Goal: Task Accomplishment & Management: Use online tool/utility

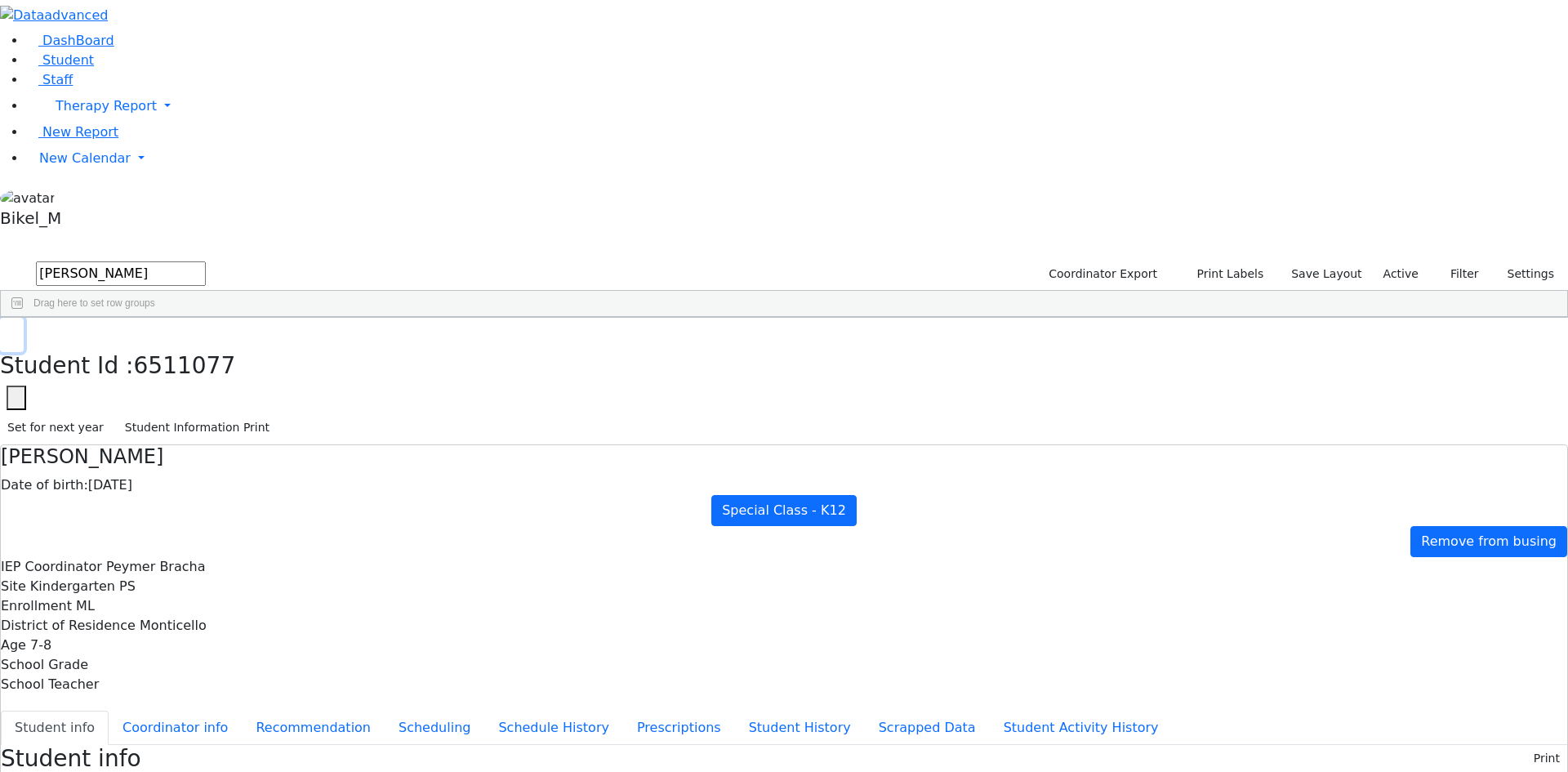
click at [24, 318] on button "button" at bounding box center [12, 335] width 24 height 34
drag, startPoint x: 305, startPoint y: 53, endPoint x: 195, endPoint y: 78, distance: 112.8
click at [195, 259] on form "mezei" at bounding box center [103, 274] width 206 height 31
type input "g"
click at [206, 261] on input "frekete" at bounding box center [120, 273] width 170 height 25
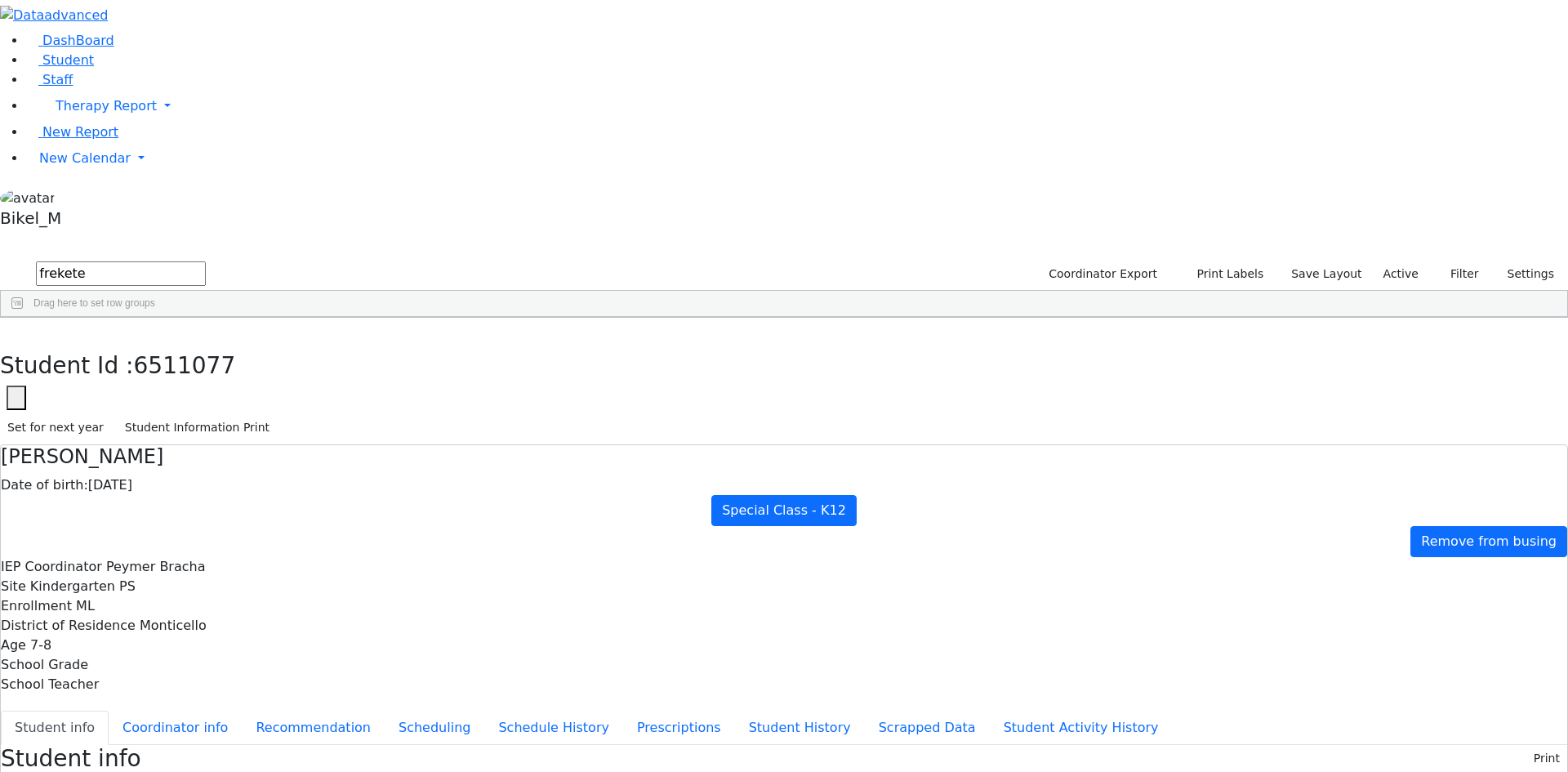
click at [206, 261] on input "frekete" at bounding box center [120, 273] width 170 height 25
click at [208, 367] on div "Fekete" at bounding box center [157, 378] width 103 height 23
click at [24, 318] on button "button" at bounding box center [12, 335] width 24 height 34
drag, startPoint x: 284, startPoint y: 72, endPoint x: 151, endPoint y: 79, distance: 133.2
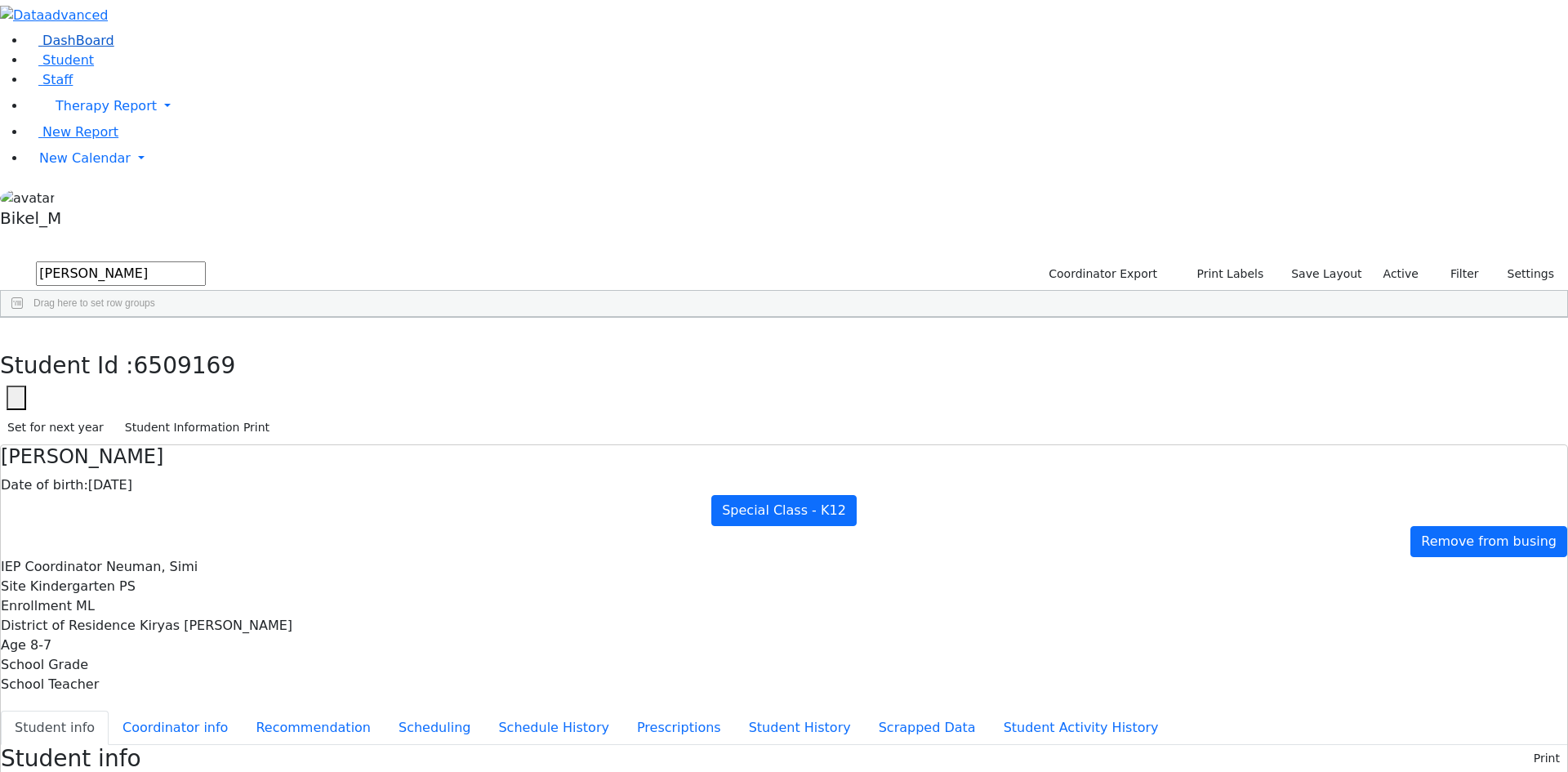
click at [151, 79] on div "DashBoard Student Staff Therapy Report Student Old Calendar Report" at bounding box center [784, 699] width 1568 height 1397
click at [208, 367] on div "Frankel" at bounding box center [157, 378] width 103 height 23
click at [7, 330] on use "button" at bounding box center [7, 330] width 0 height 0
drag, startPoint x: 290, startPoint y: 65, endPoint x: 140, endPoint y: 65, distance: 150.0
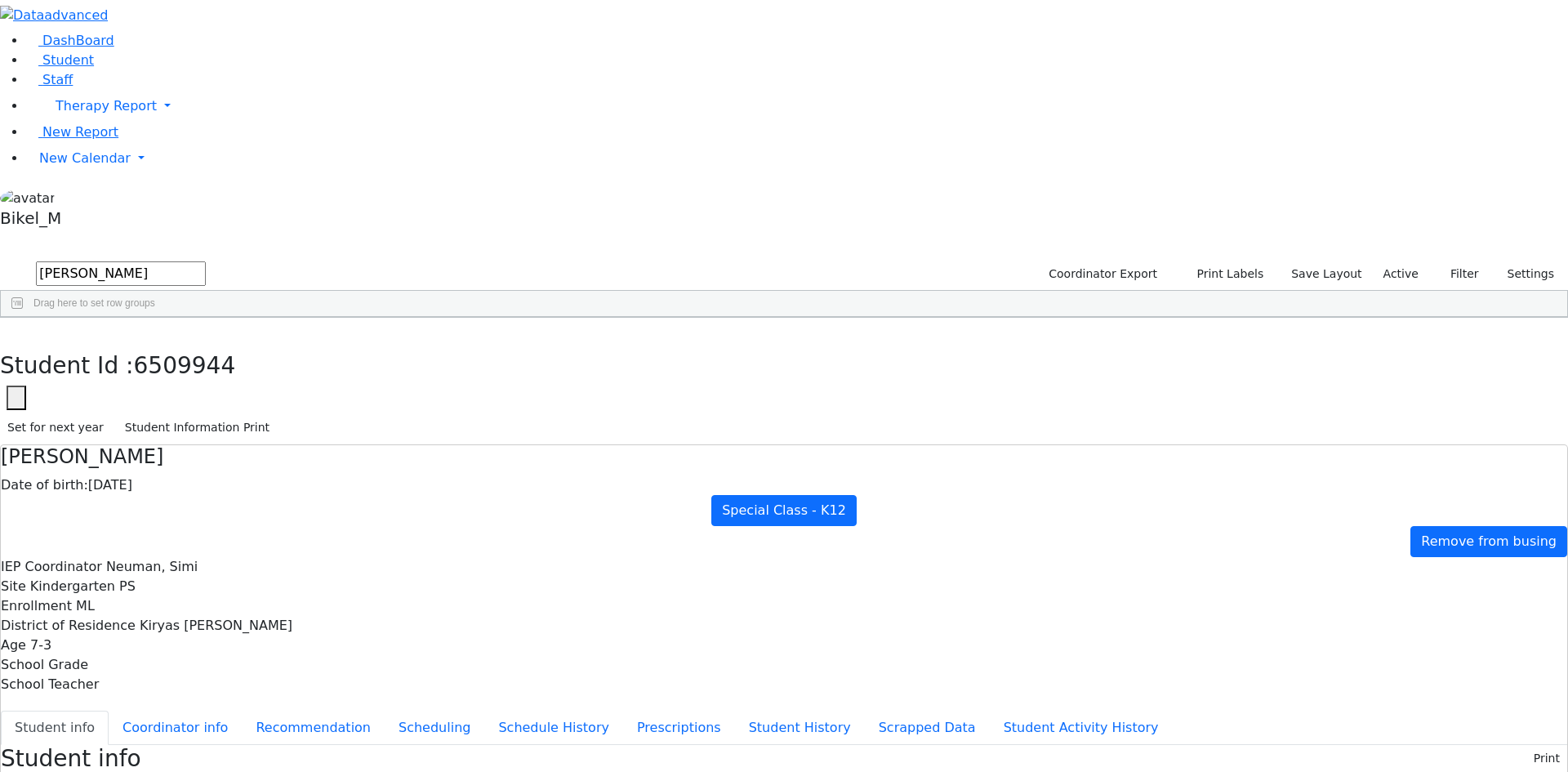
click at [140, 65] on div "DashBoard Student Staff Therapy Report Student Old Calendar Report" at bounding box center [784, 711] width 1568 height 1423
type input "kol"
click at [208, 344] on div "Kolakowski" at bounding box center [157, 355] width 103 height 23
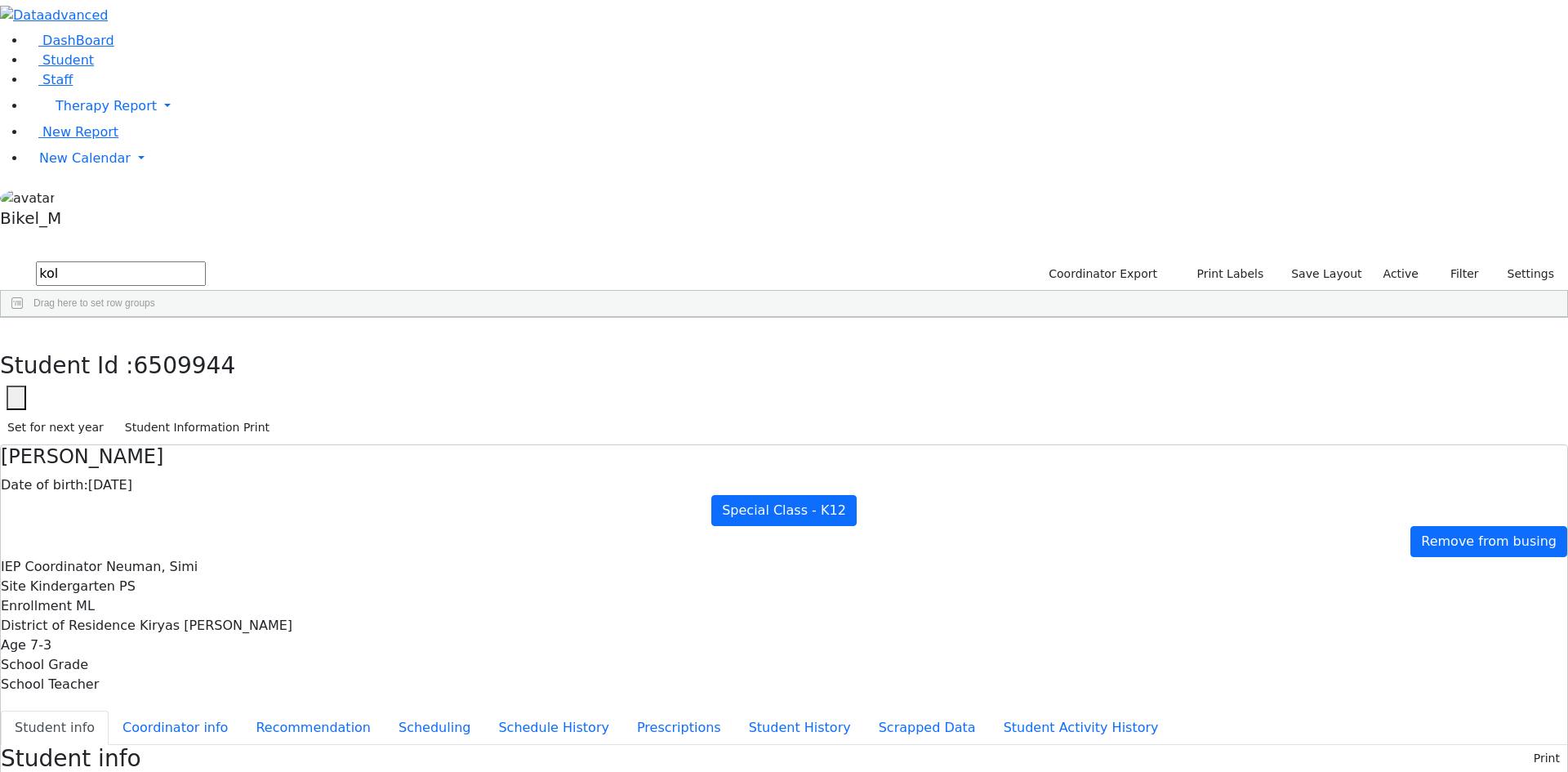
click at [208, 344] on div "Kolakowski" at bounding box center [157, 355] width 103 height 23
click at [311, 344] on div "Moses" at bounding box center [259, 355] width 103 height 23
click at [208, 367] on div "Konig" at bounding box center [157, 378] width 103 height 23
click at [208, 344] on div "Kolakowski" at bounding box center [157, 355] width 103 height 23
click at [311, 344] on div "Moses" at bounding box center [259, 355] width 103 height 23
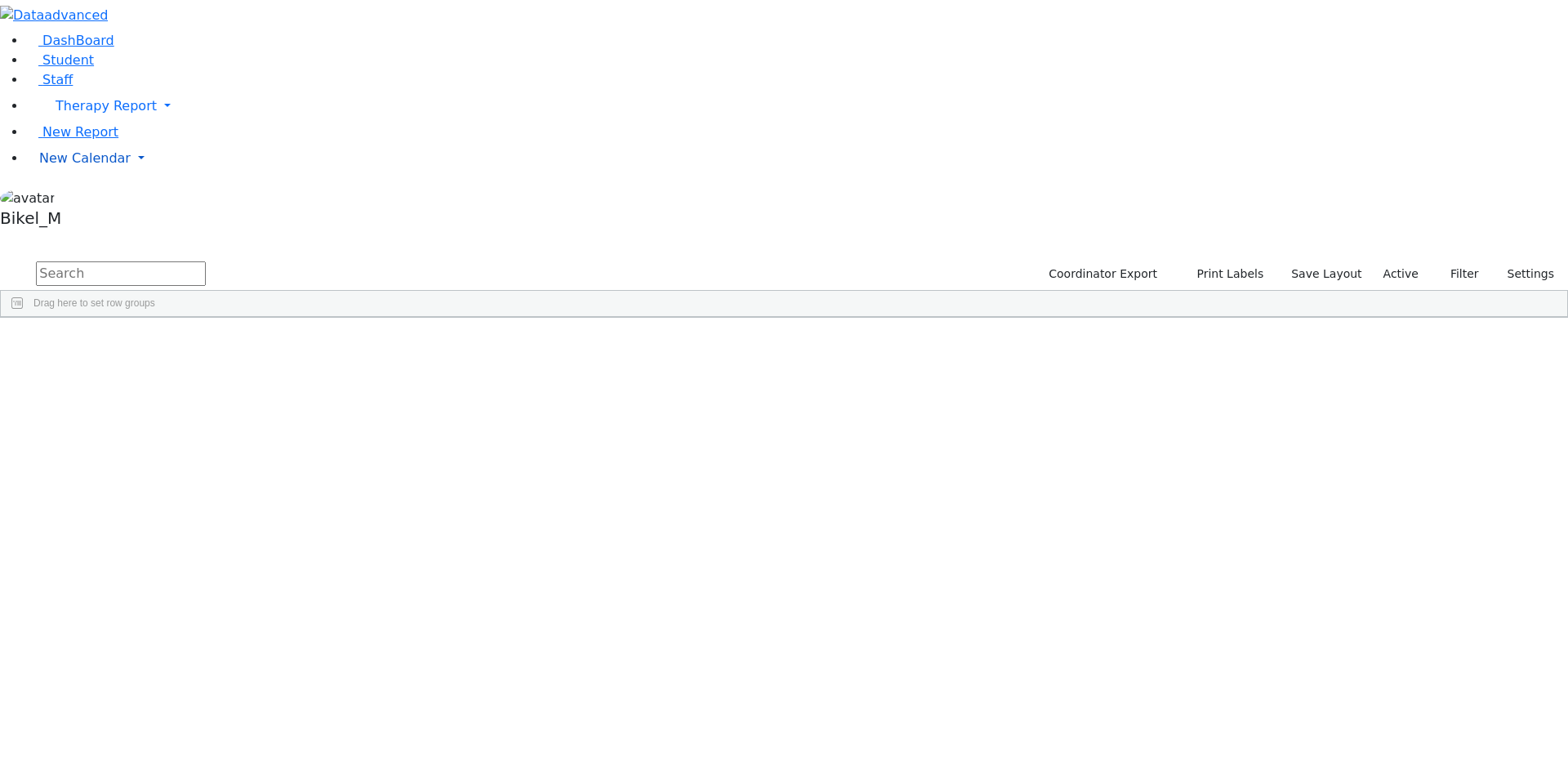
click at [82, 114] on span "New Calendar" at bounding box center [106, 105] width 101 height 16
click at [79, 218] on span "Teacher Report" at bounding box center [88, 210] width 98 height 16
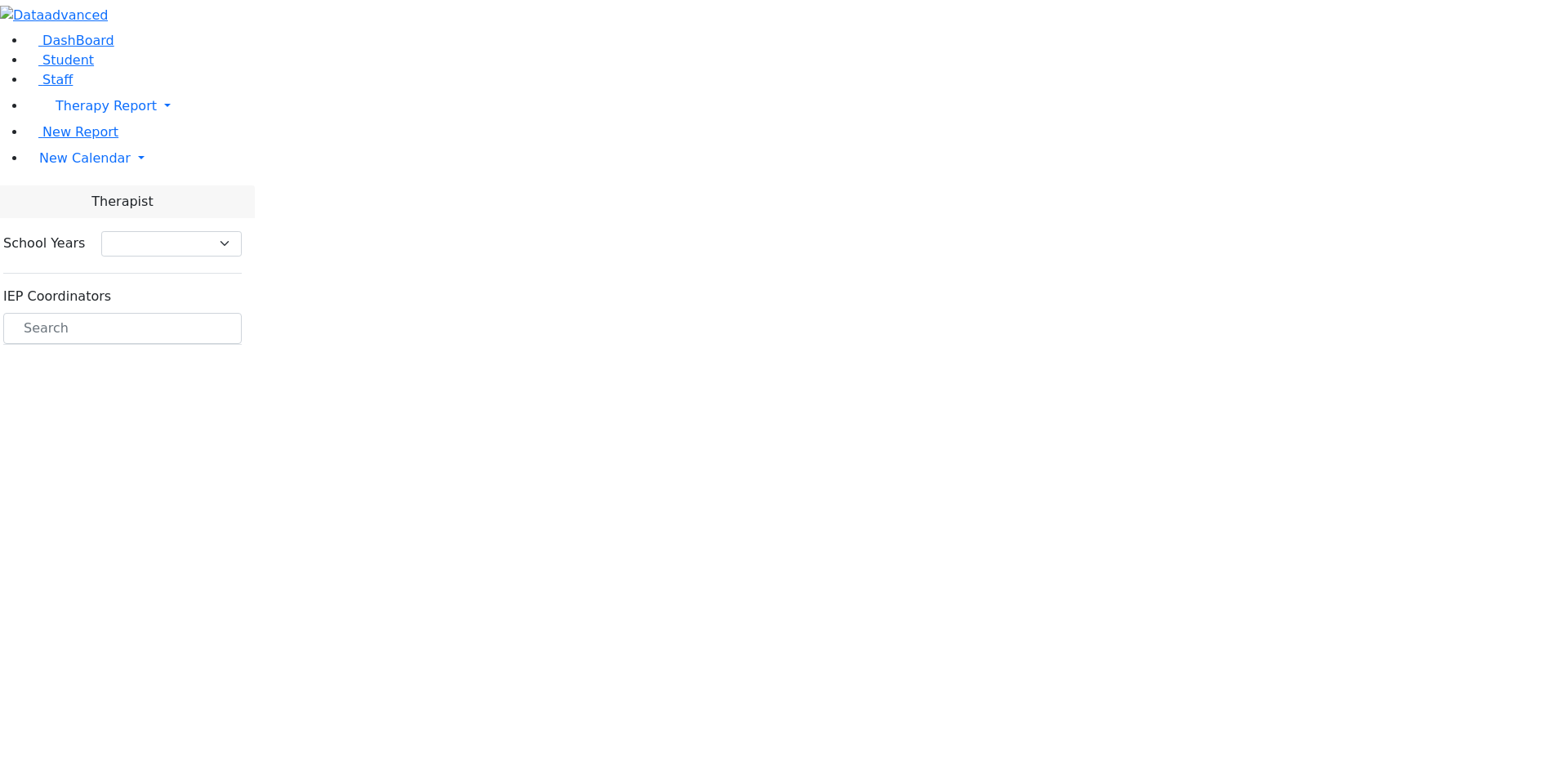
select select "212"
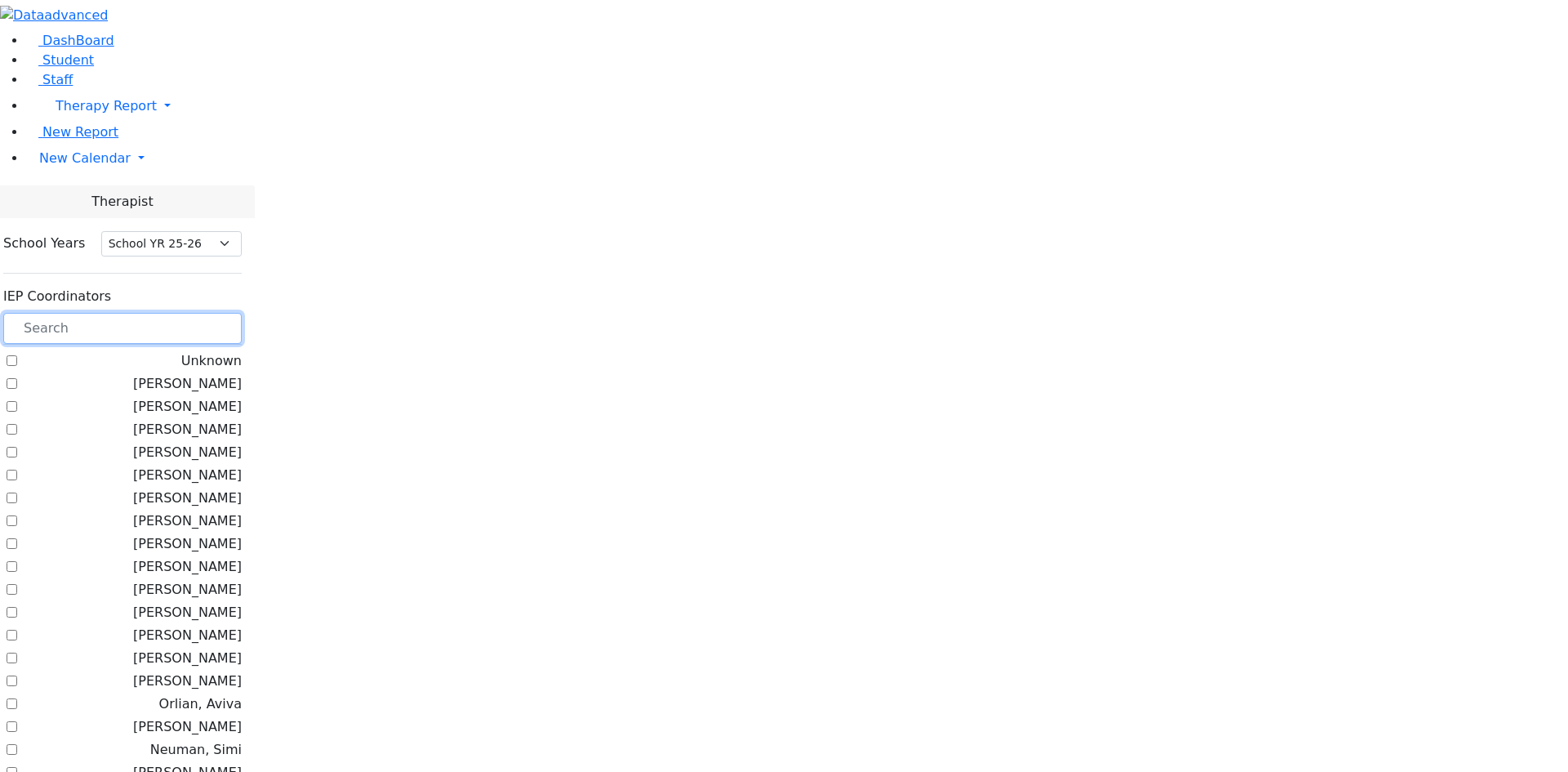
click at [242, 313] on input "text" at bounding box center [123, 328] width 238 height 31
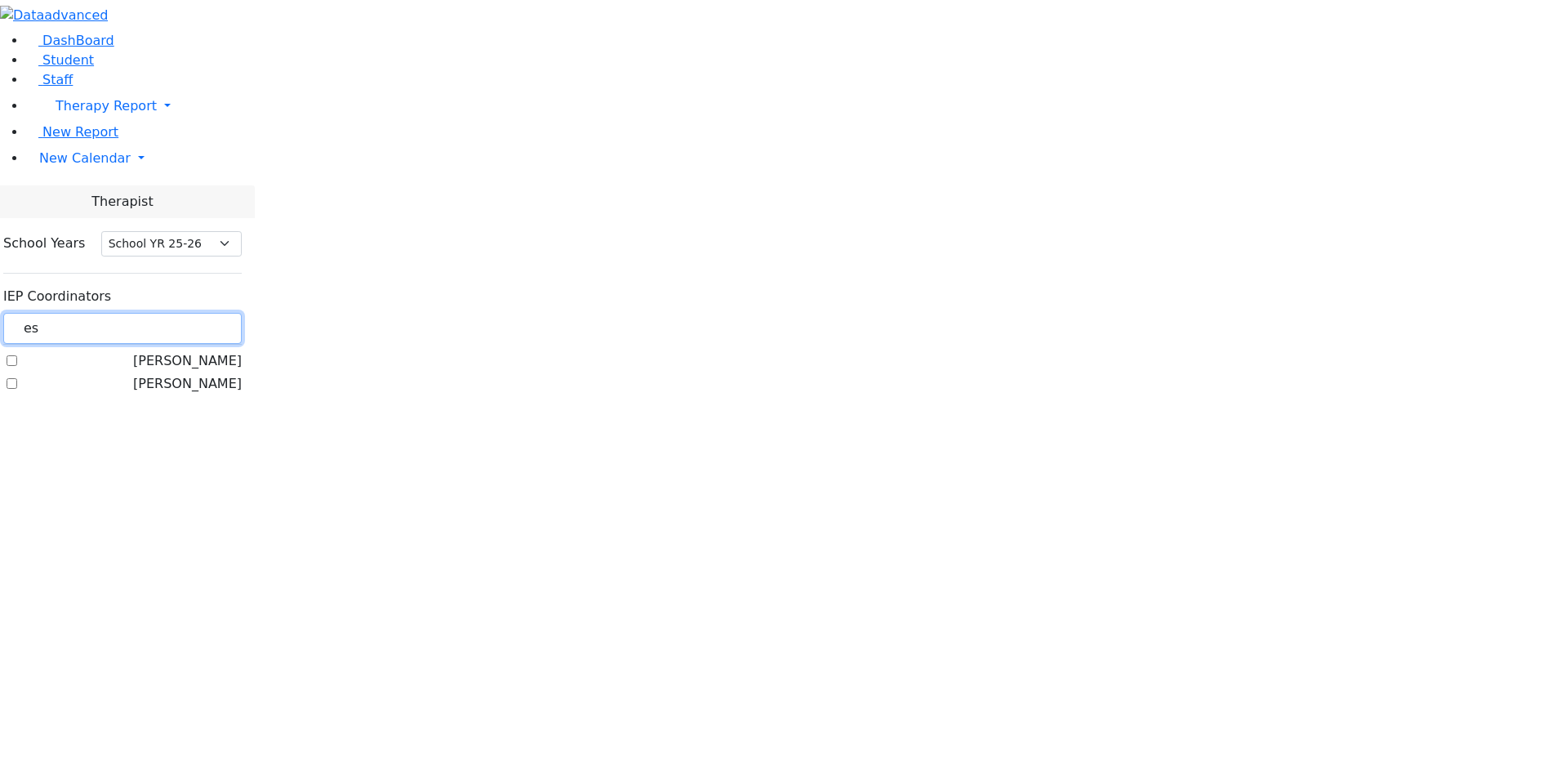
type input "e"
type input "g"
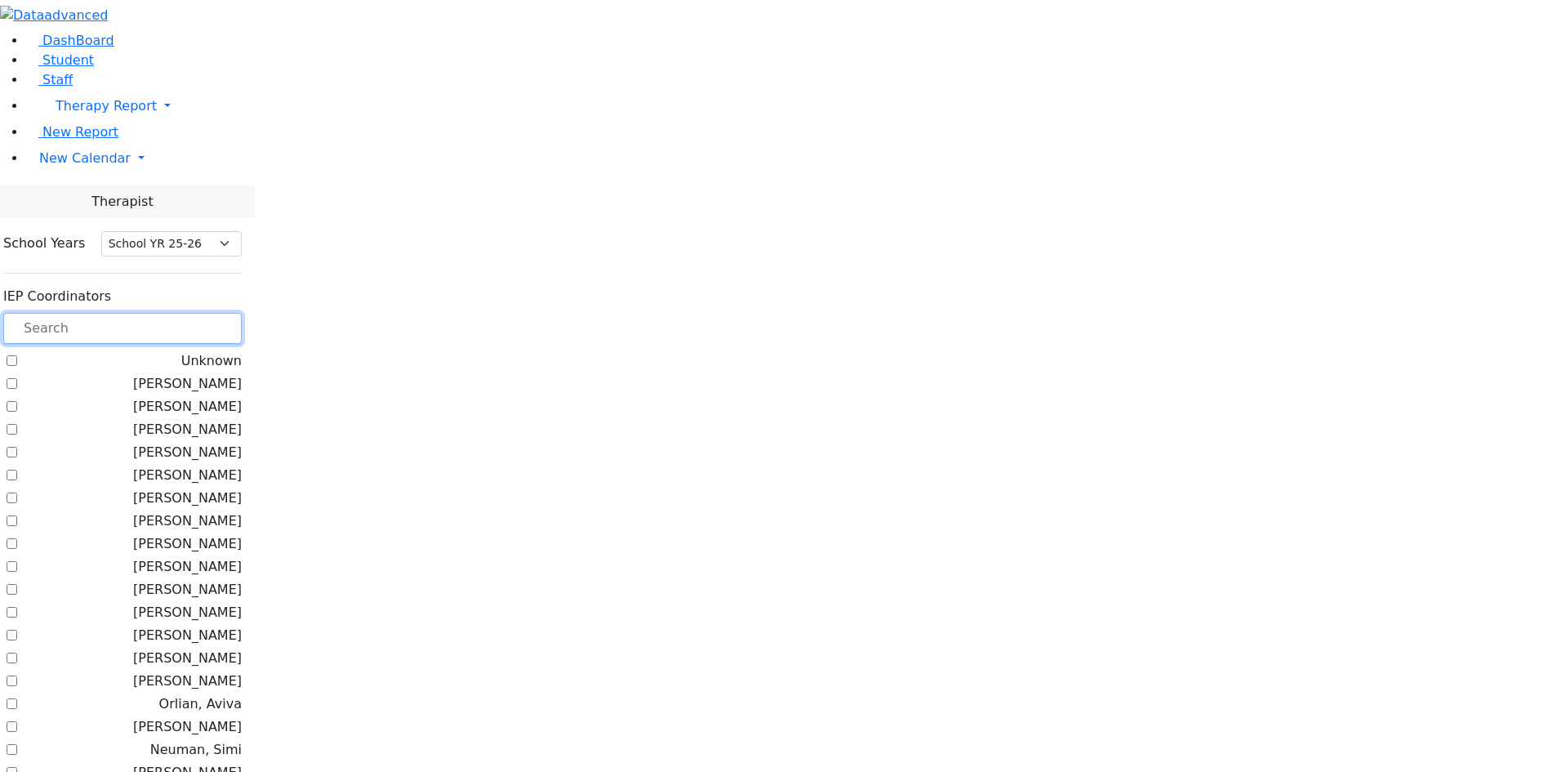
click at [242, 313] on input "text" at bounding box center [123, 328] width 238 height 31
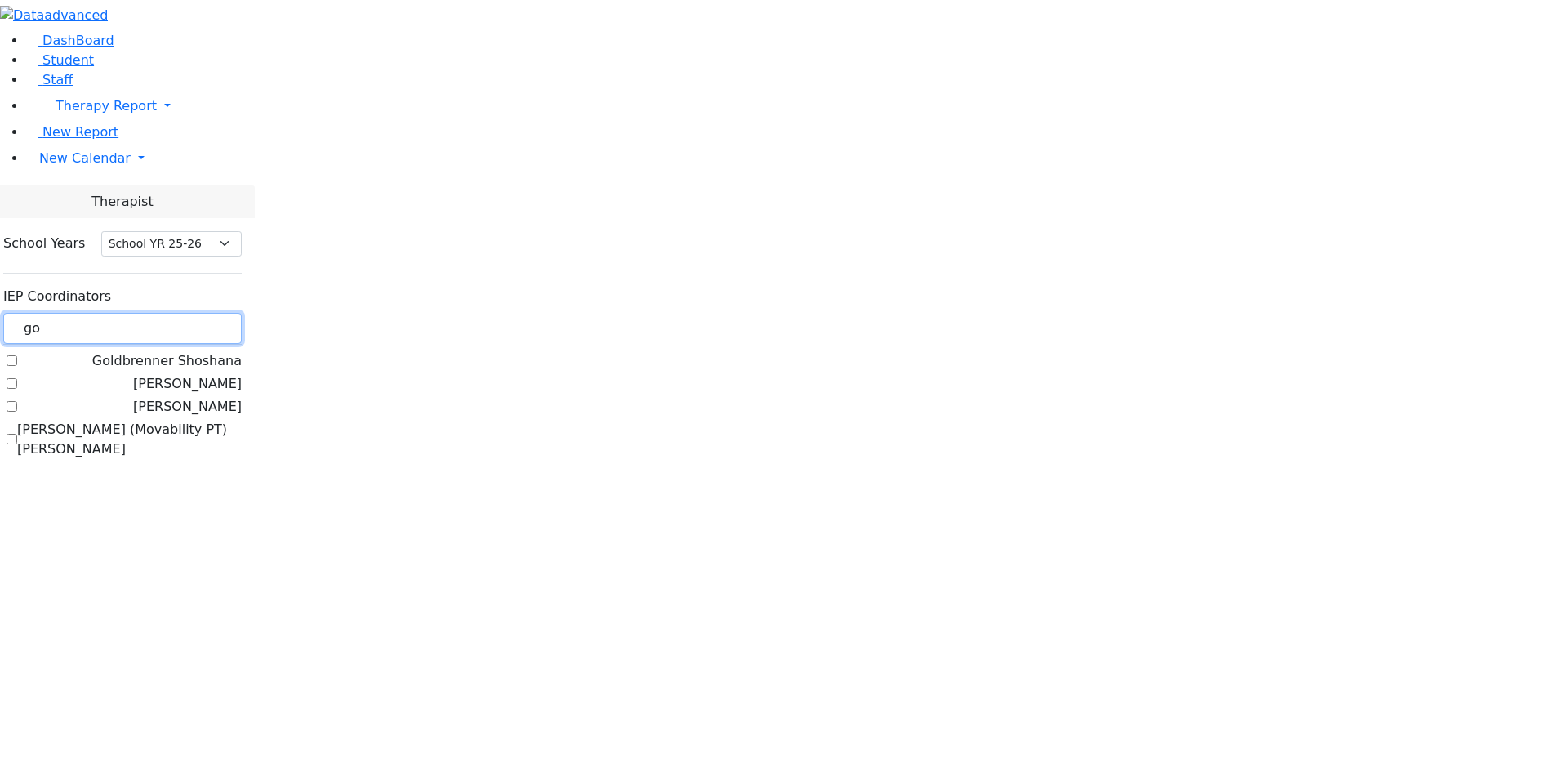
type input "g"
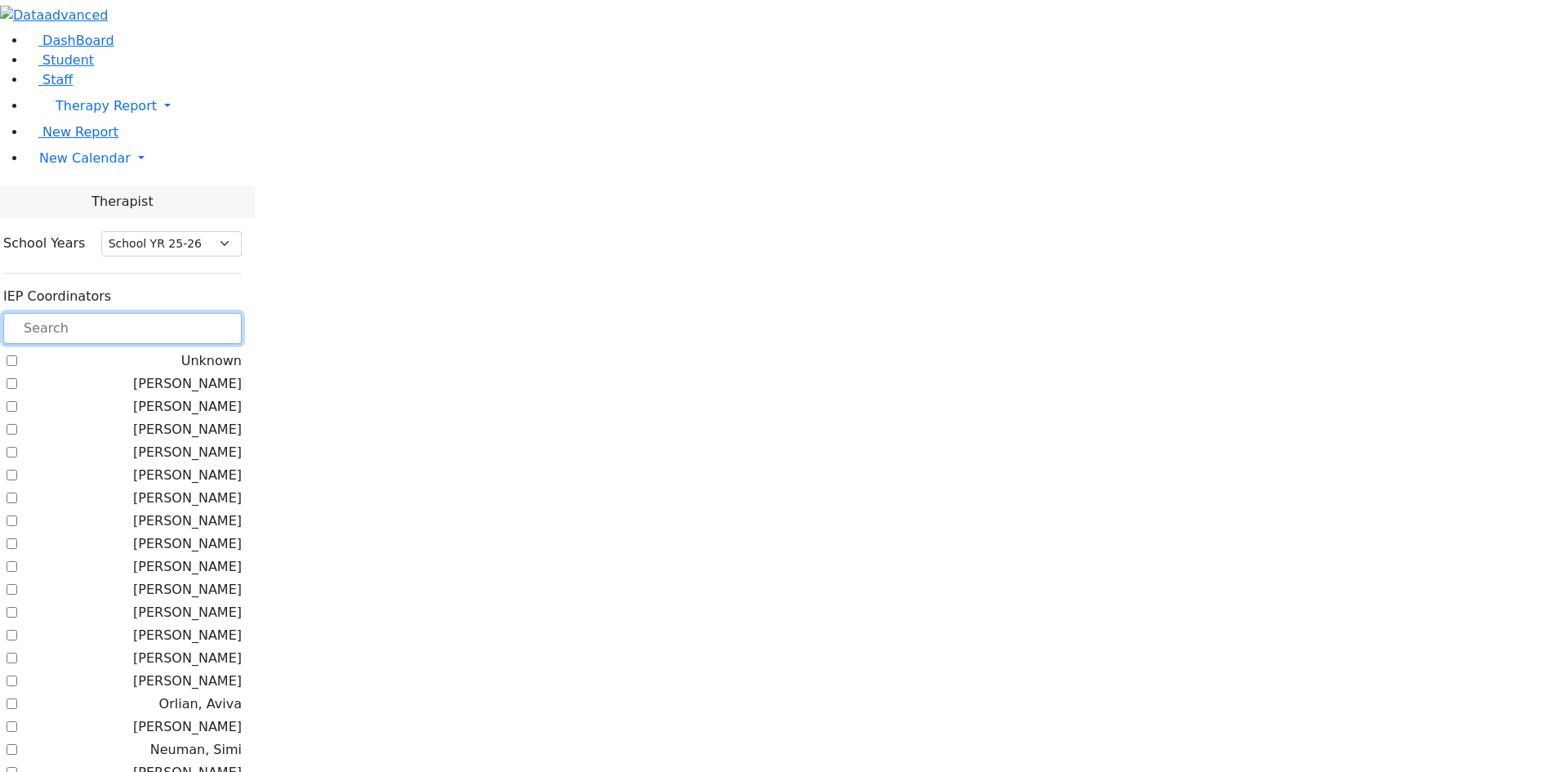
click at [242, 313] on input "text" at bounding box center [123, 328] width 238 height 31
click at [233, 313] on input "text" at bounding box center [123, 328] width 238 height 31
click at [137, 123] on link "New Calendar" at bounding box center [797, 106] width 1541 height 33
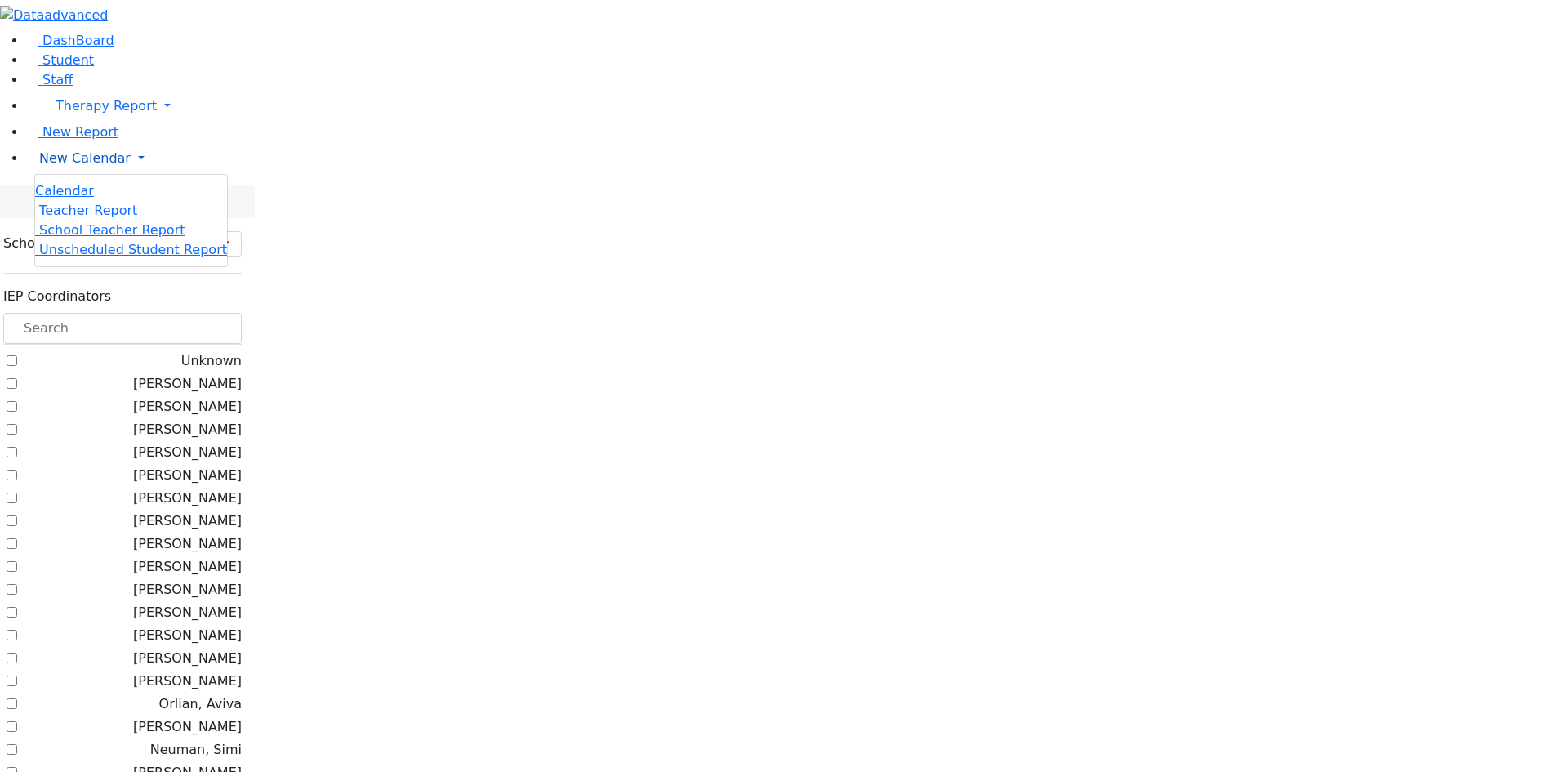
click at [137, 175] on link "New Calendar" at bounding box center [797, 159] width 1541 height 33
click at [115, 123] on link "New Calendar" at bounding box center [797, 106] width 1541 height 33
click at [115, 175] on link "New Calendar" at bounding box center [797, 159] width 1541 height 33
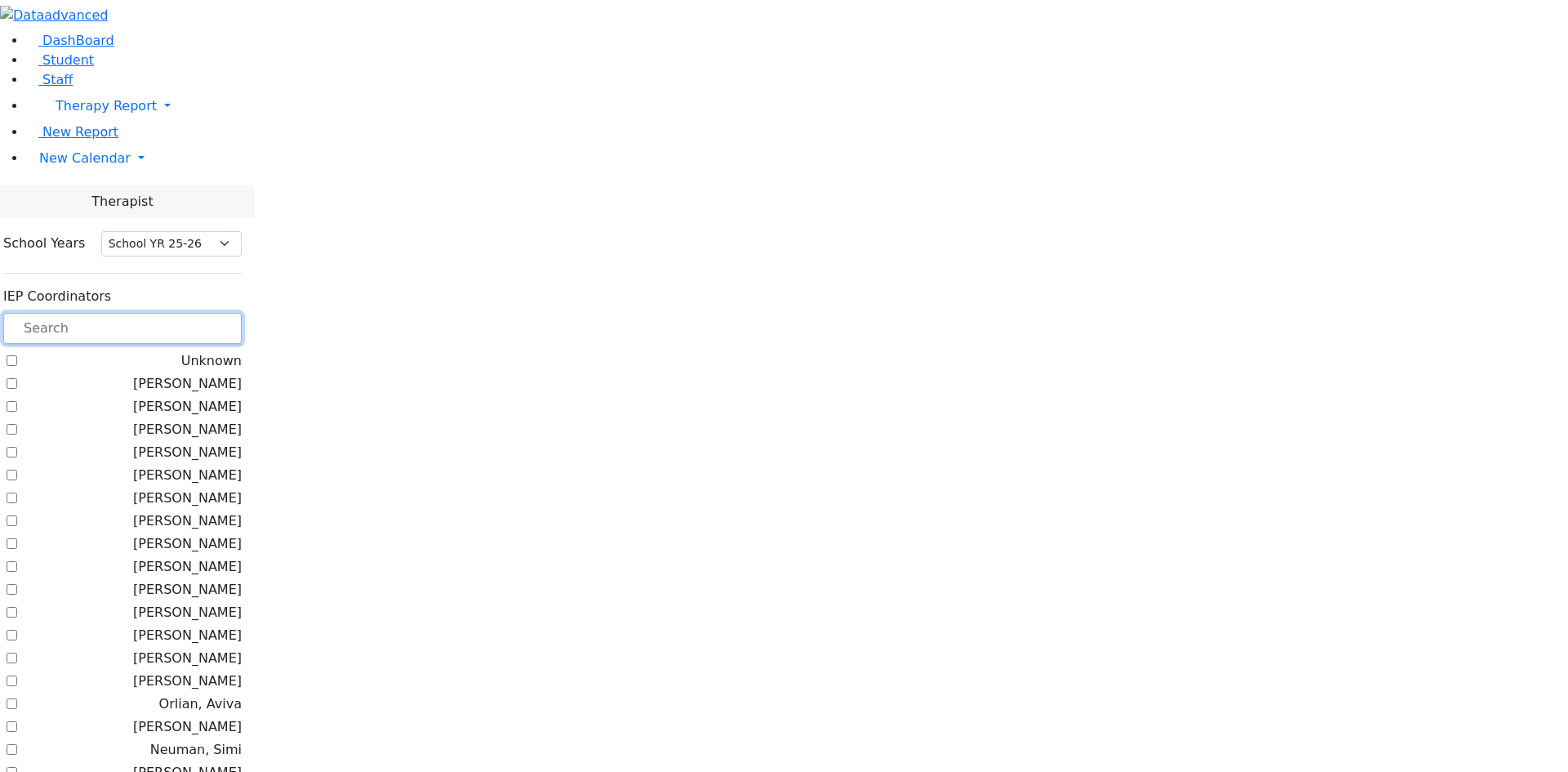
click at [242, 313] on input "text" at bounding box center [123, 328] width 238 height 31
click at [70, 123] on link "New Calendar" at bounding box center [797, 106] width 1541 height 33
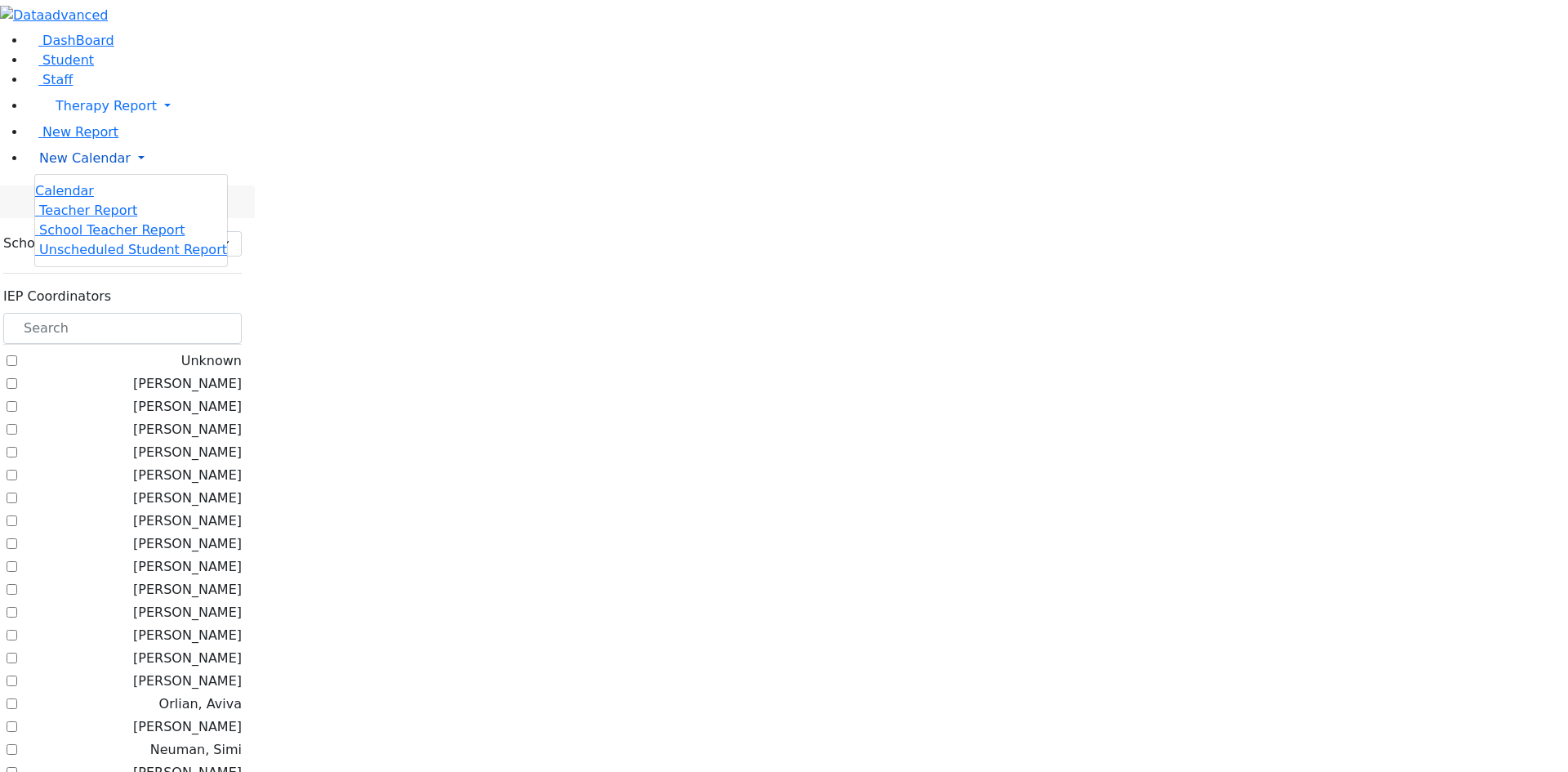
click at [74, 166] on span "New Calendar" at bounding box center [85, 158] width 92 height 16
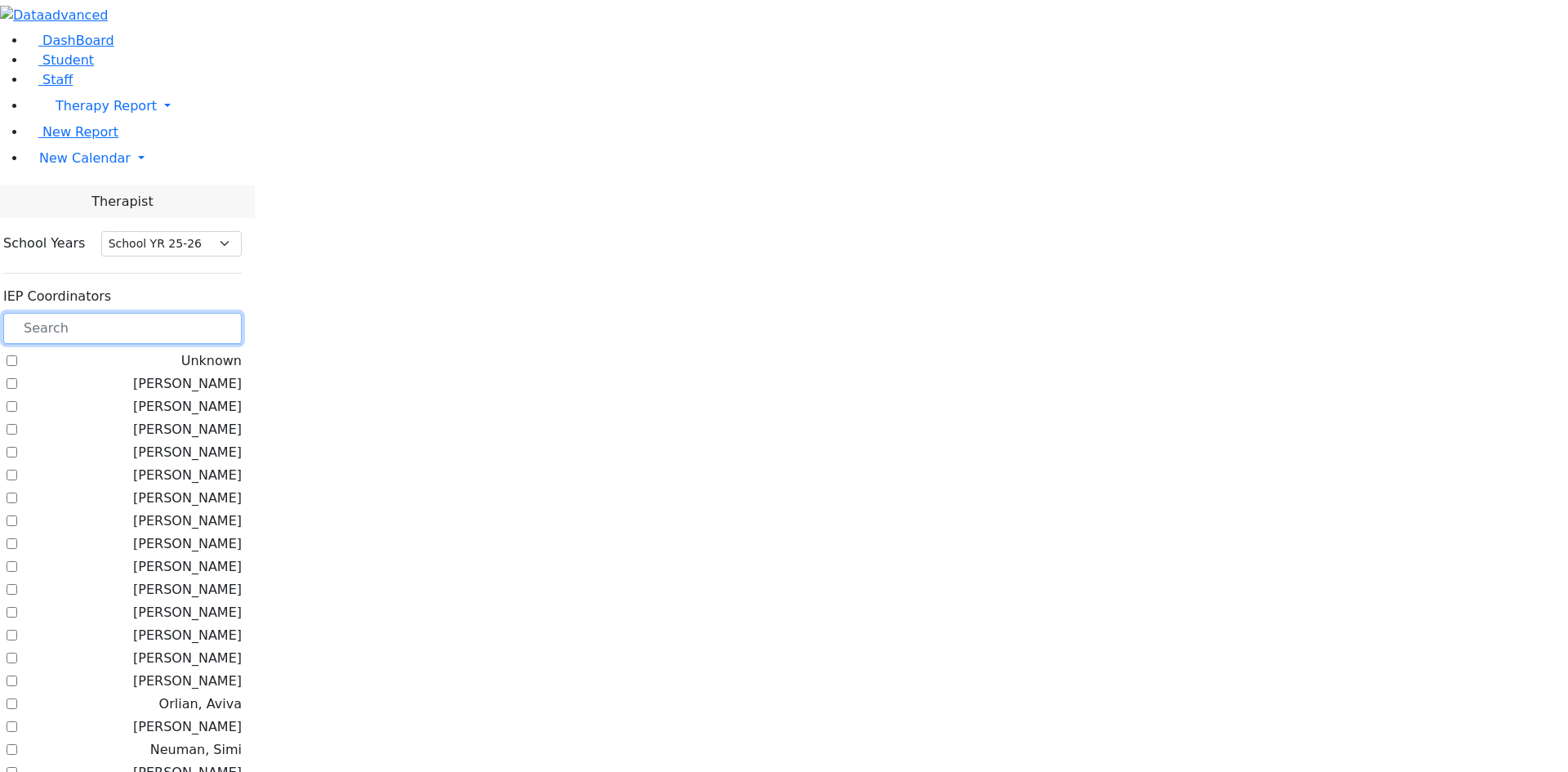
click at [242, 313] on input "text" at bounding box center [123, 328] width 238 height 31
click at [79, 114] on span "New Calendar" at bounding box center [106, 105] width 101 height 16
click at [242, 313] on input "text" at bounding box center [123, 328] width 238 height 31
click at [230, 313] on input "text" at bounding box center [123, 328] width 238 height 31
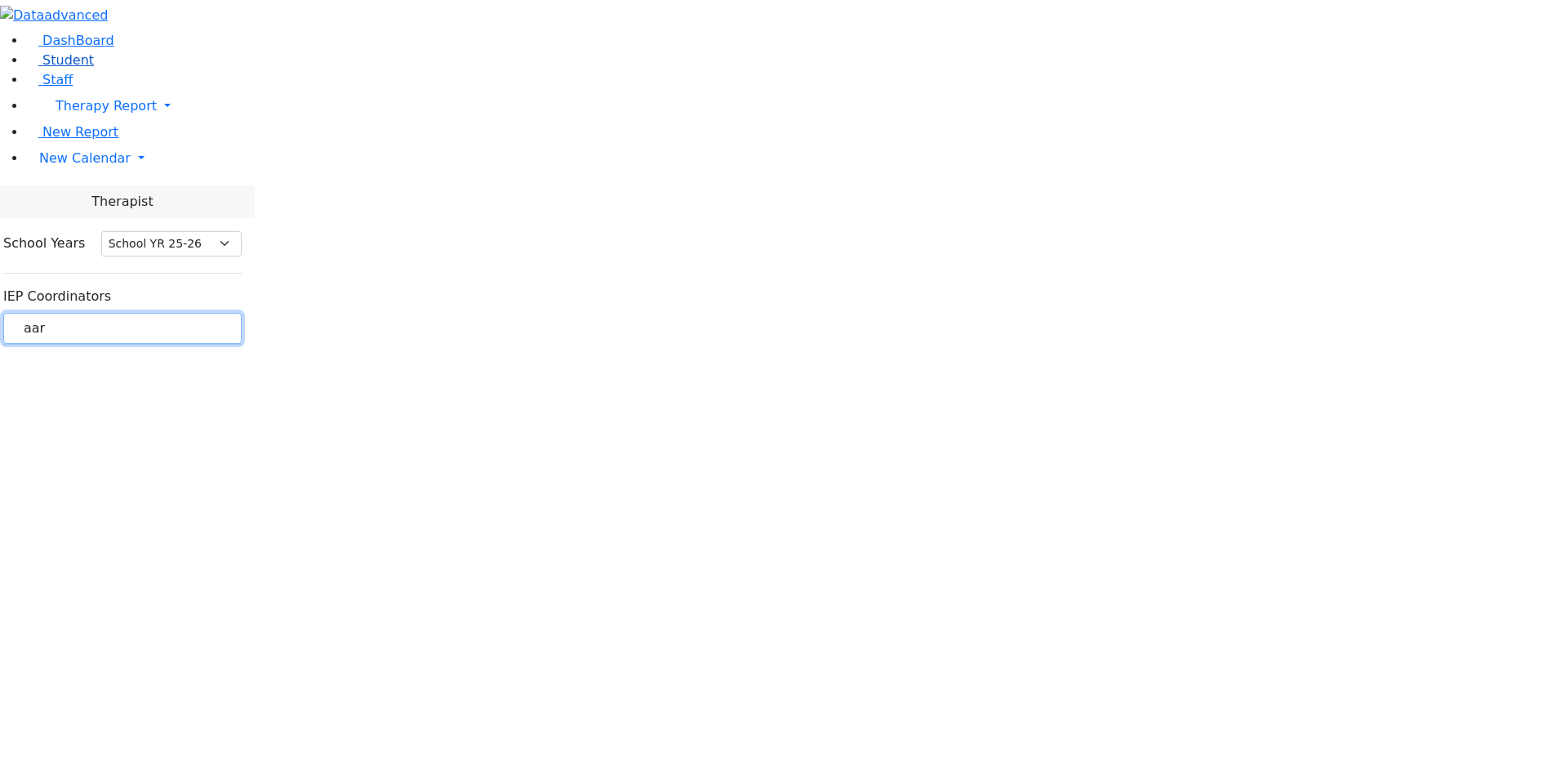
type input "aar"
click at [83, 68] on link "Student" at bounding box center [60, 60] width 68 height 16
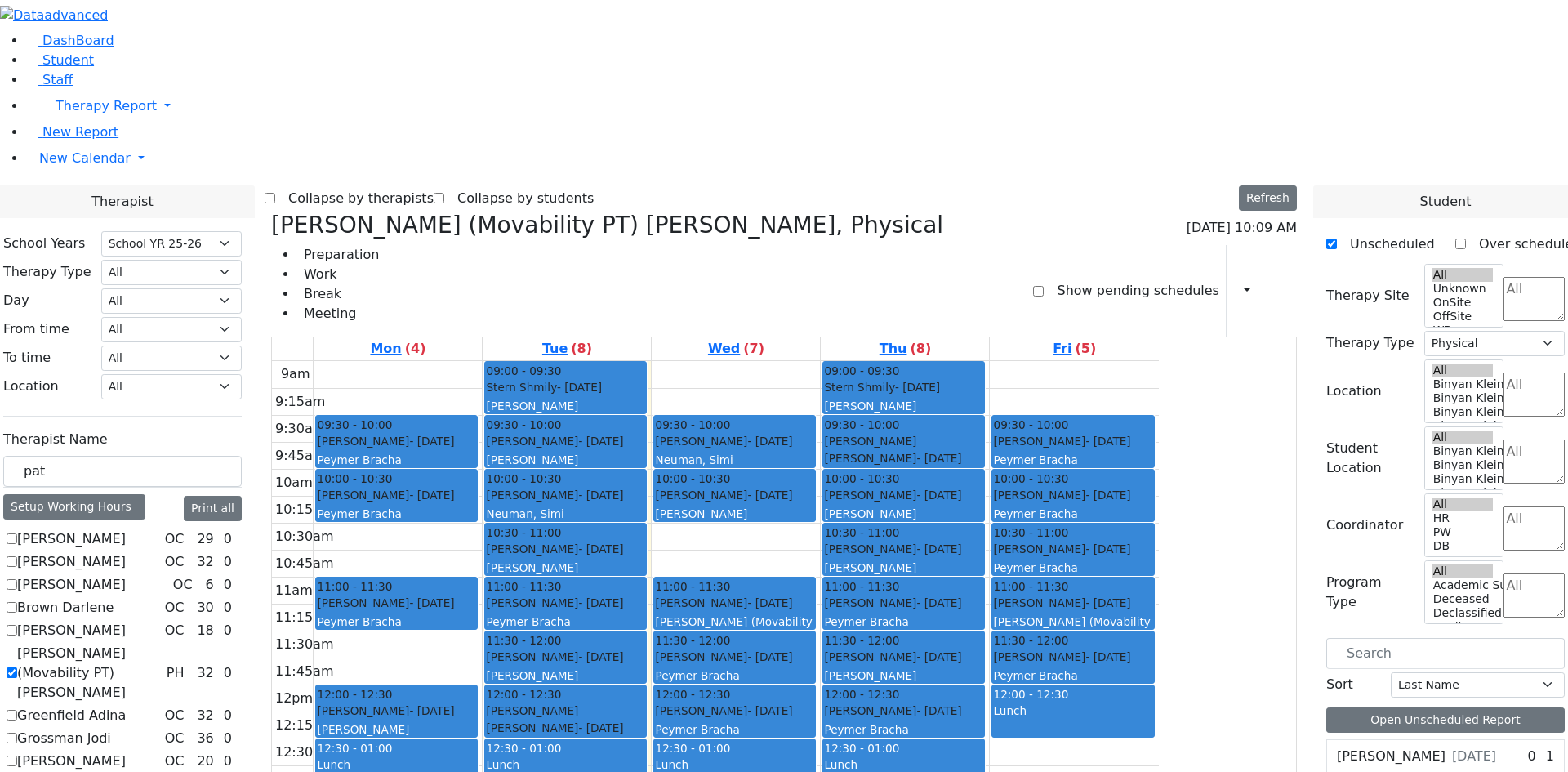
select select "212"
select select "2"
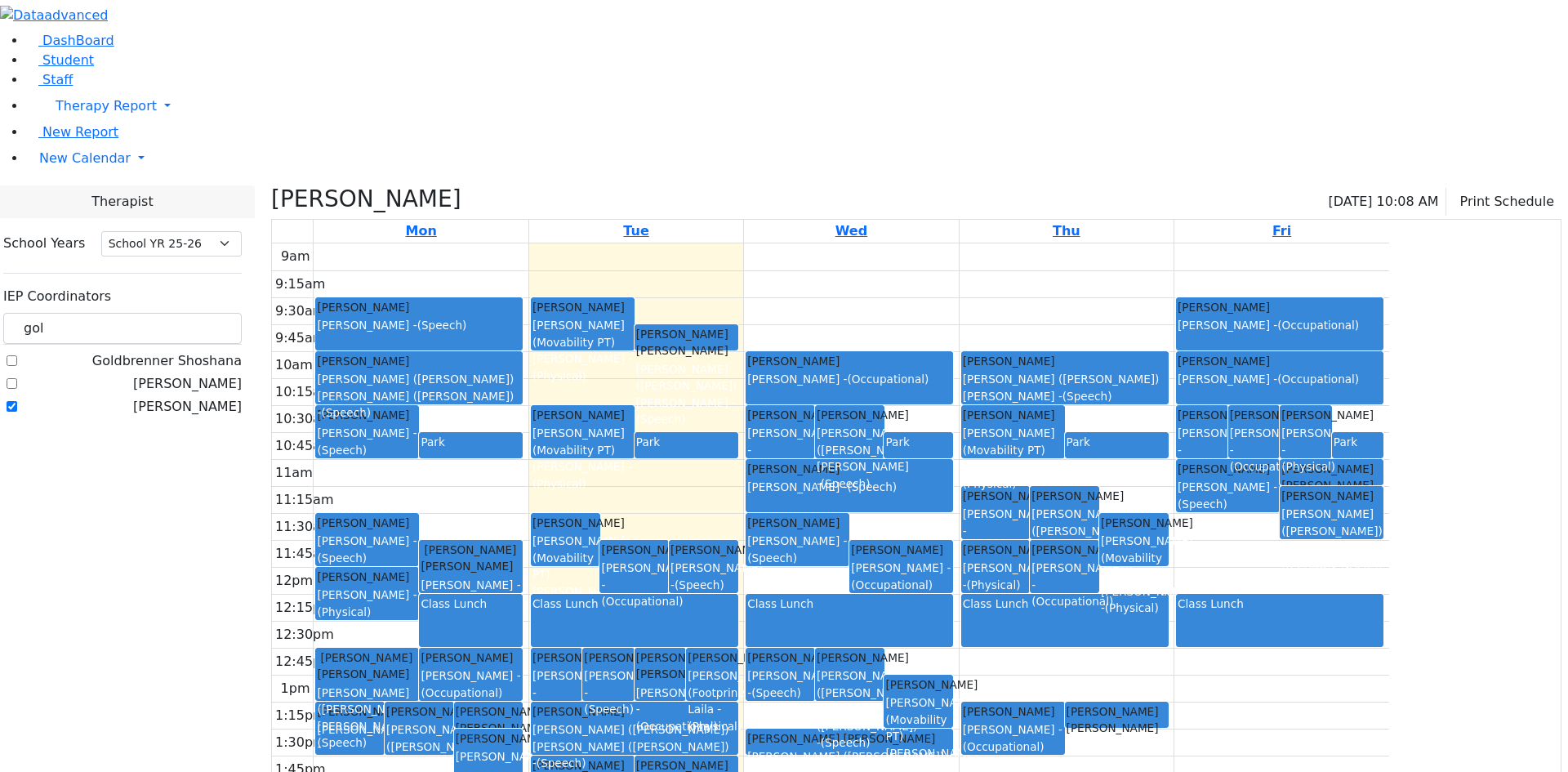
select select "212"
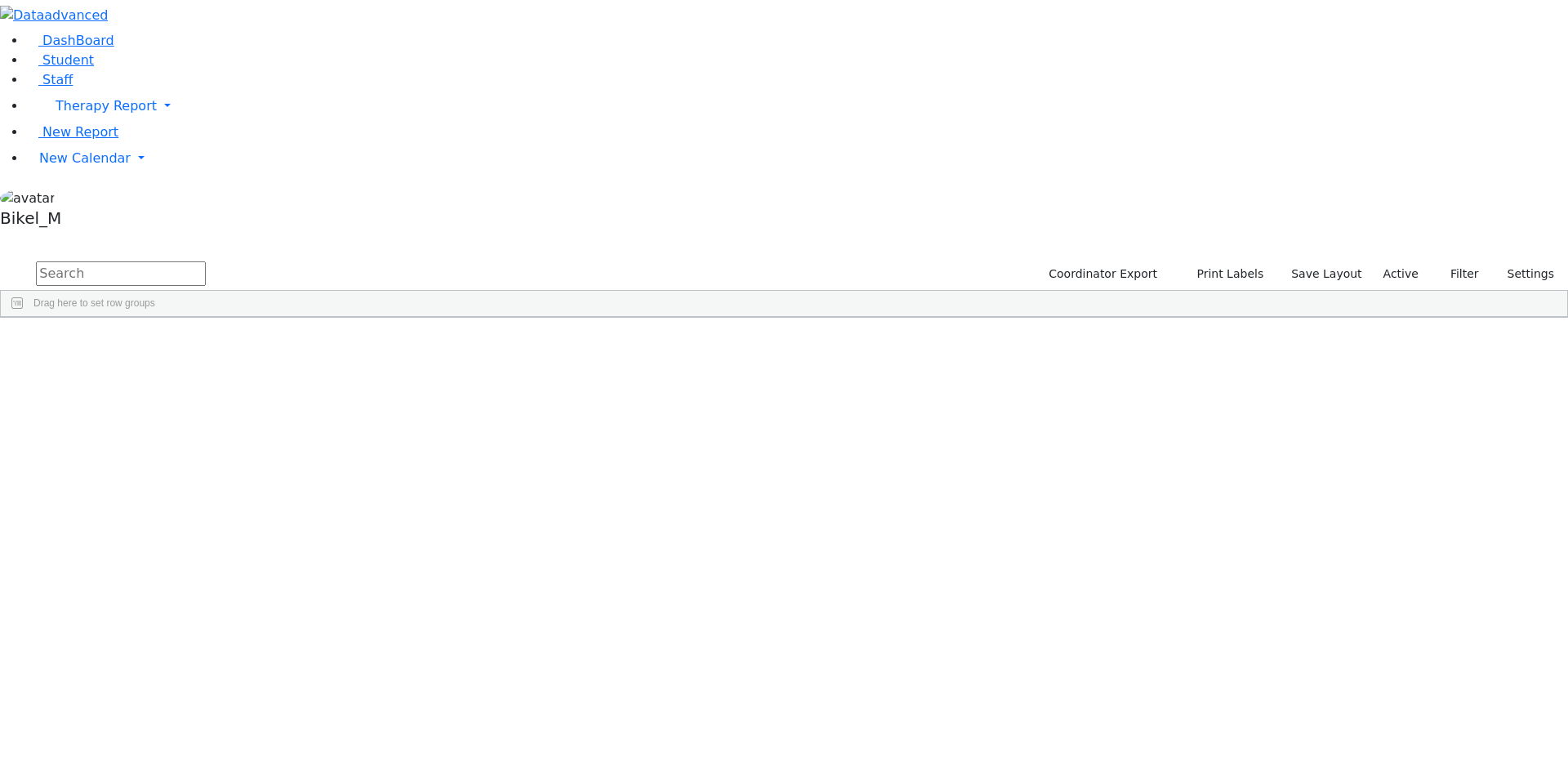
click at [206, 261] on input "text" at bounding box center [120, 273] width 170 height 25
click at [208, 344] on div "Kolakowski" at bounding box center [157, 355] width 103 height 23
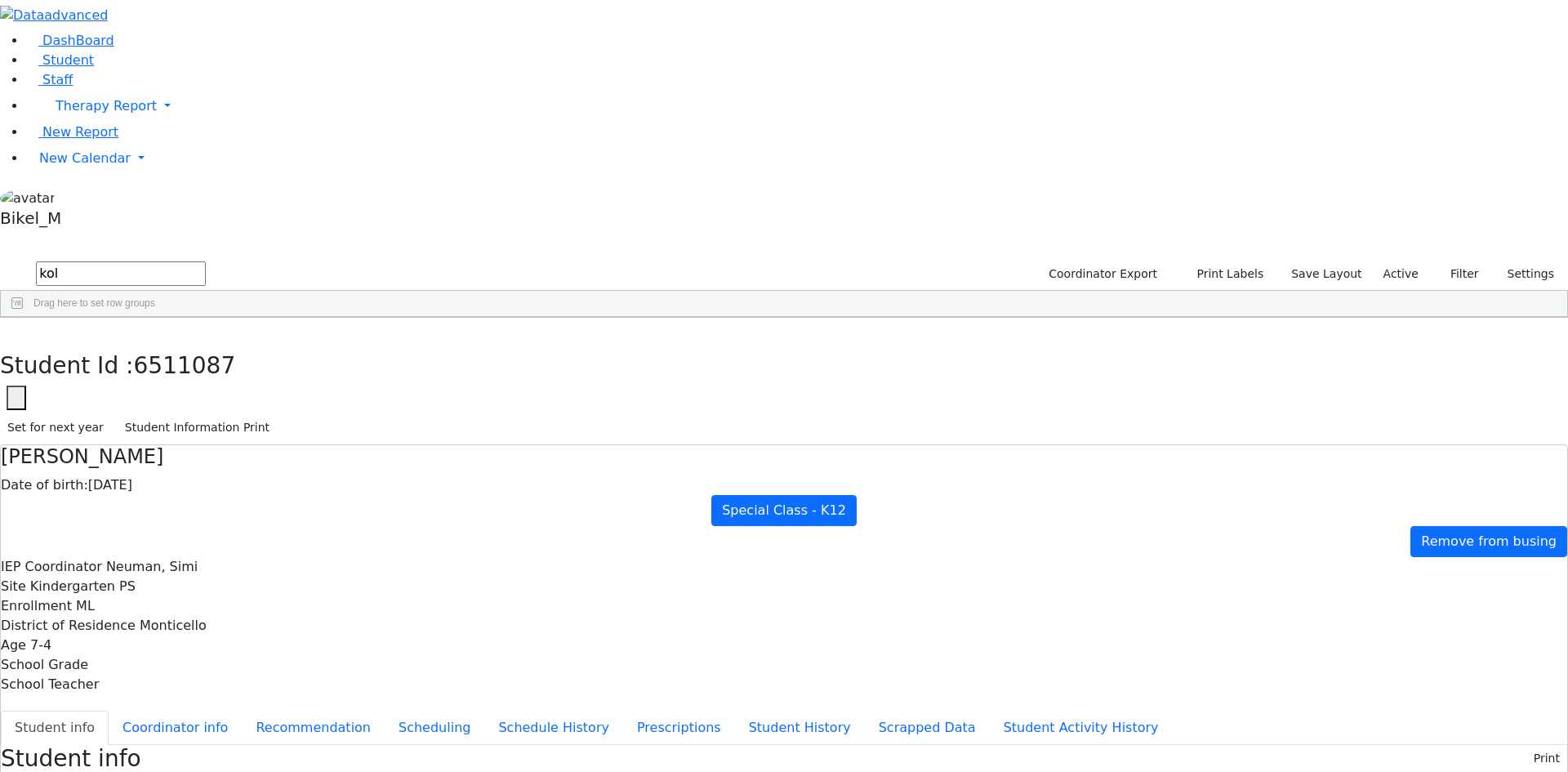
scroll to position [3, 0]
click at [16, 330] on icon "button" at bounding box center [12, 335] width 9 height 10
drag, startPoint x: 291, startPoint y: 87, endPoint x: 279, endPoint y: 82, distance: 13.0
click at [231, 259] on div "kol Coordinator Export Print Labels Save Layout Active Filter All Active Inacti…" at bounding box center [784, 288] width 1568 height 59
drag, startPoint x: 281, startPoint y: 81, endPoint x: 154, endPoint y: 73, distance: 127.3
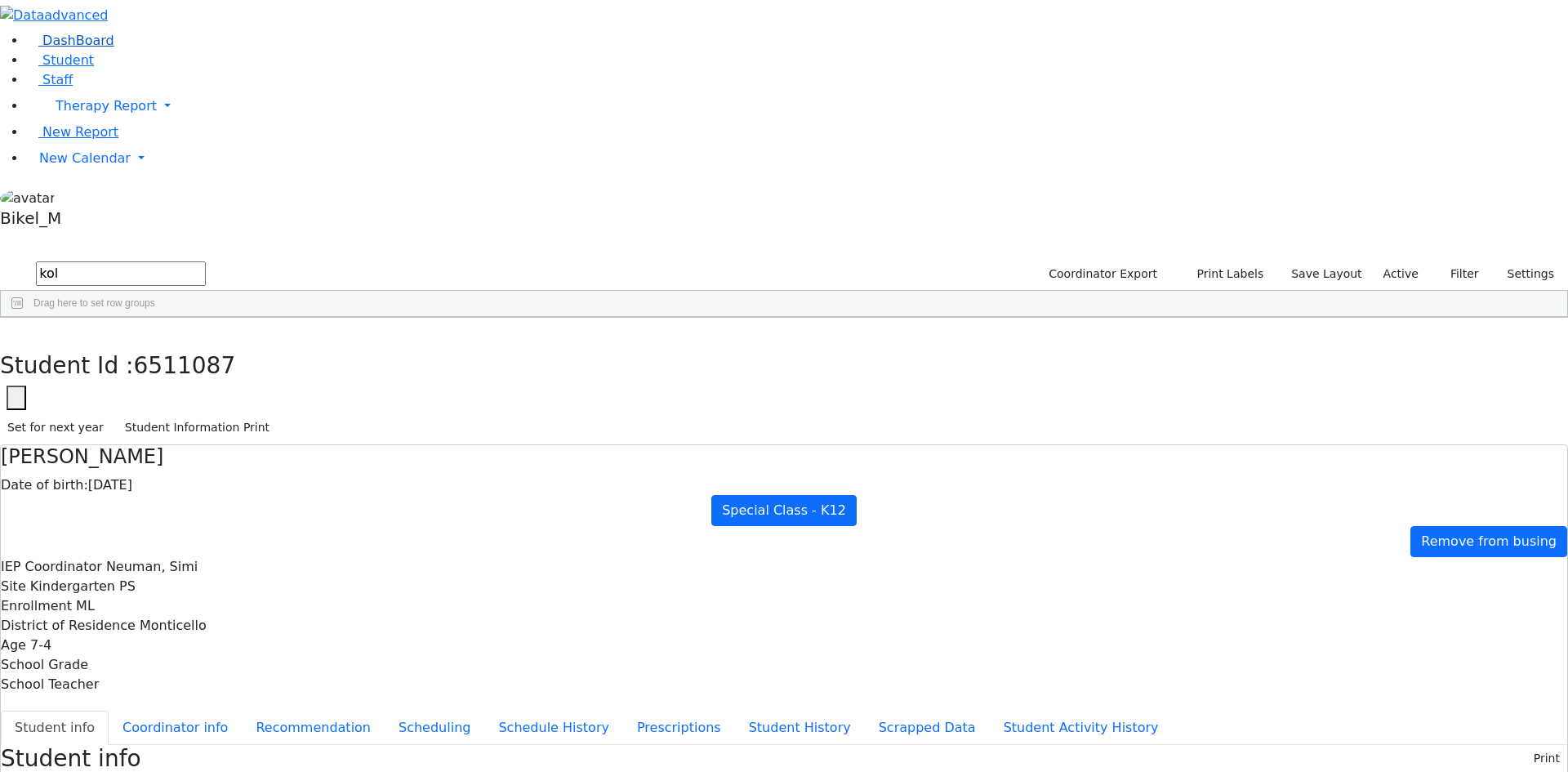
click at [154, 73] on div "DashBoard Student Staff Therapy Report Student Old Calendar Report" at bounding box center [784, 774] width 1568 height 1549
type input "marko"
click at [76, 114] on span "New Calendar" at bounding box center [106, 105] width 101 height 16
click at [83, 218] on span "Teacher Report" at bounding box center [88, 210] width 98 height 16
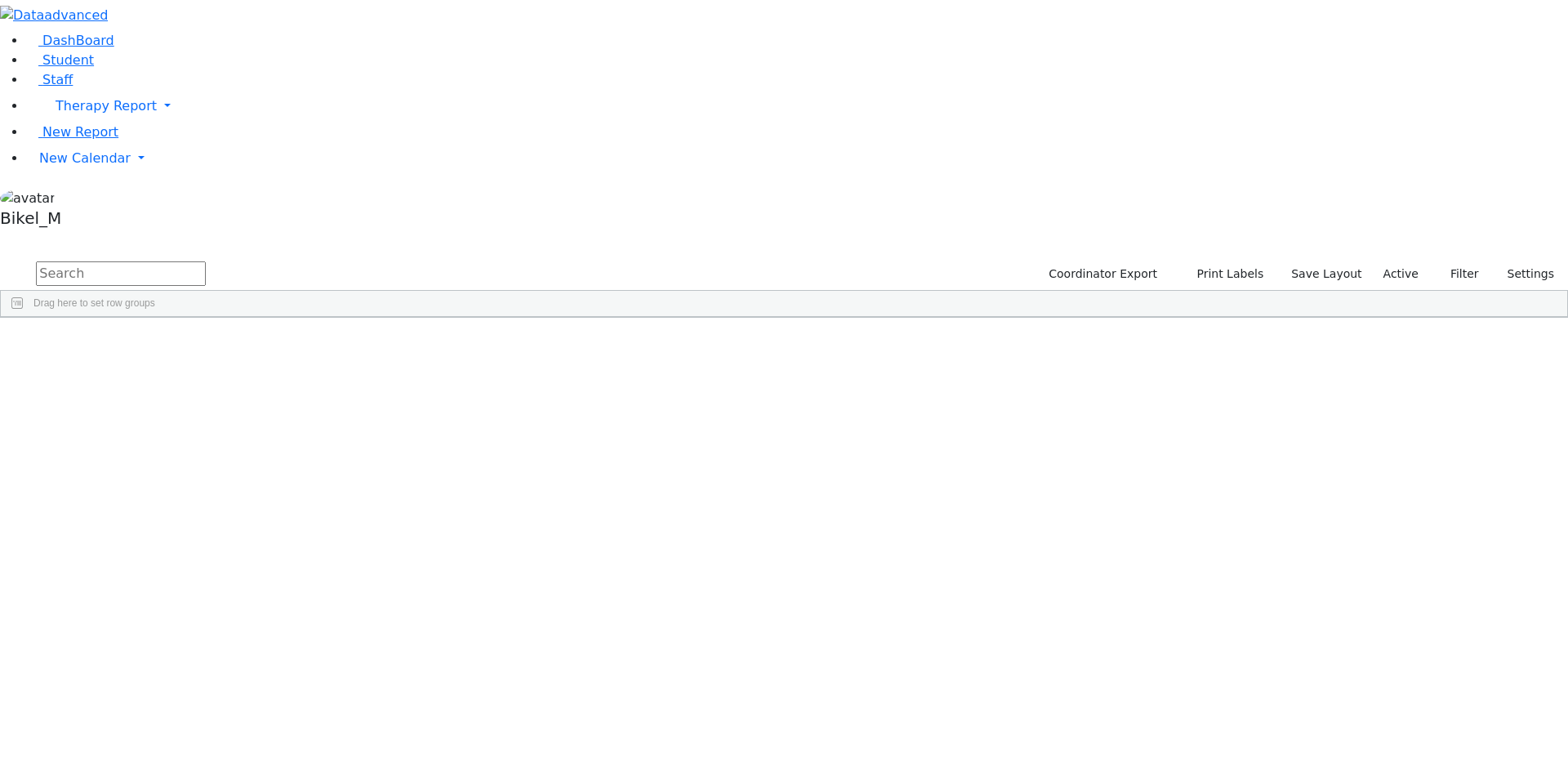
click at [206, 261] on input "text" at bounding box center [120, 273] width 170 height 25
type input "aar"
click at [208, 367] on div "Perl" at bounding box center [157, 378] width 103 height 23
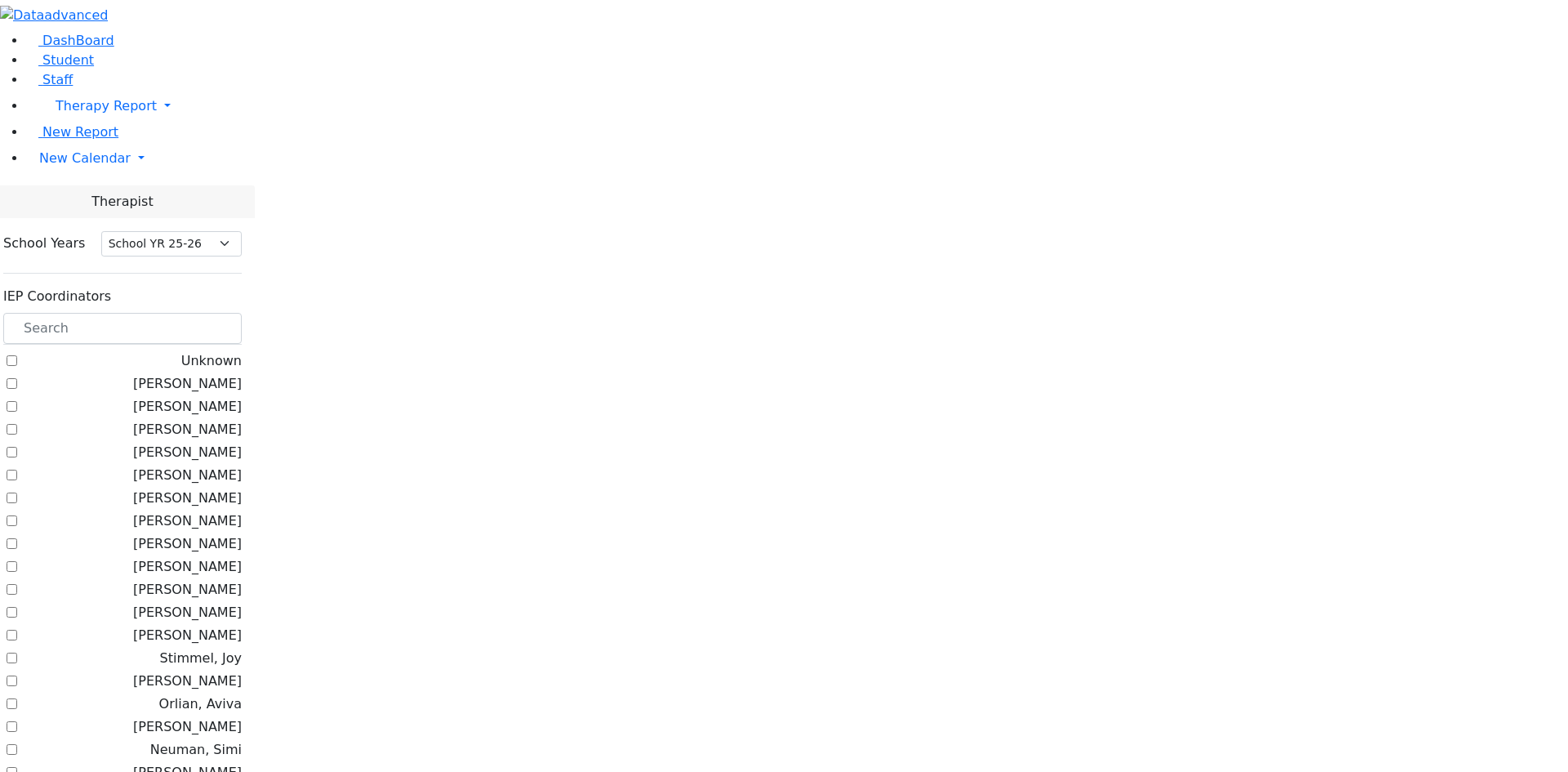
select select "212"
click at [238, 313] on input "text" at bounding box center [123, 328] width 238 height 31
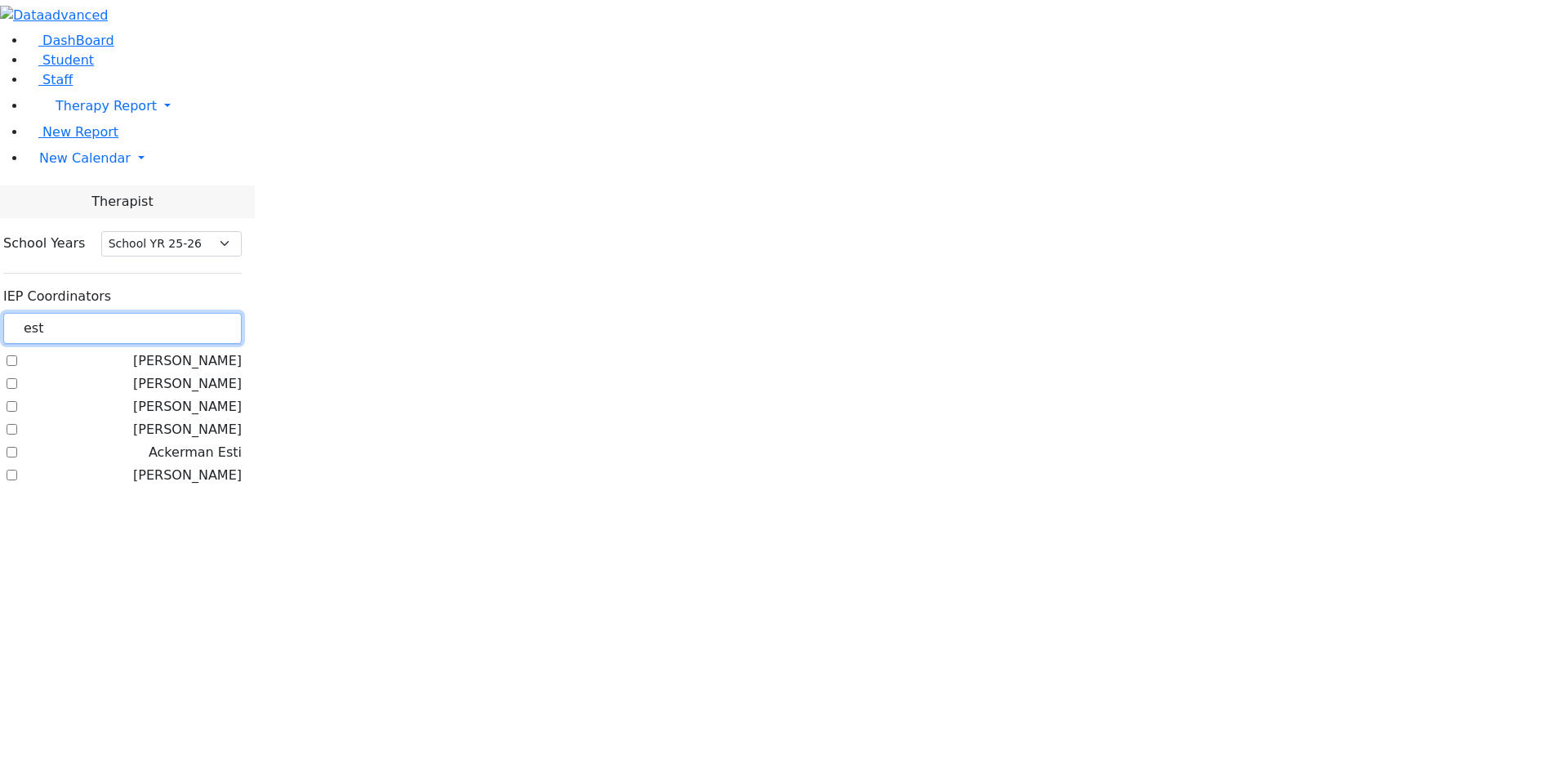
type input "est"
click at [215, 466] on label "[PERSON_NAME]" at bounding box center [187, 475] width 109 height 19
click at [17, 469] on input "[PERSON_NAME]" at bounding box center [12, 475] width 11 height 11
checkbox input "true"
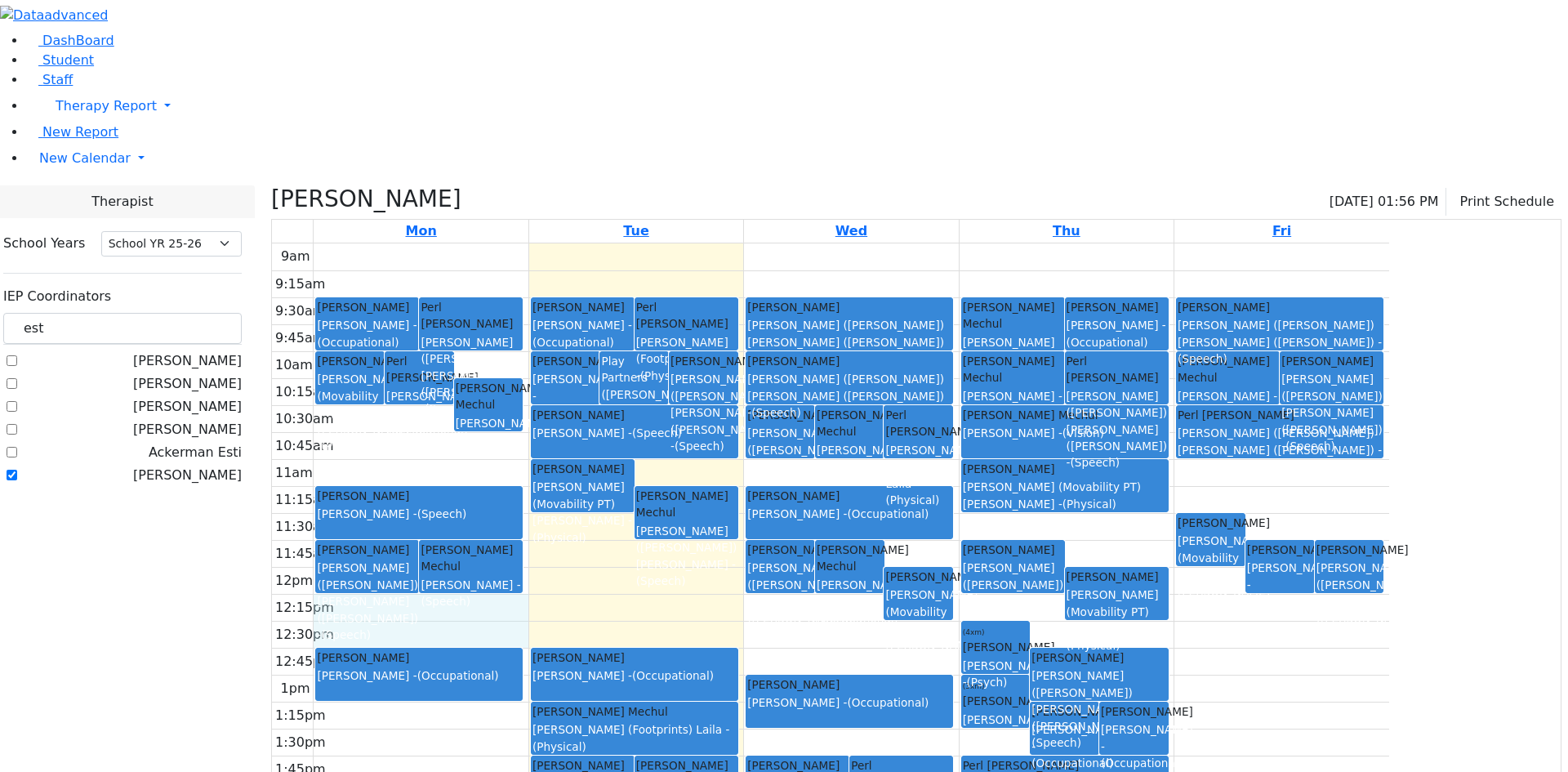
drag, startPoint x: 567, startPoint y: 446, endPoint x: 567, endPoint y: 458, distance: 12.0
click at [567, 470] on div "9am 9:15am 9:30am 9:45am 10am 10:15am 10:30am 10:45am 11am 11:15am 11:30am 11:4…" at bounding box center [830, 568] width 1117 height 647
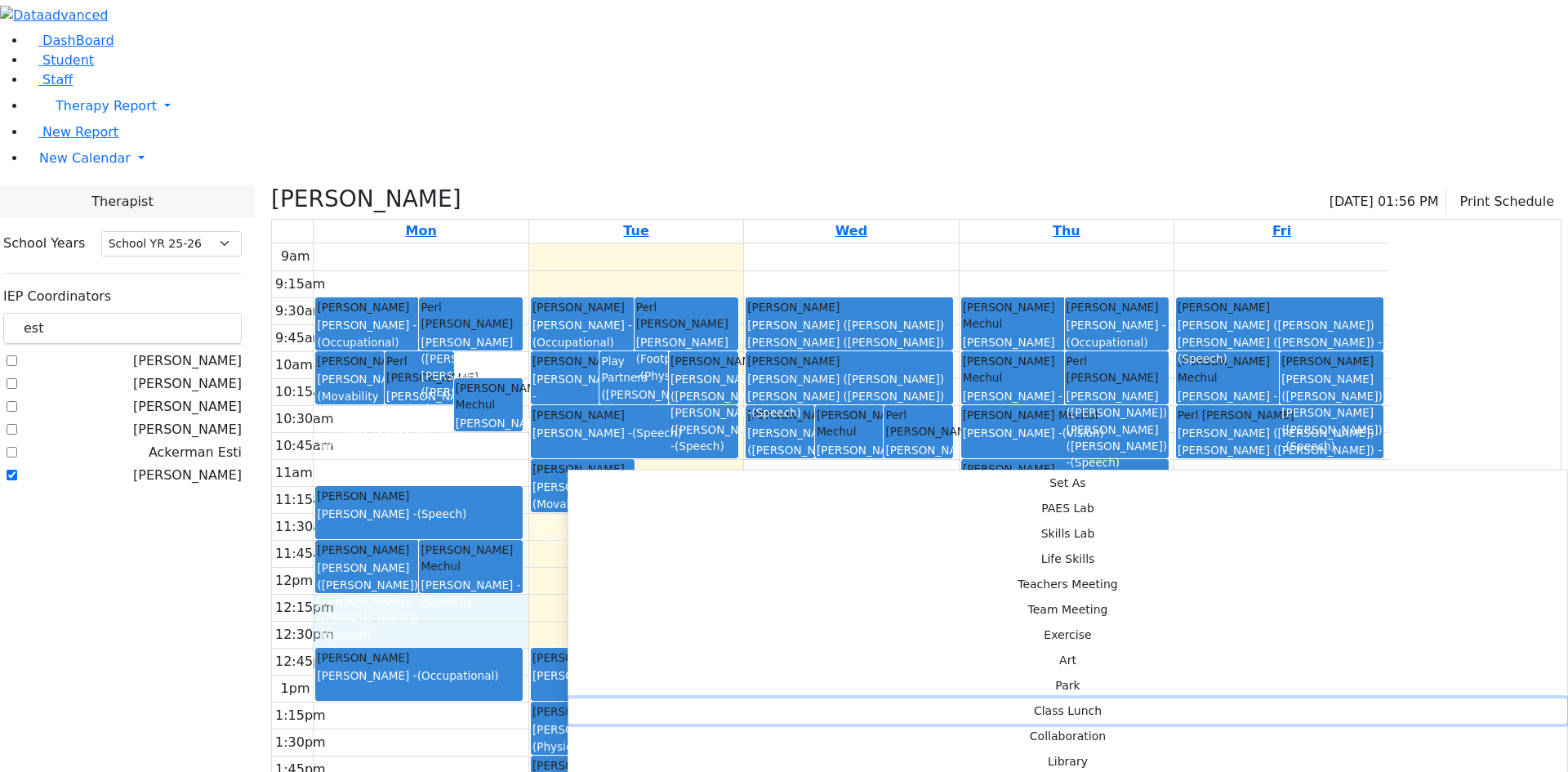
click at [808, 699] on button "Class Lunch" at bounding box center [1068, 711] width 999 height 26
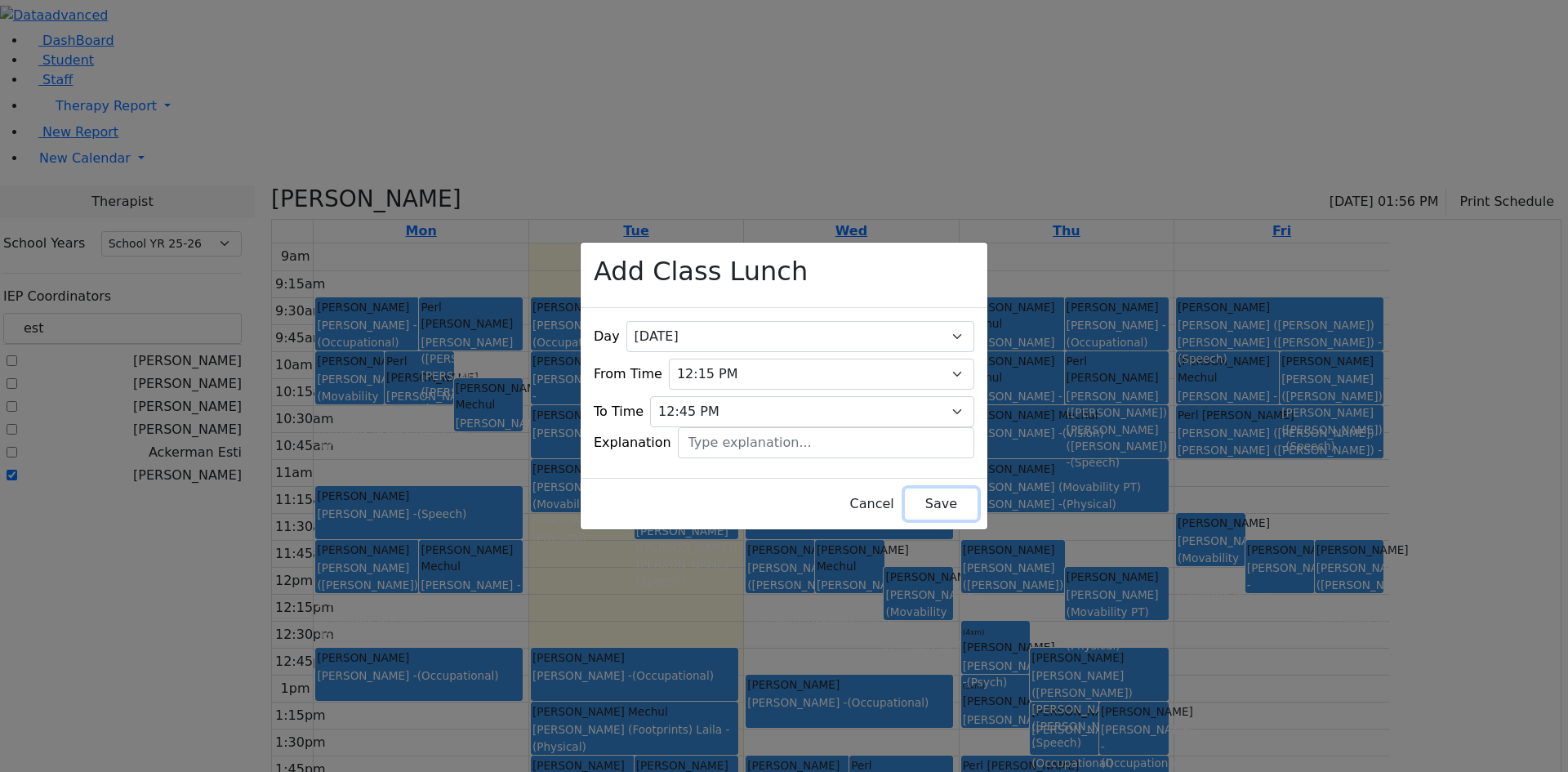
click at [905, 494] on button "Save" at bounding box center [940, 504] width 72 height 31
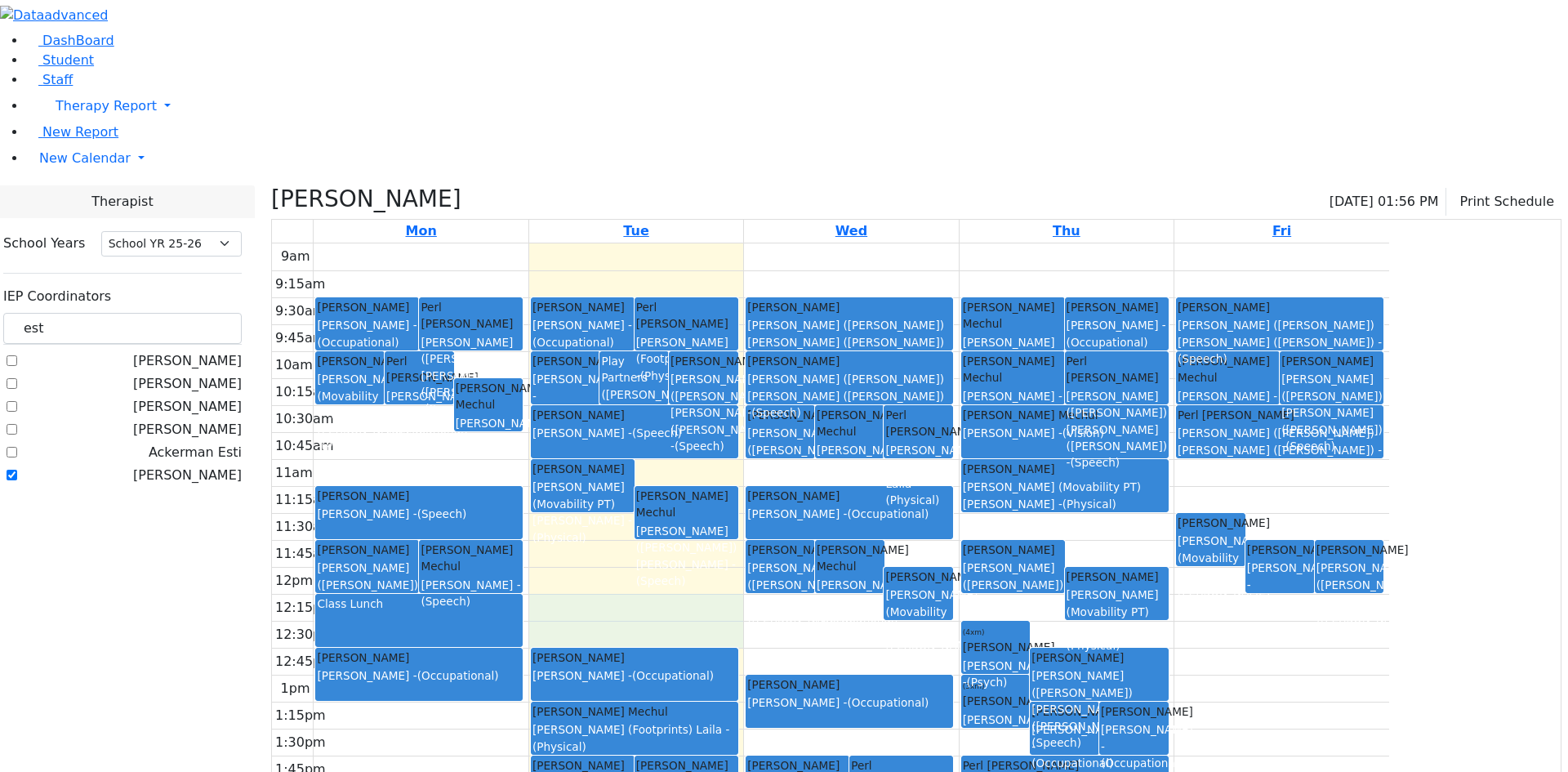
drag, startPoint x: 804, startPoint y: 439, endPoint x: 806, endPoint y: 457, distance: 18.1
click at [806, 464] on div "9am 9:15am 9:30am 9:45am 10am 10:15am 10:30am 10:45am 11am 11:15am 11:30am 11:4…" at bounding box center [830, 568] width 1117 height 647
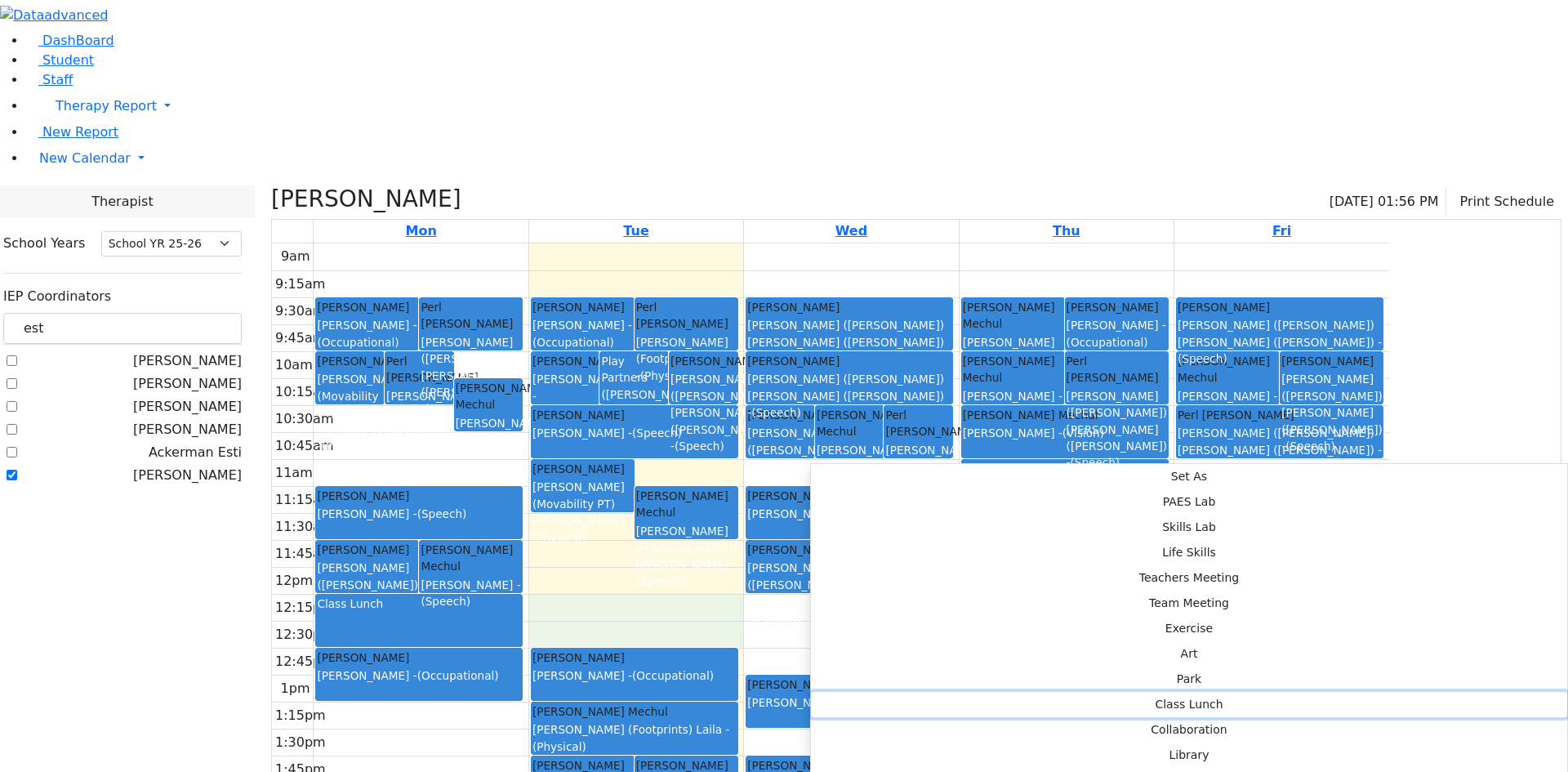
click at [1054, 692] on button "Class Lunch" at bounding box center [1189, 705] width 756 height 26
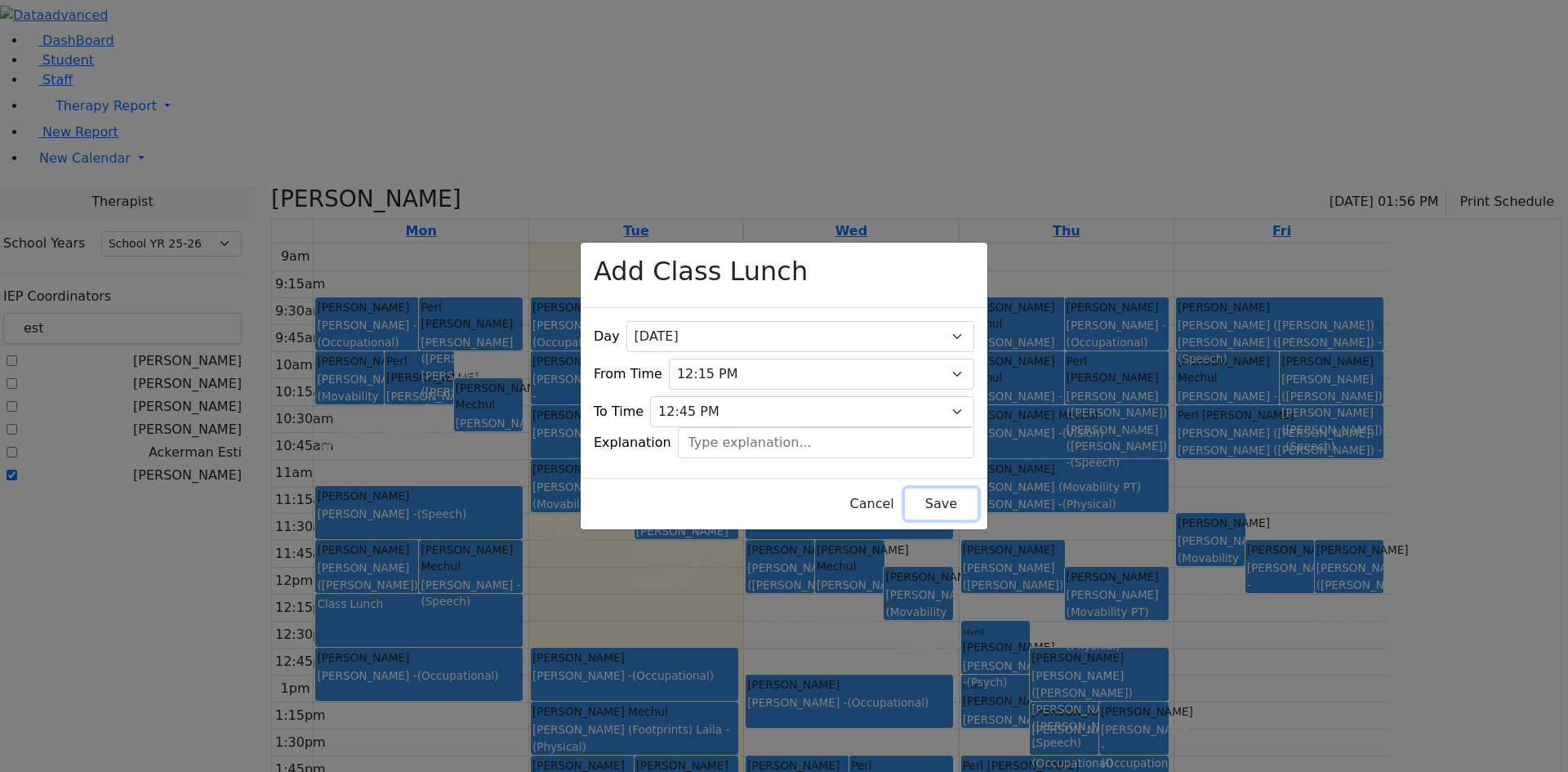
click at [923, 492] on button "Save" at bounding box center [940, 504] width 72 height 31
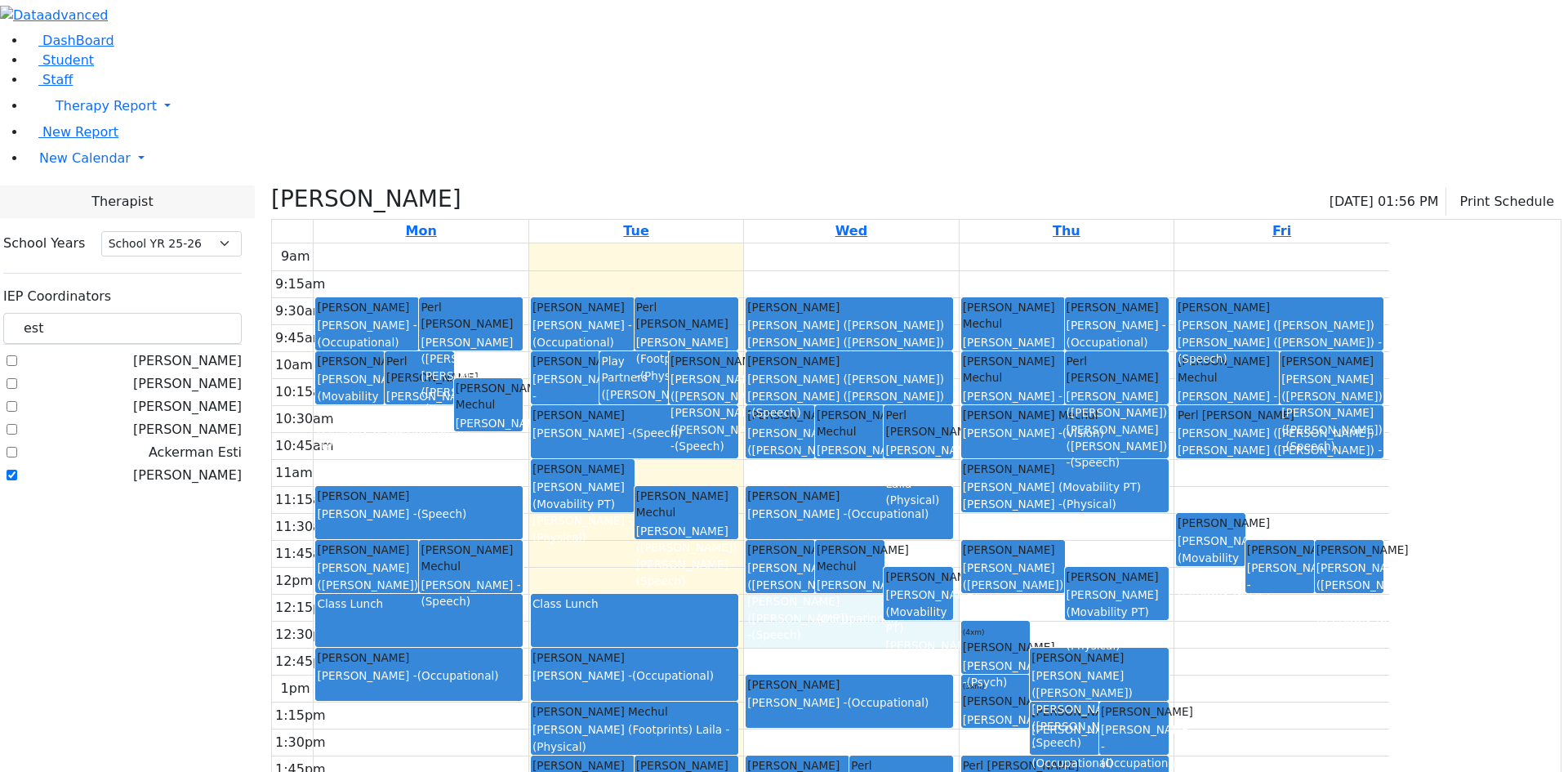
drag, startPoint x: 971, startPoint y: 474, endPoint x: 970, endPoint y: 454, distance: 20.0
click at [970, 450] on div "9am 9:15am 9:30am 9:45am 10am 10:15am 10:30am 10:45am 11am 11:15am 11:30am 11:4…" at bounding box center [830, 568] width 1117 height 647
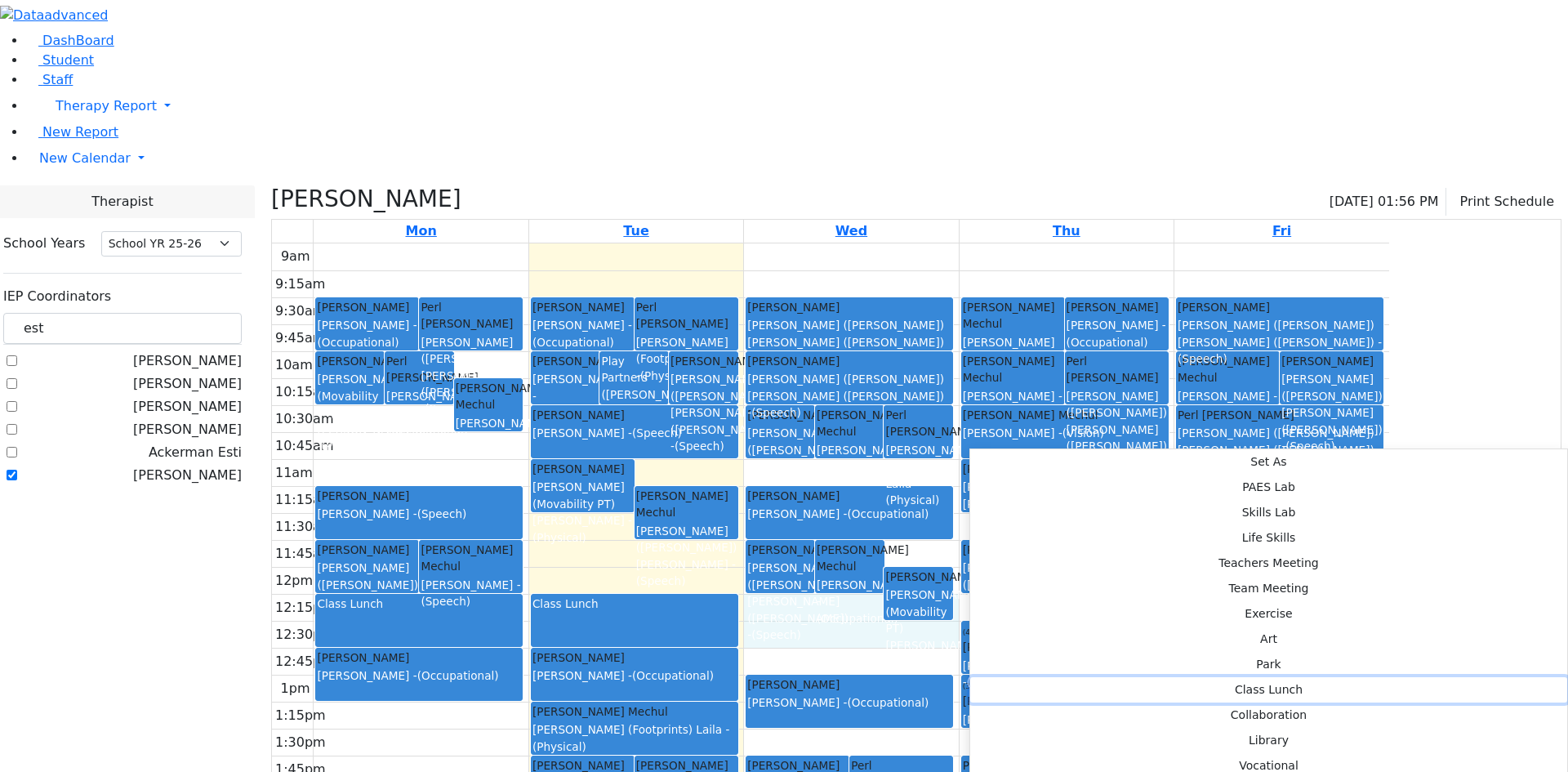
click at [1186, 678] on button "Class Lunch" at bounding box center [1268, 690] width 597 height 26
select select "3"
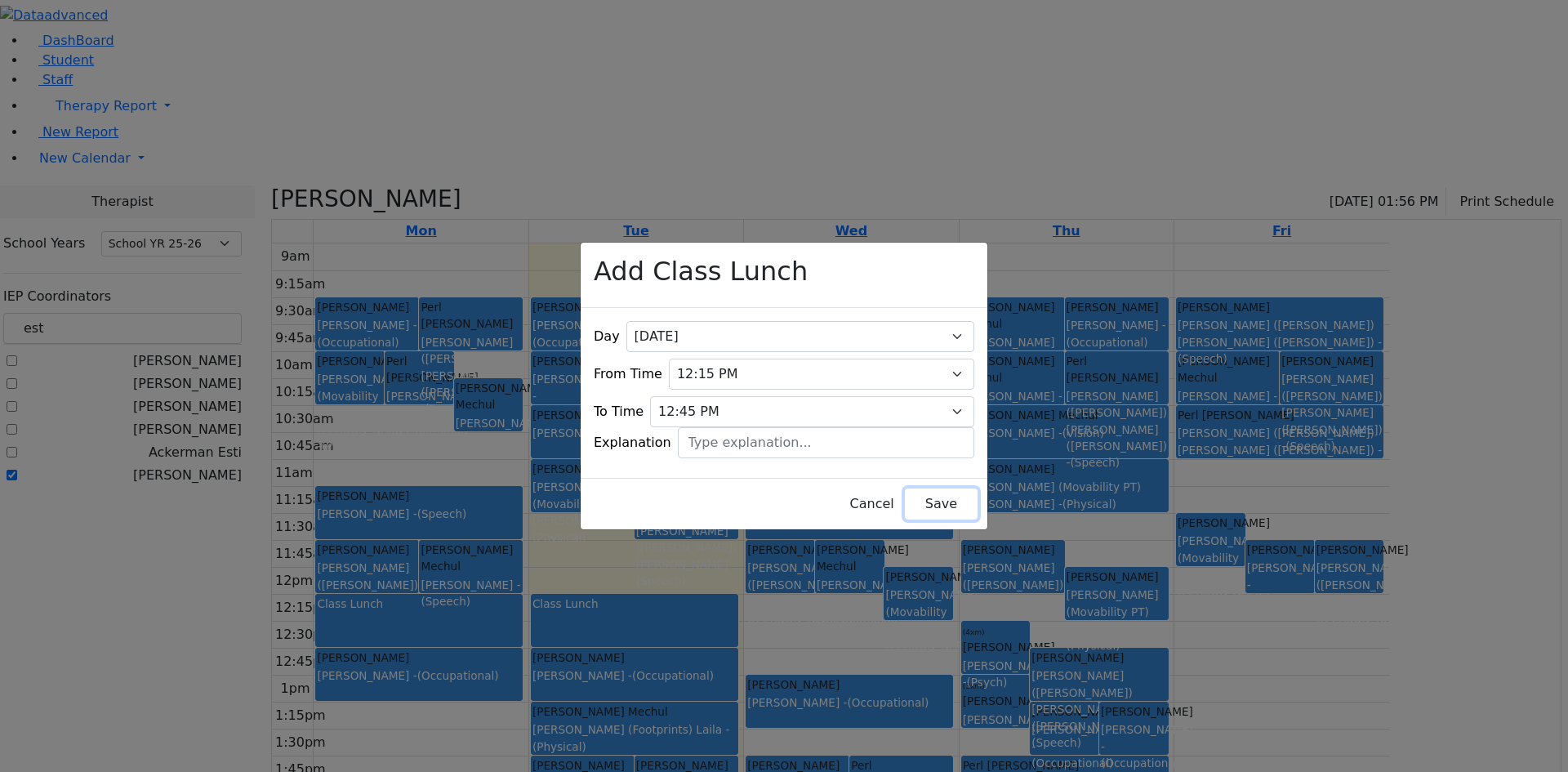
click at [933, 489] on button "Save" at bounding box center [940, 504] width 72 height 31
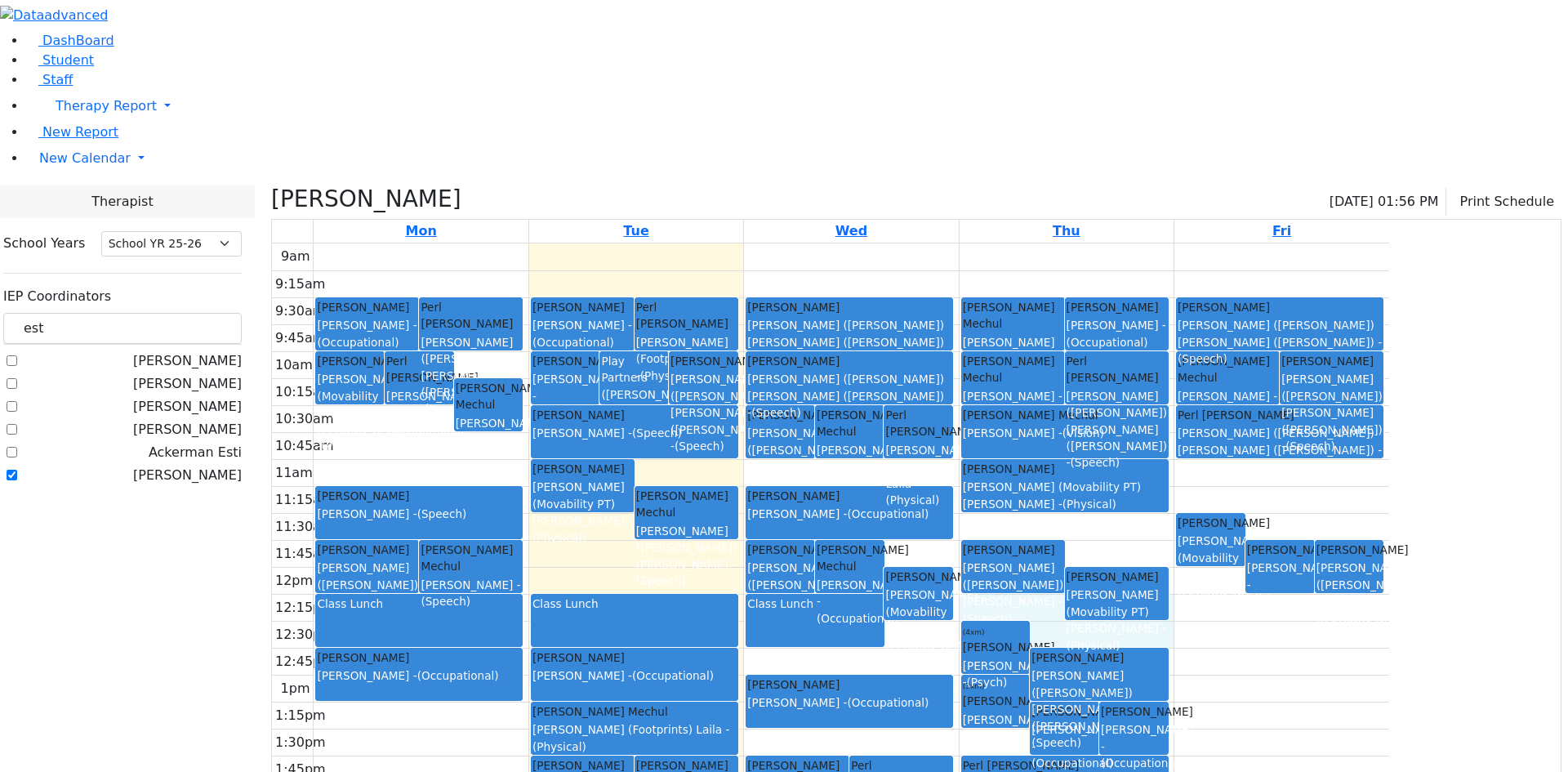
drag, startPoint x: 1211, startPoint y: 475, endPoint x: 1204, endPoint y: 454, distance: 22.1
click at [1200, 445] on div "9am 9:15am 9:30am 9:45am 10am 10:15am 10:30am 10:45am 11am 11:15am 11:30am 11:4…" at bounding box center [830, 568] width 1117 height 647
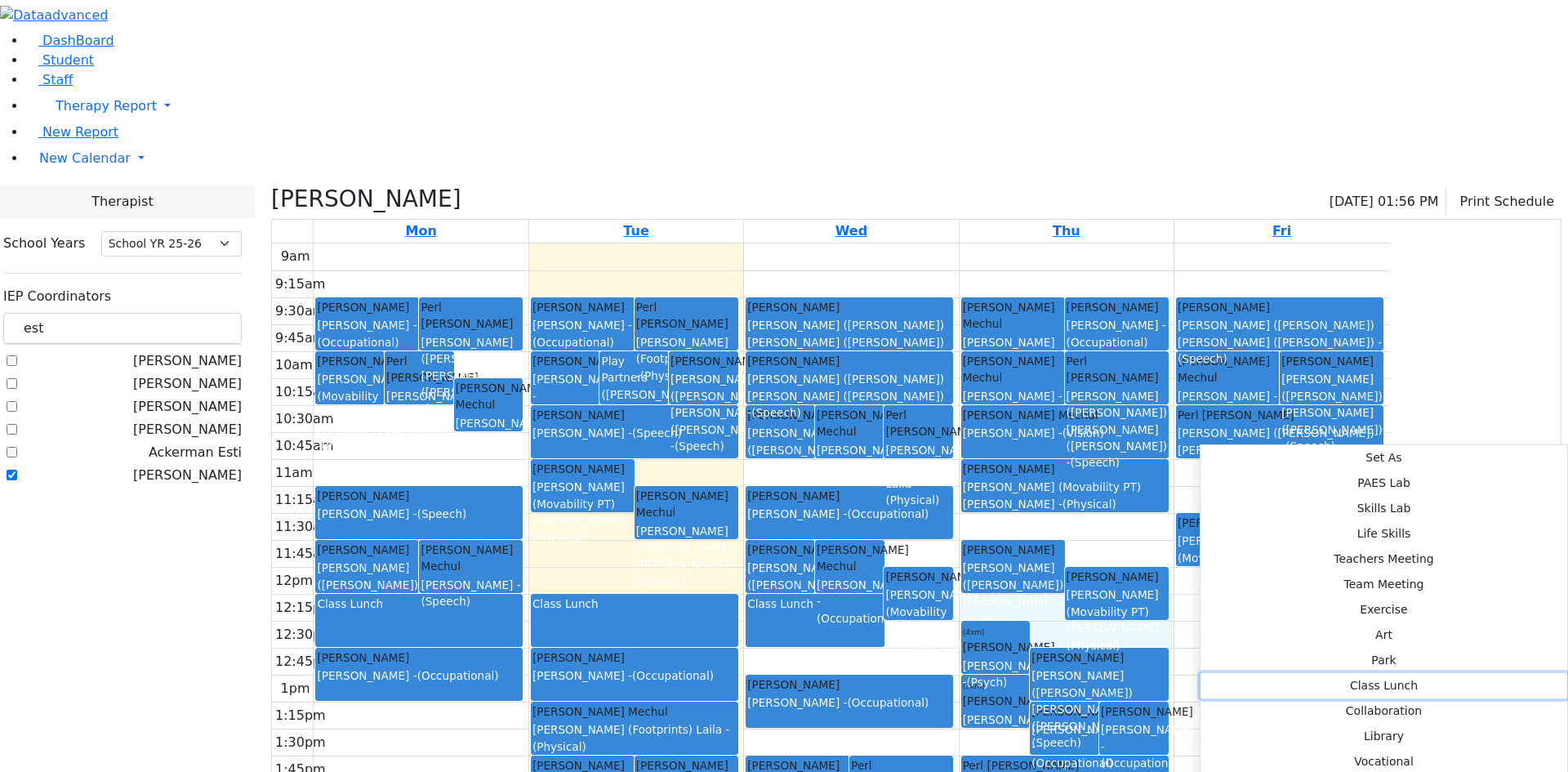
click at [1388, 673] on button "Class Lunch" at bounding box center [1384, 686] width 367 height 26
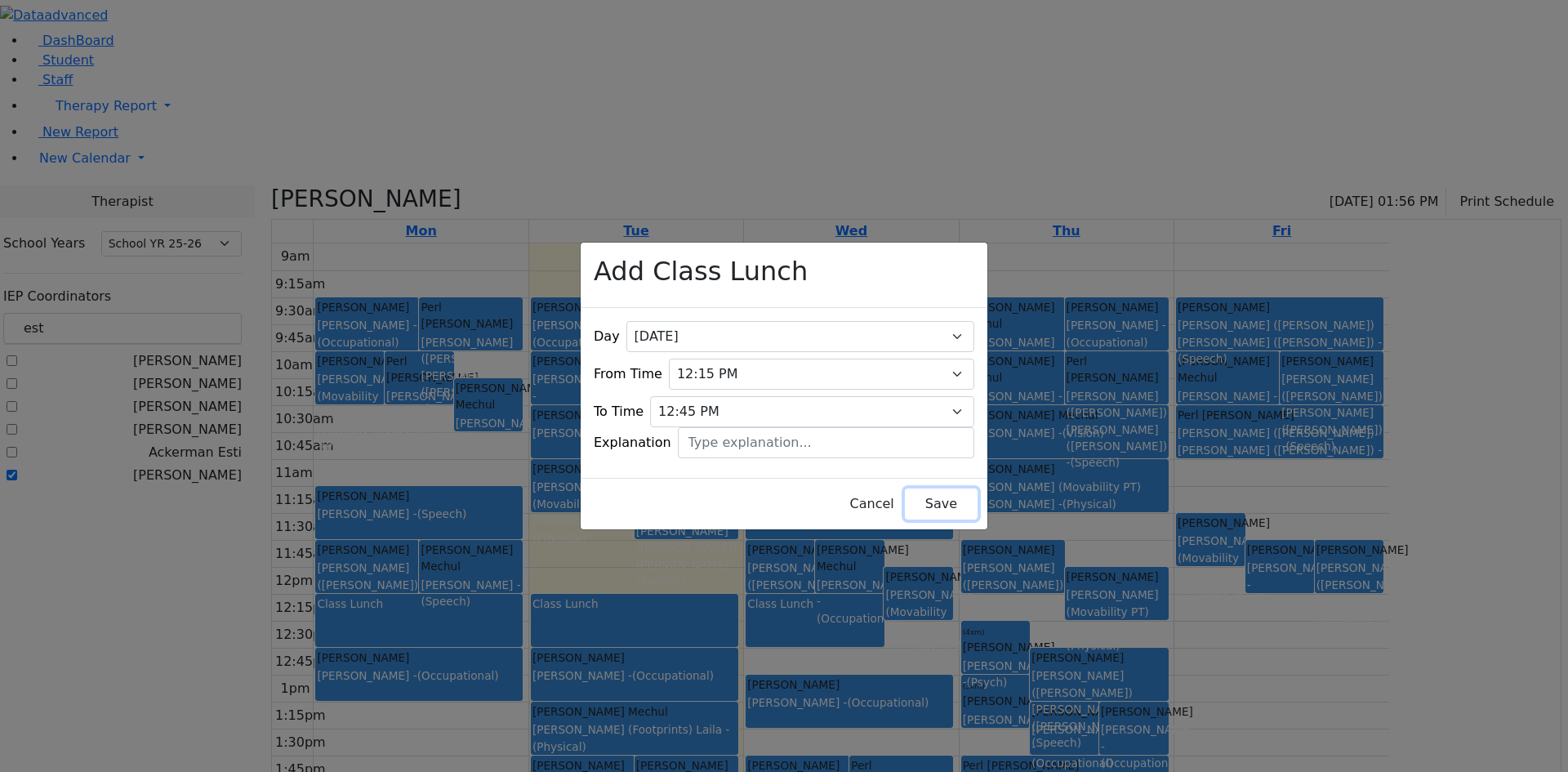
click at [927, 494] on button "Save" at bounding box center [940, 504] width 72 height 31
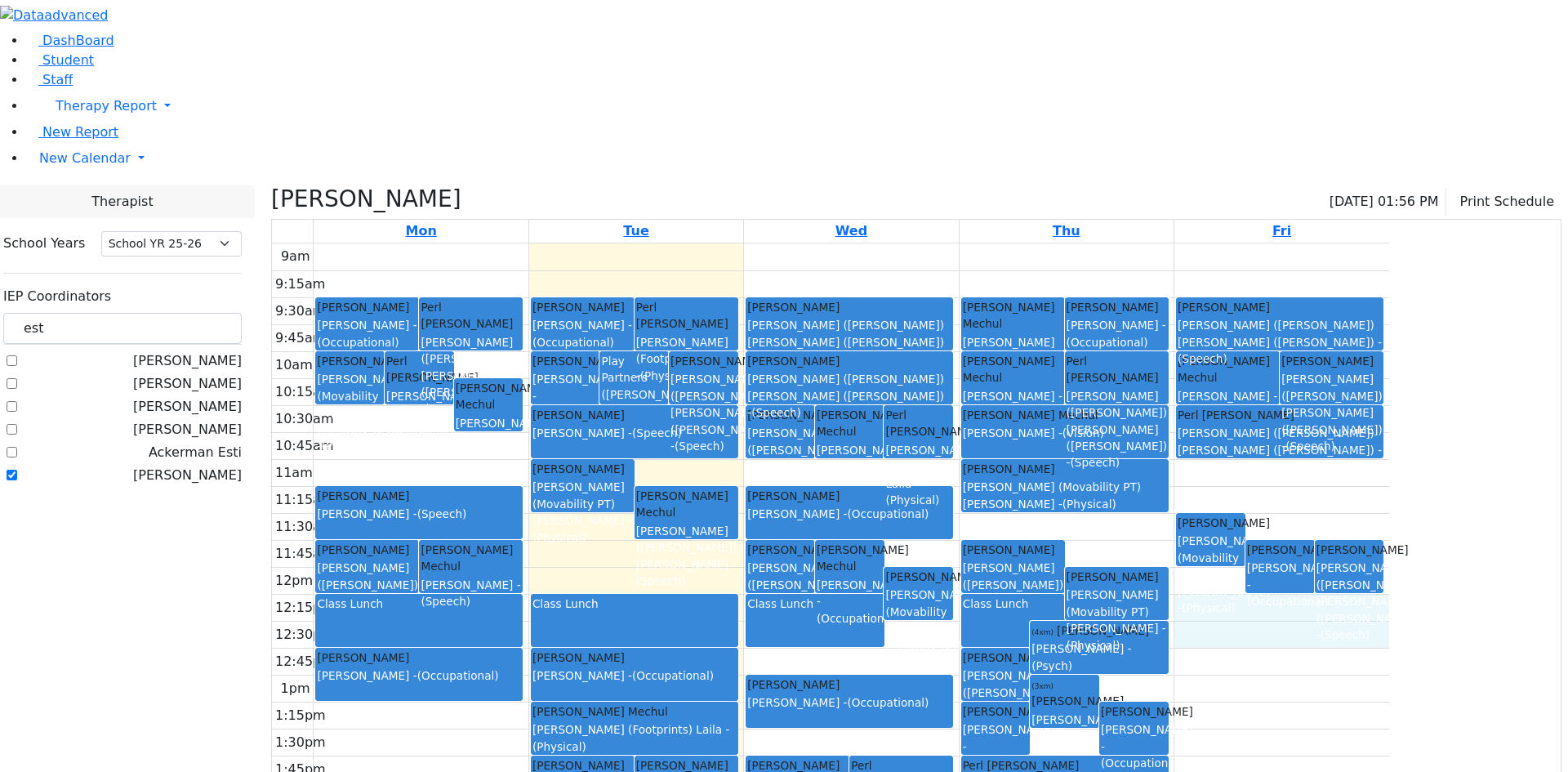
drag, startPoint x: 1376, startPoint y: 450, endPoint x: 1376, endPoint y: 478, distance: 28.0
click at [1376, 478] on div "9am 9:15am 9:30am 9:45am 10am 10:15am 10:30am 10:45am 11am 11:15am 11:30am 11:4…" at bounding box center [830, 568] width 1117 height 647
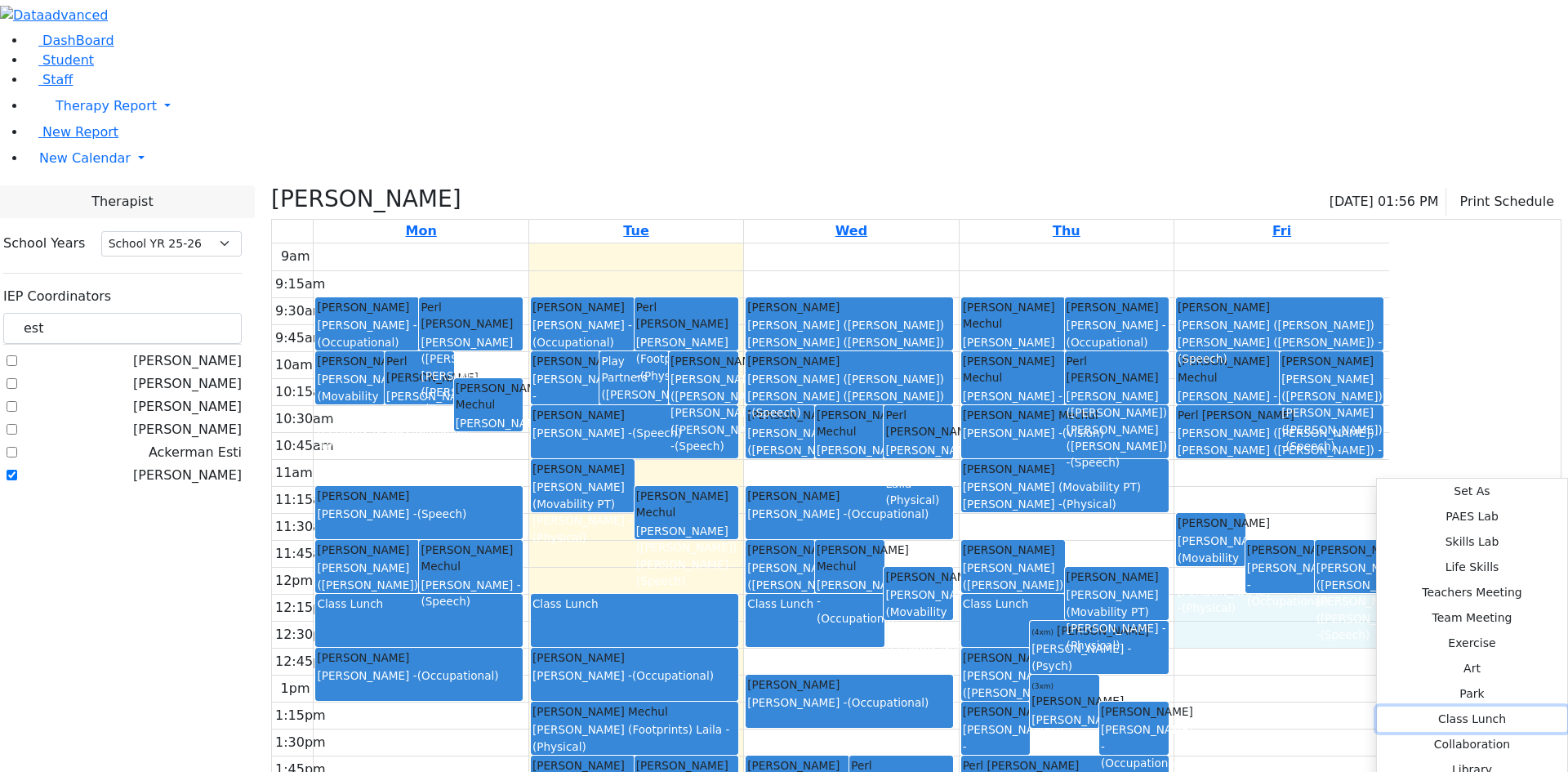
click at [1376, 707] on button "Class Lunch" at bounding box center [1472, 720] width 191 height 26
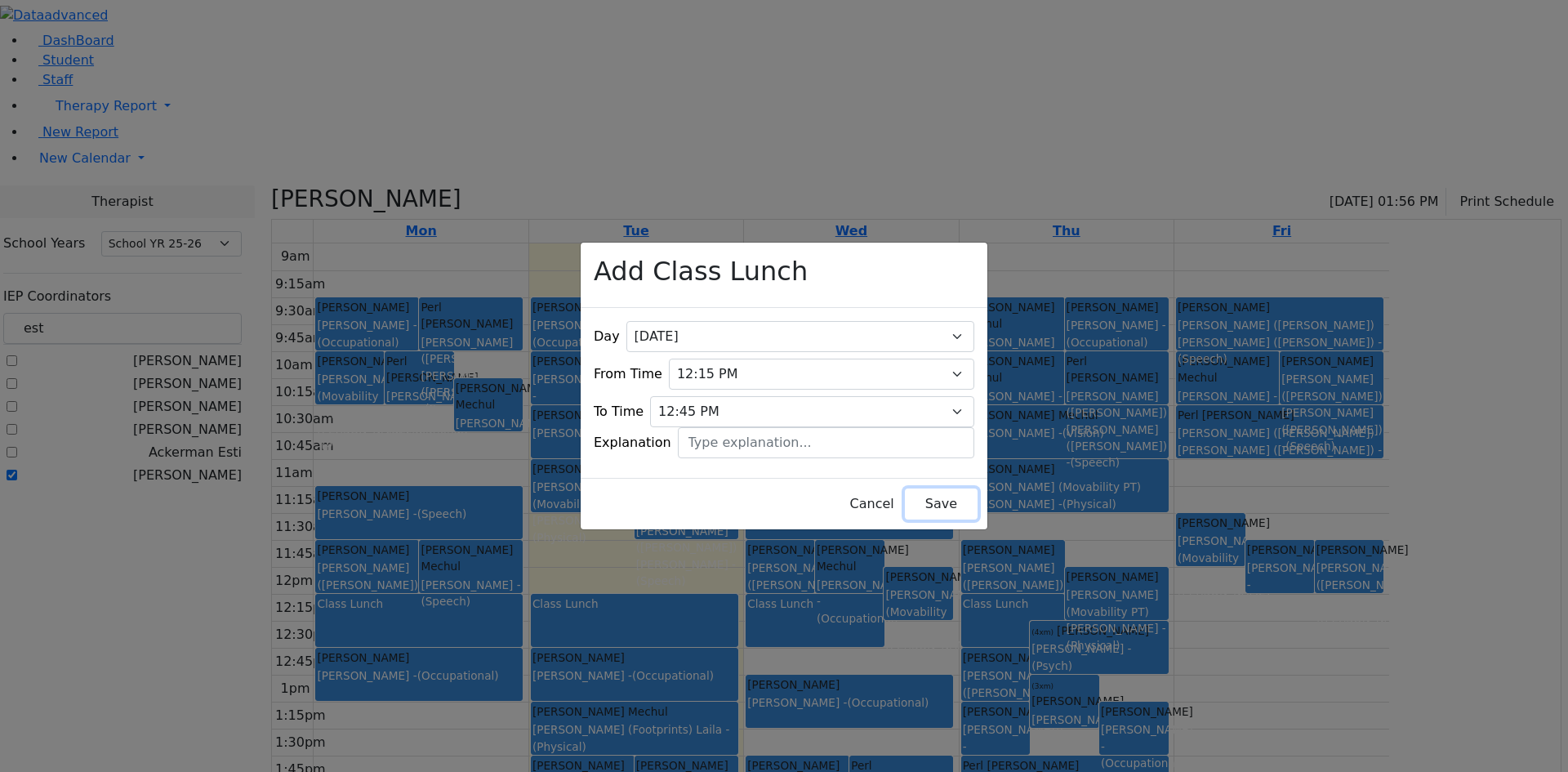
click at [927, 489] on button "Save" at bounding box center [940, 504] width 72 height 31
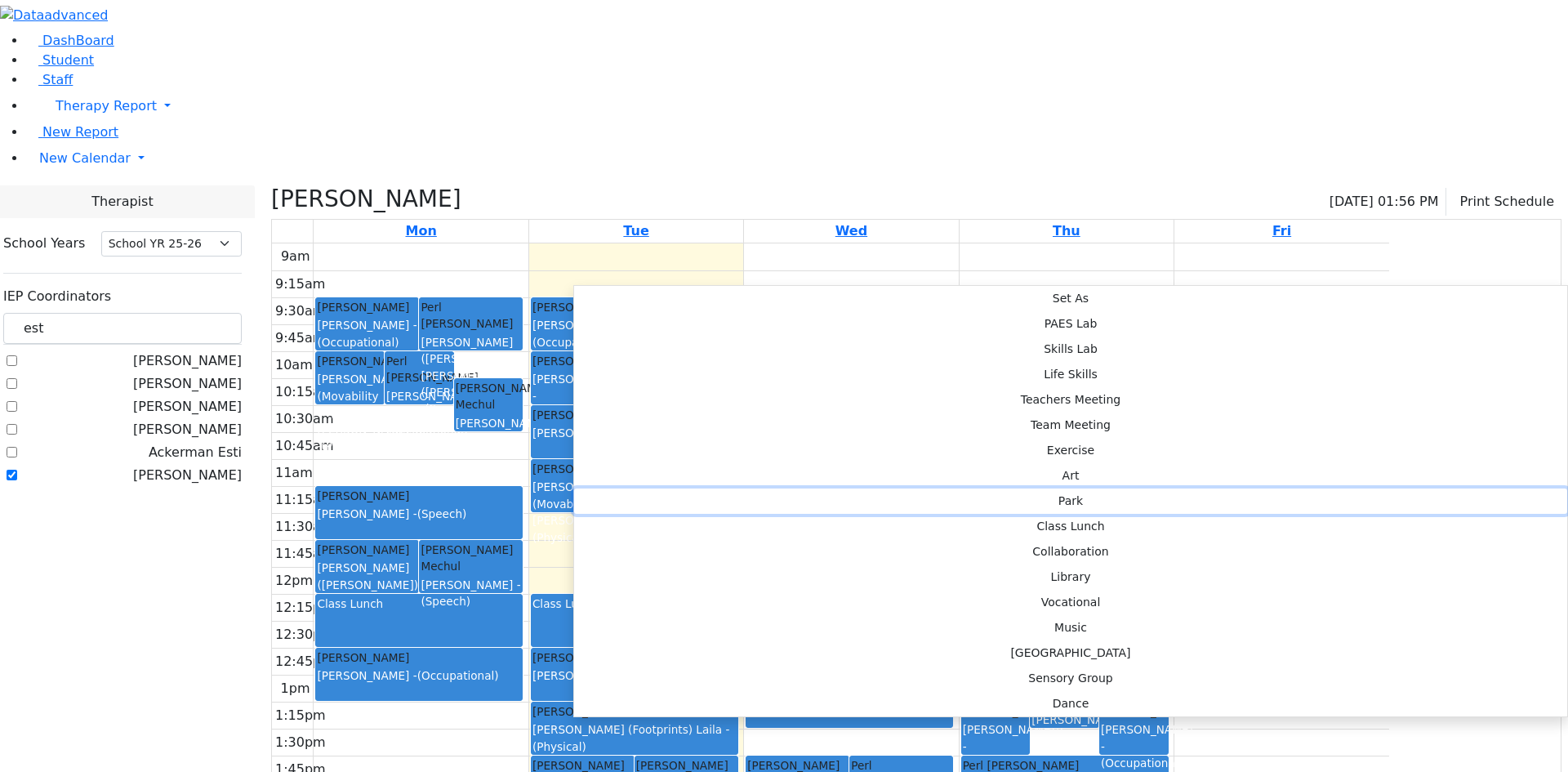
click at [821, 489] on button "Park" at bounding box center [1070, 502] width 993 height 26
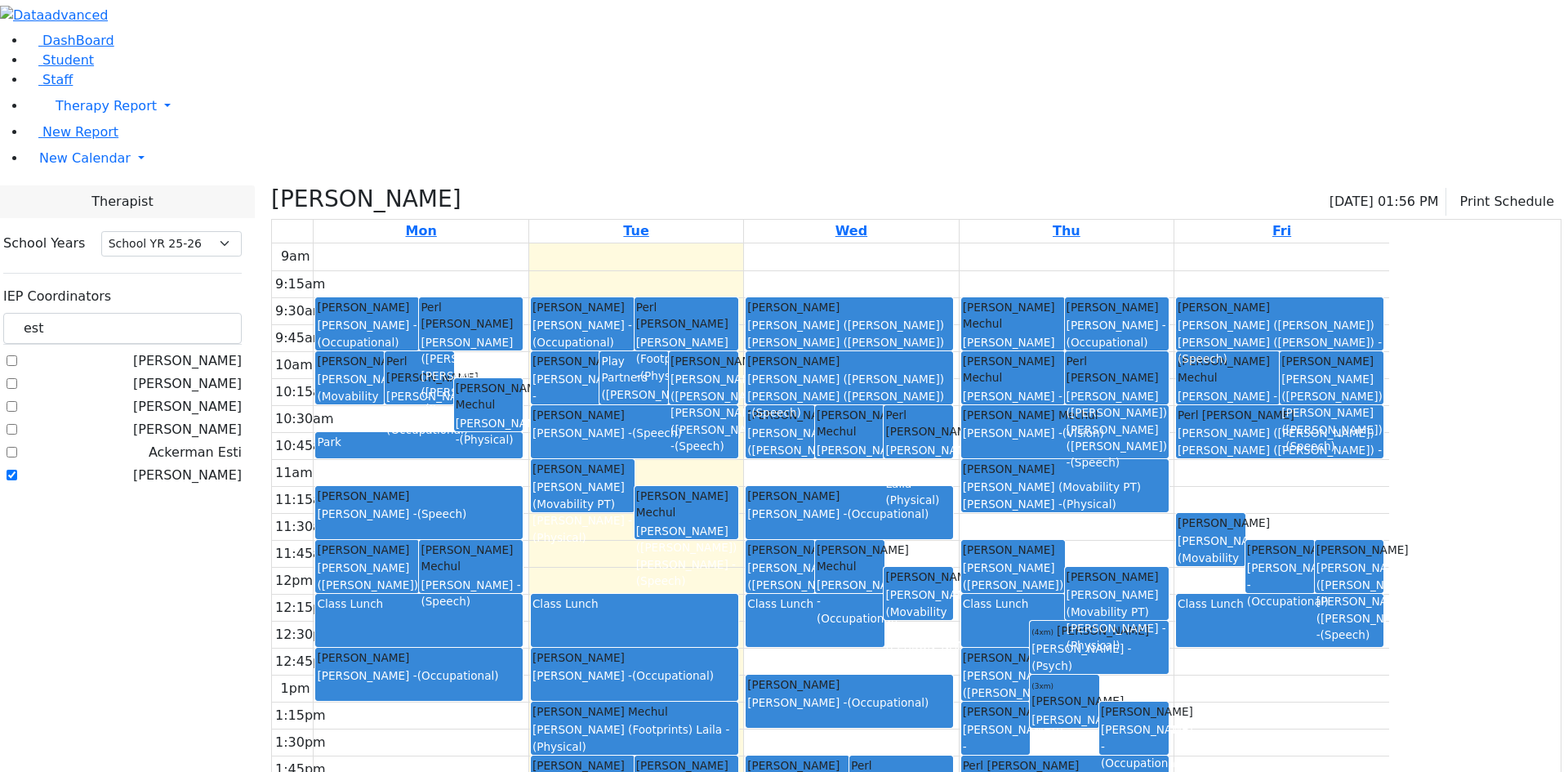
click at [863, 303] on div "9am 9:15am 9:30am 9:45am 10am 10:15am 10:30am 10:45am 11am 11:15am 11:30am 11:4…" at bounding box center [830, 568] width 1117 height 647
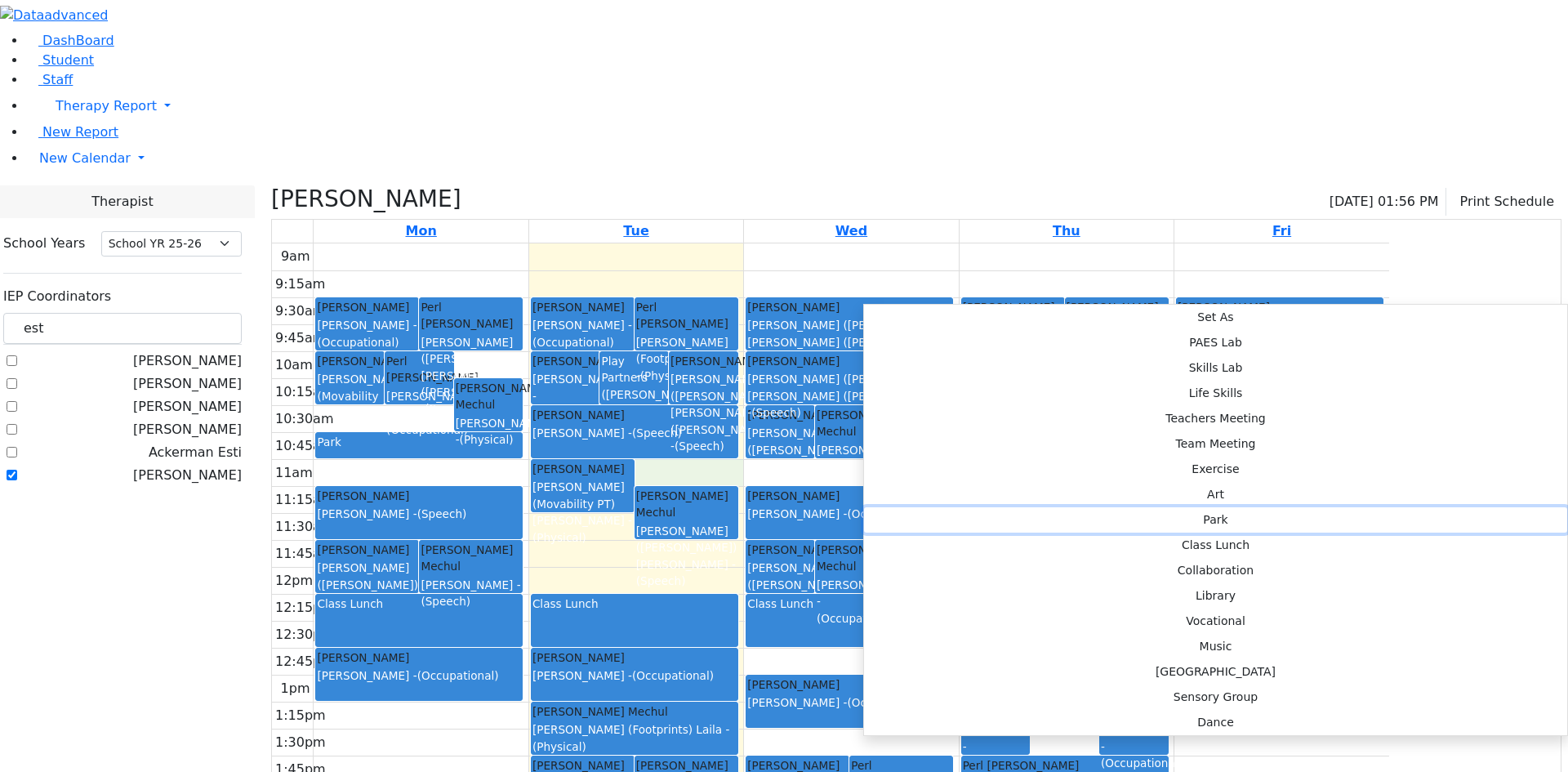
click at [1127, 507] on button "Park" at bounding box center [1215, 520] width 703 height 26
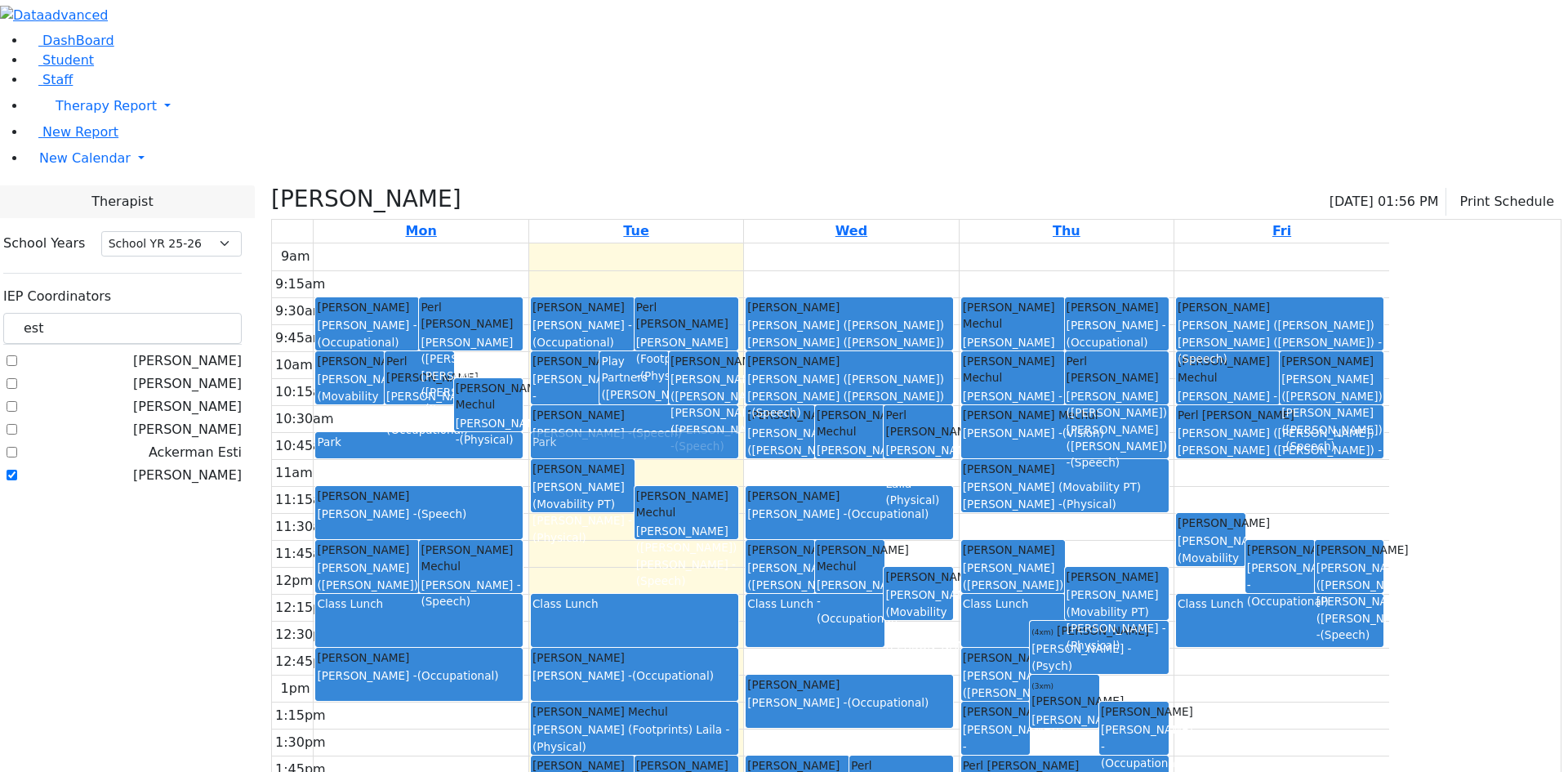
drag, startPoint x: 885, startPoint y: 308, endPoint x: 882, endPoint y: 293, distance: 15.3
click at [743, 284] on div "[PERSON_NAME] [PERSON_NAME] - (Occupational) Play Partners ([PERSON_NAME]) [PER…" at bounding box center [635, 568] width 214 height 647
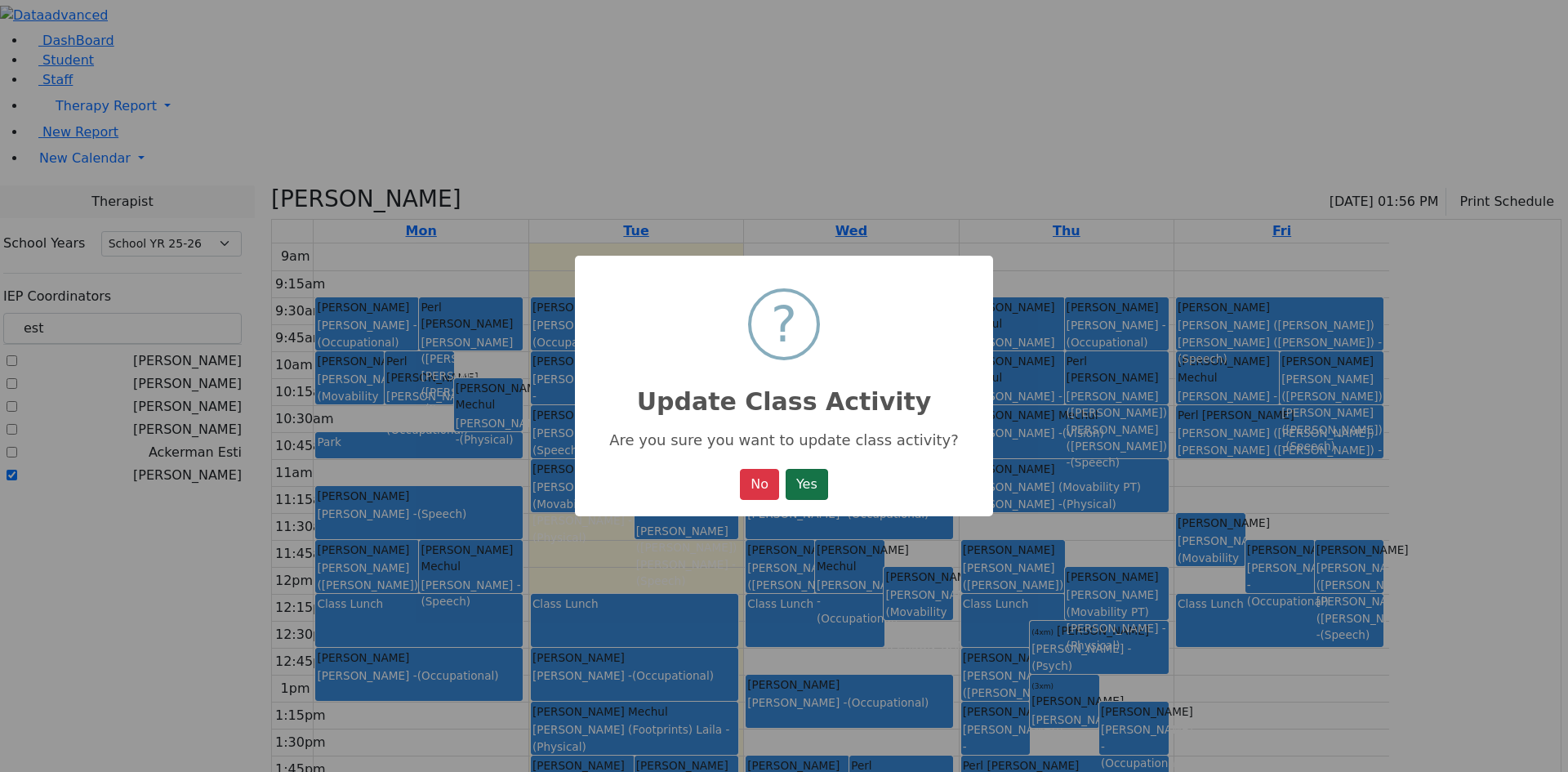
click at [804, 493] on button "Yes" at bounding box center [806, 484] width 42 height 31
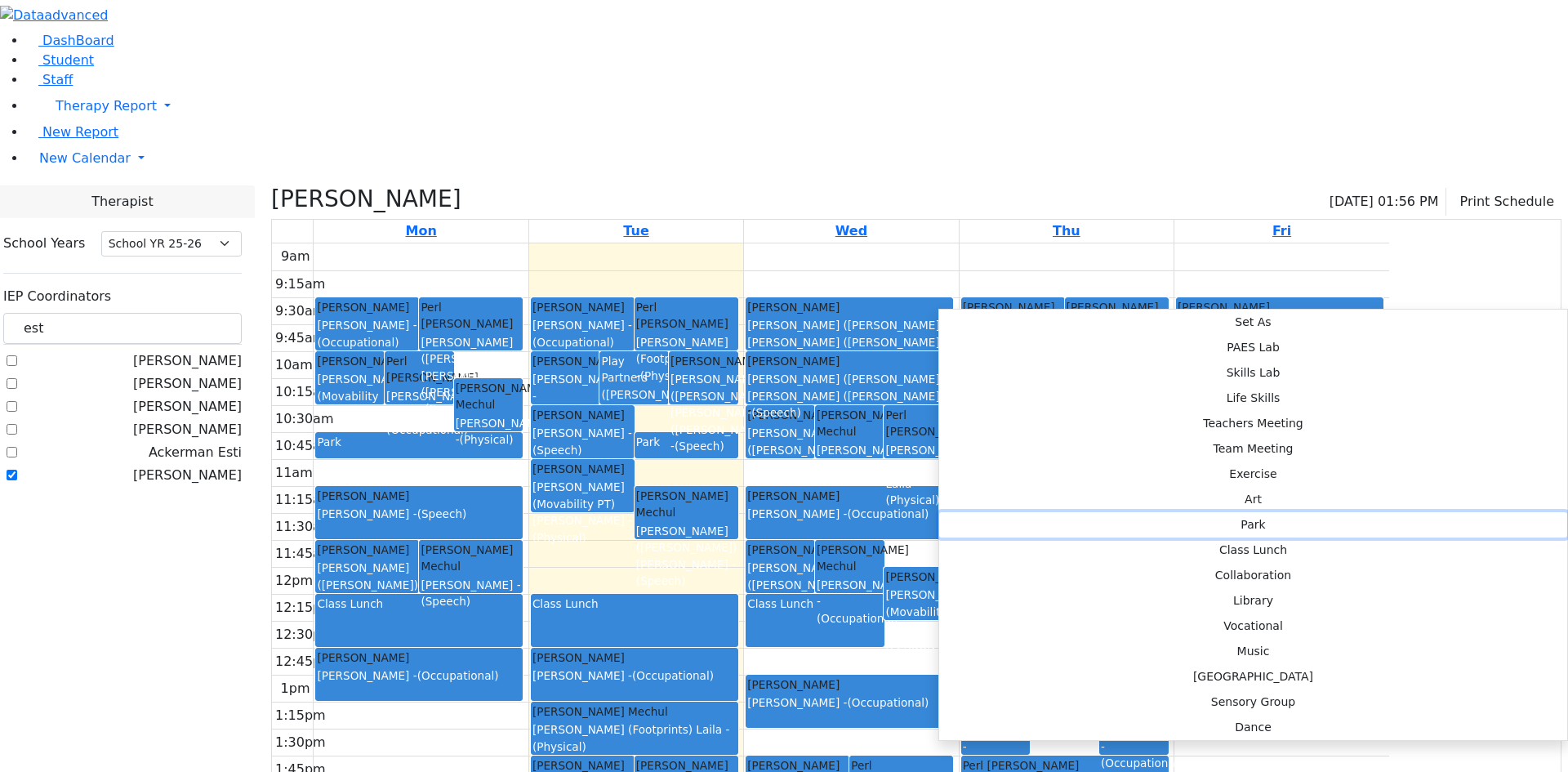
click at [1181, 513] on button "Park" at bounding box center [1253, 525] width 628 height 26
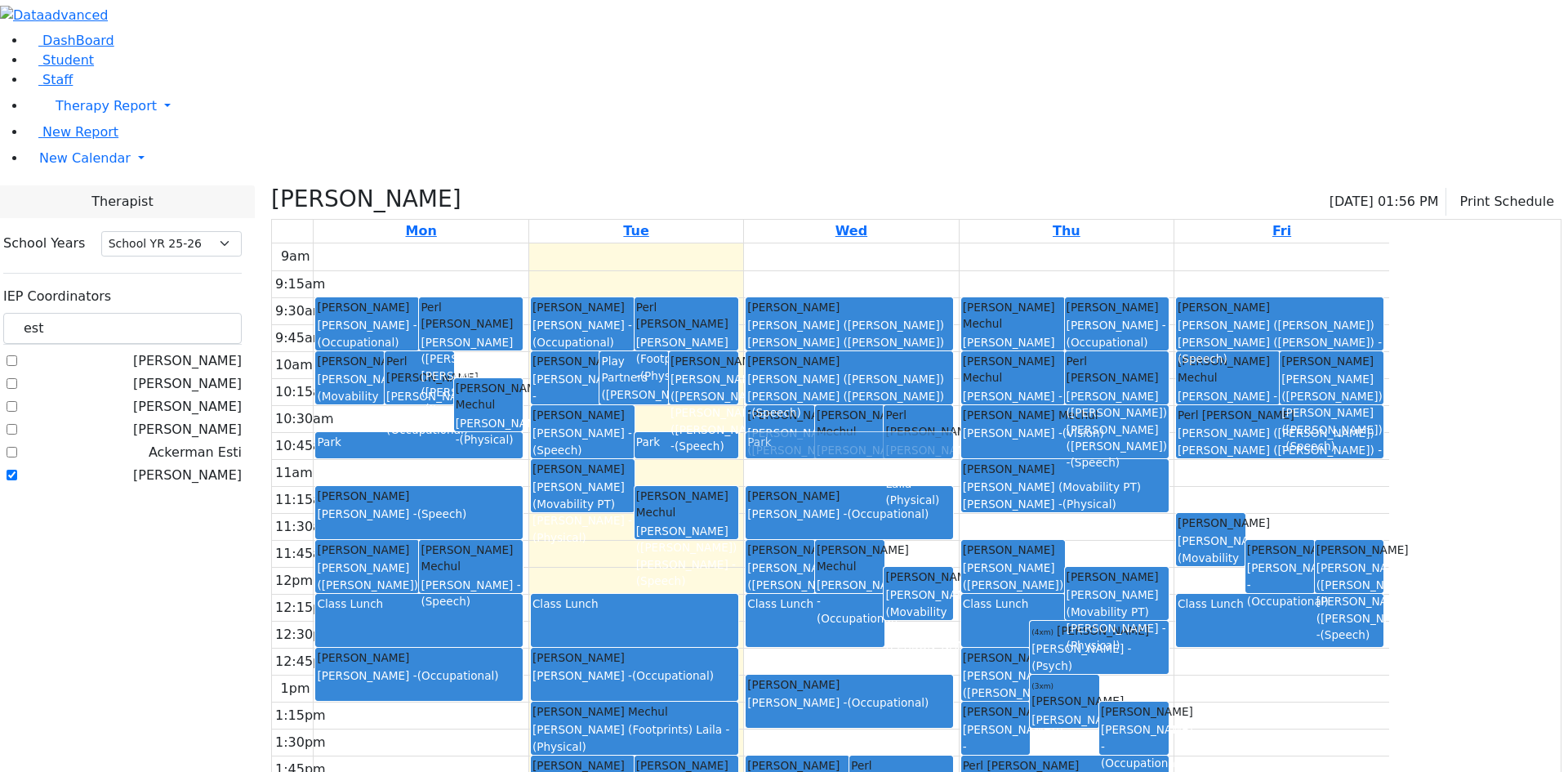
drag, startPoint x: 969, startPoint y: 307, endPoint x: 969, endPoint y: 286, distance: 21.0
click at [958, 286] on div "Diamant [PERSON_NAME] ([PERSON_NAME]) [PERSON_NAME] ([PERSON_NAME]) - (Speech) …" at bounding box center [850, 568] width 214 height 647
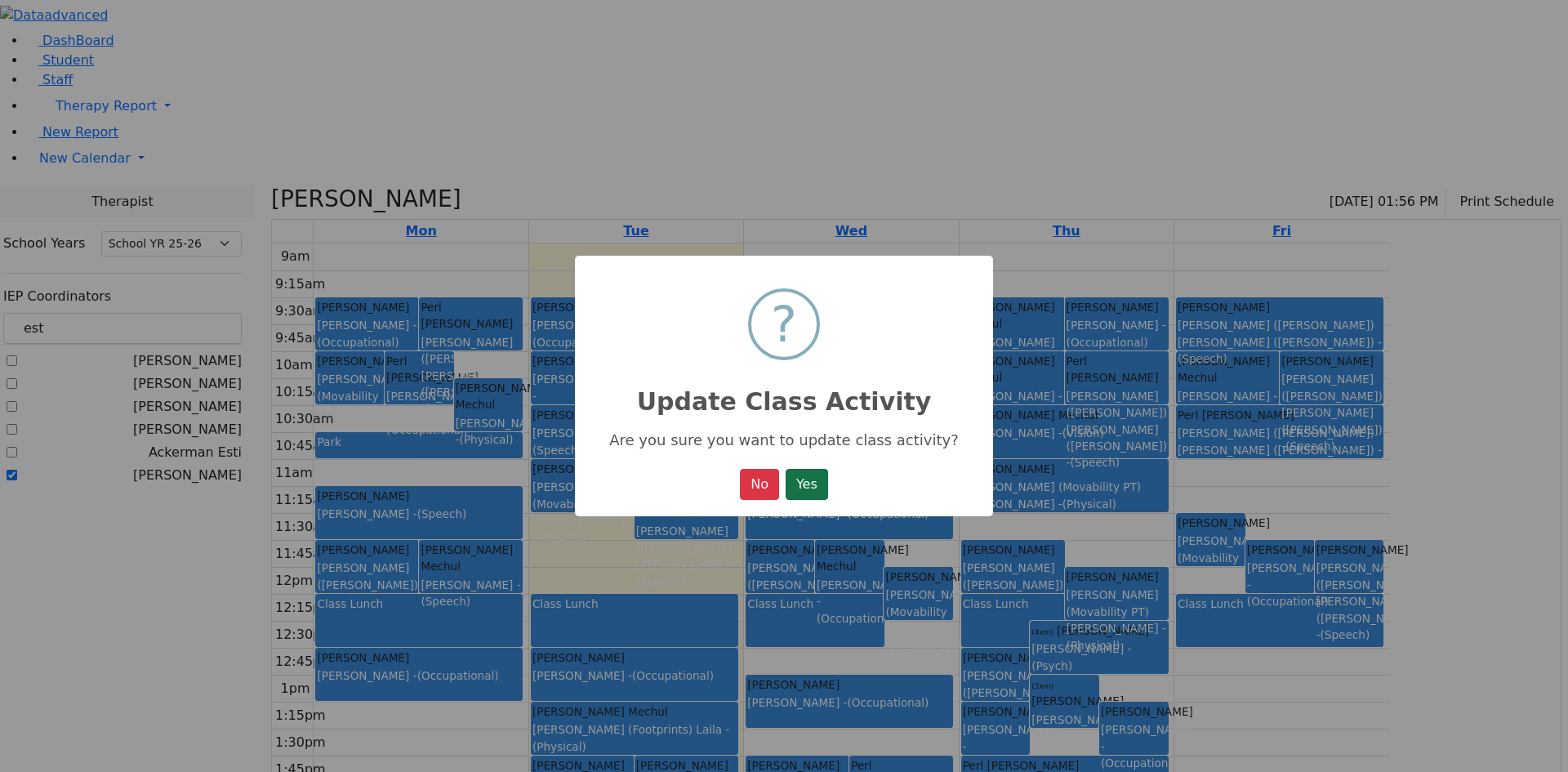
click at [817, 480] on button "Yes" at bounding box center [806, 484] width 42 height 31
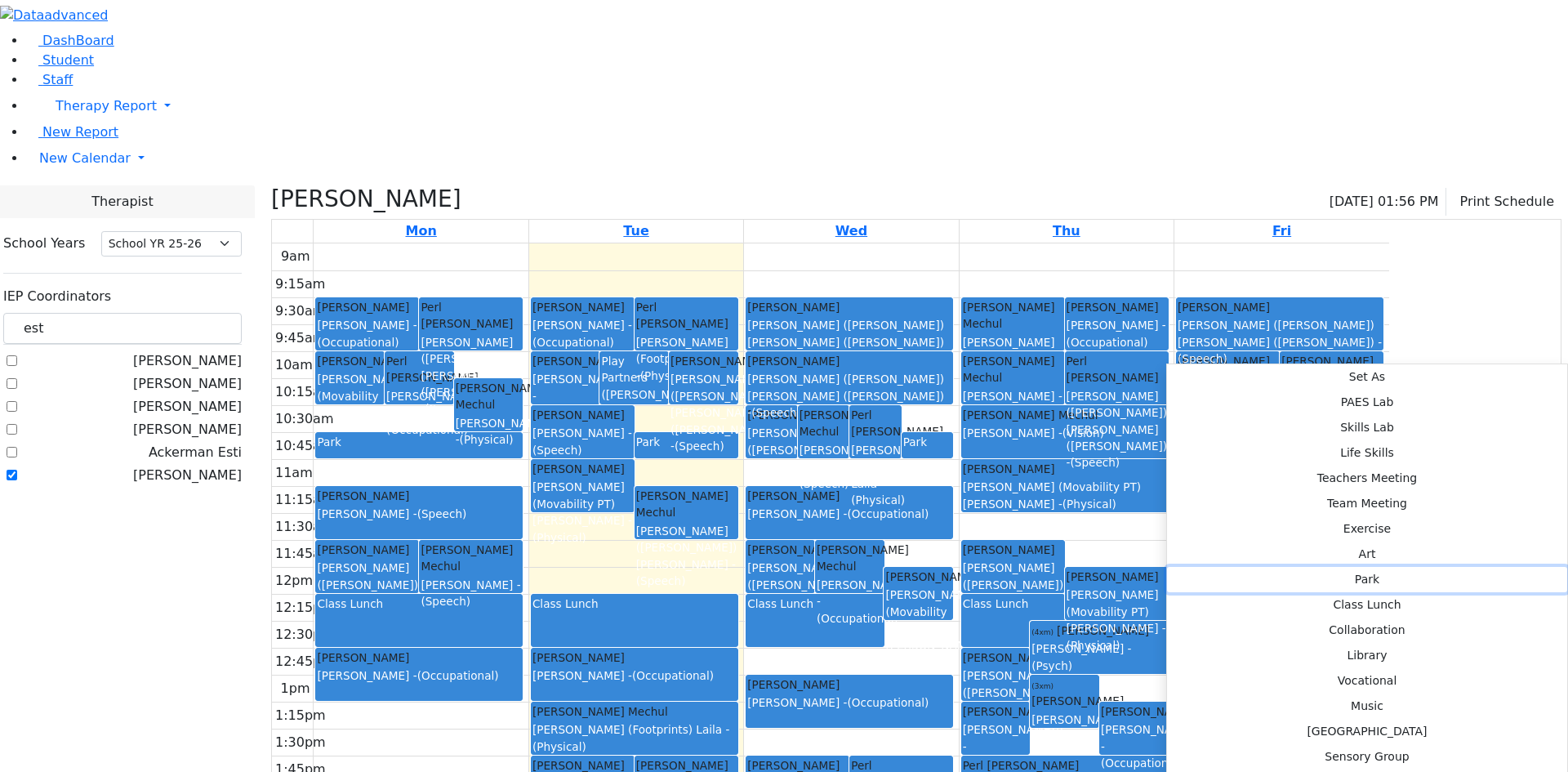
click at [1398, 567] on button "Park" at bounding box center [1366, 579] width 400 height 26
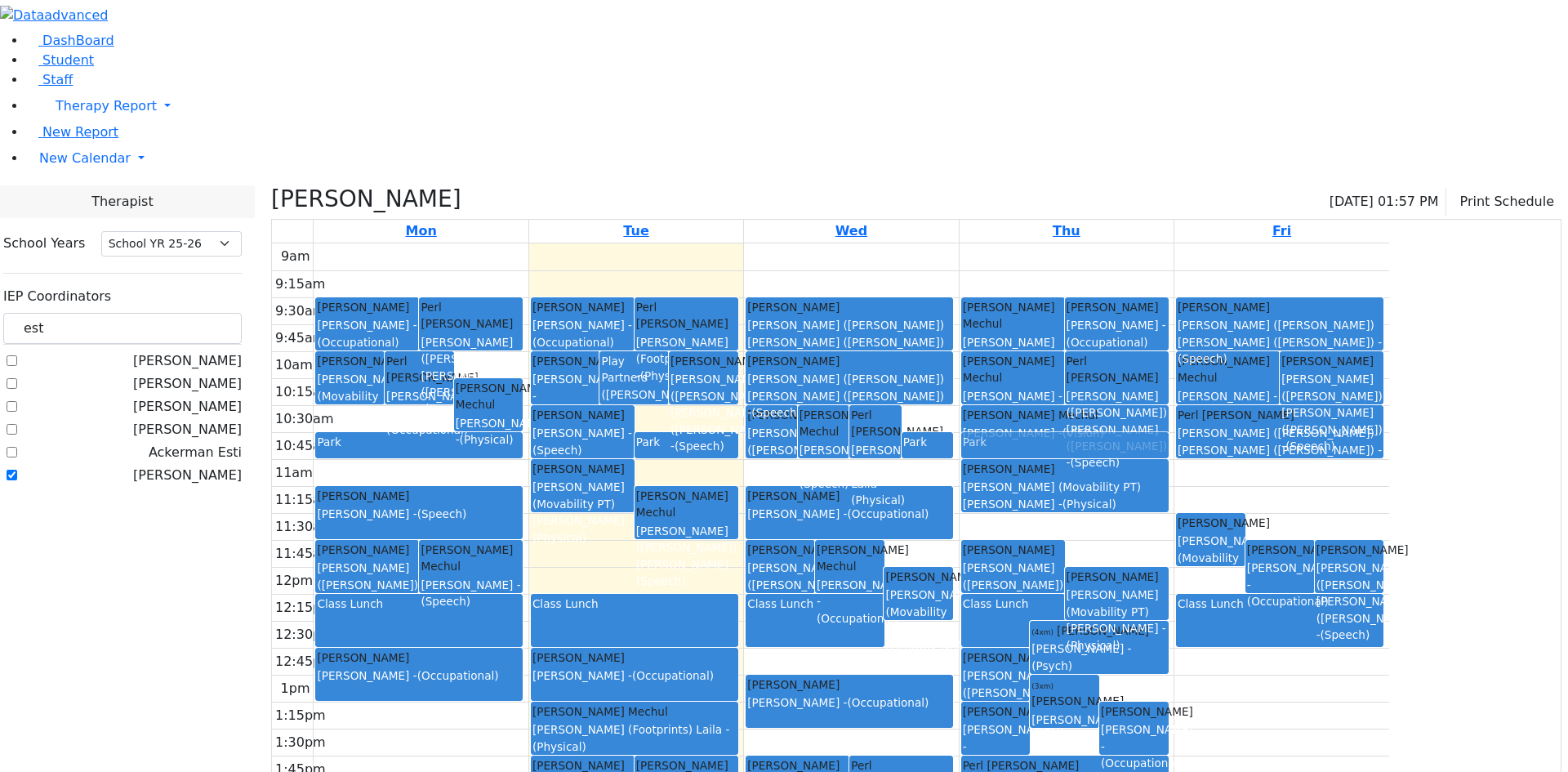
drag, startPoint x: 1155, startPoint y: 369, endPoint x: 1139, endPoint y: 283, distance: 87.5
click at [1139, 283] on div "Diamant [PERSON_NAME] ([PERSON_NAME]) [PERSON_NAME] ([PERSON_NAME]) - (Speech) …" at bounding box center [1066, 568] width 214 height 647
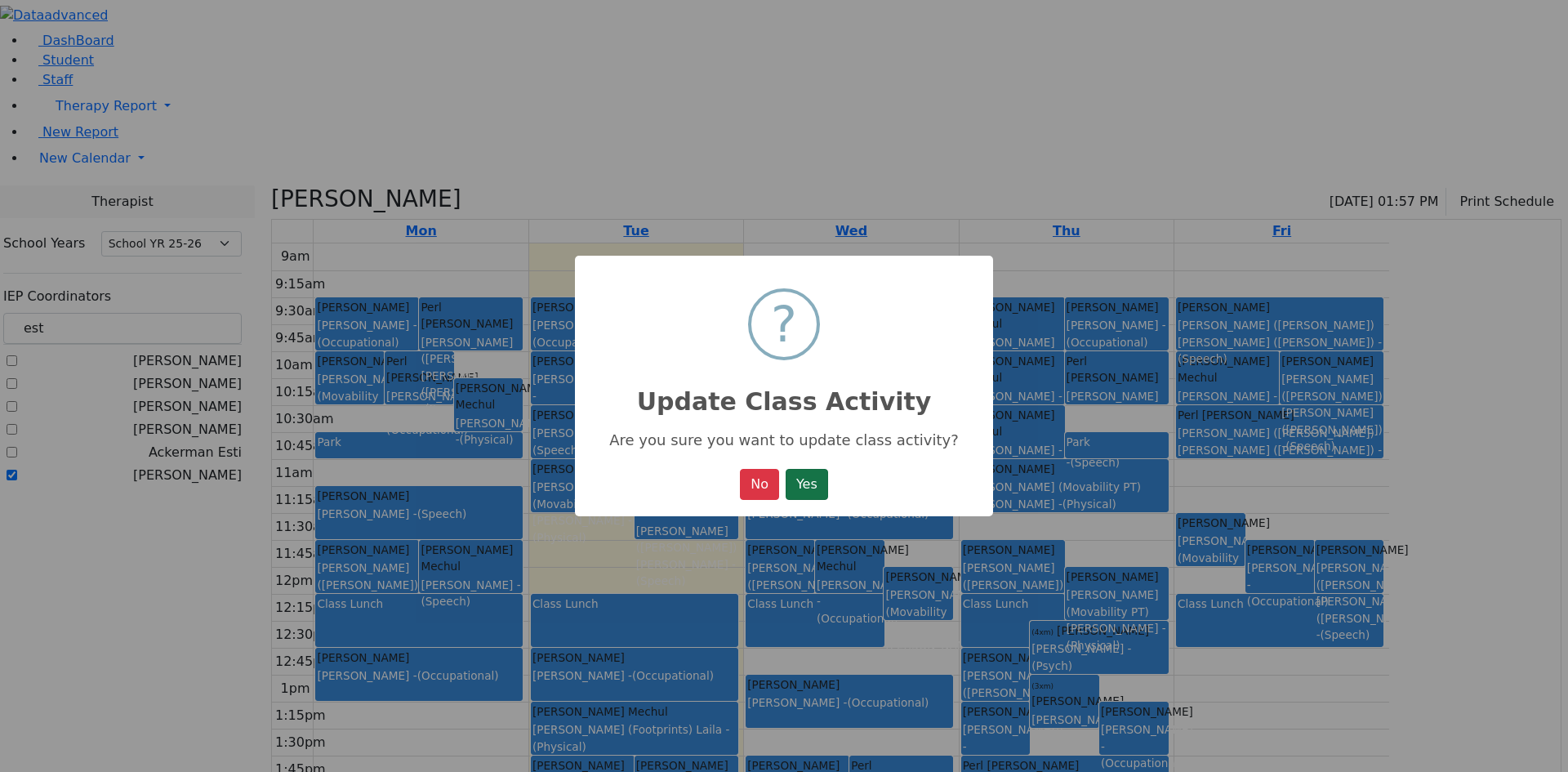
click at [813, 489] on button "Yes" at bounding box center [806, 484] width 42 height 31
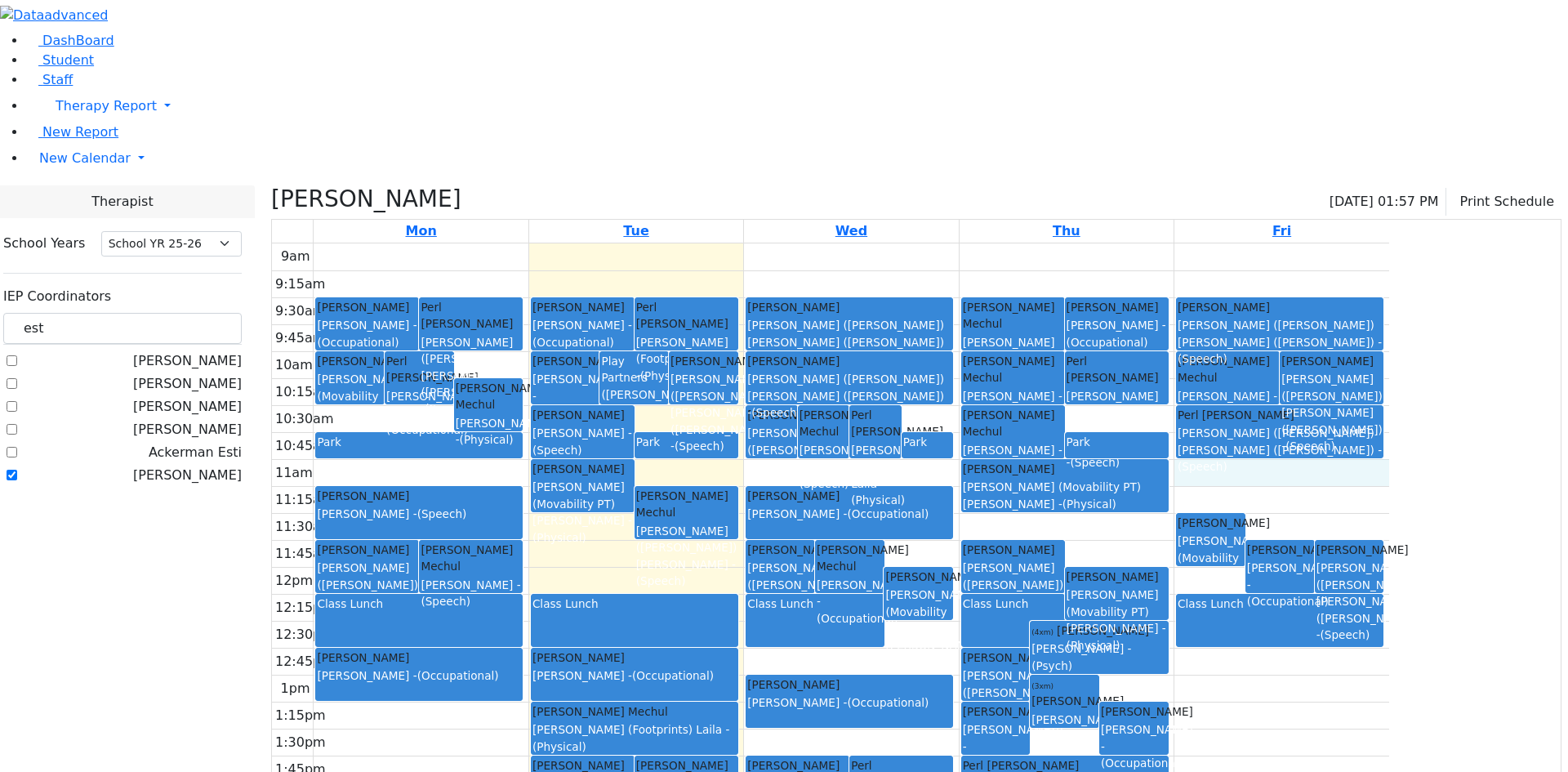
click at [1389, 296] on div "9am 9:15am 9:30am 9:45am 10am 10:15am 10:30am 10:45am 11am 11:15am 11:30am 11:4…" at bounding box center [830, 568] width 1117 height 647
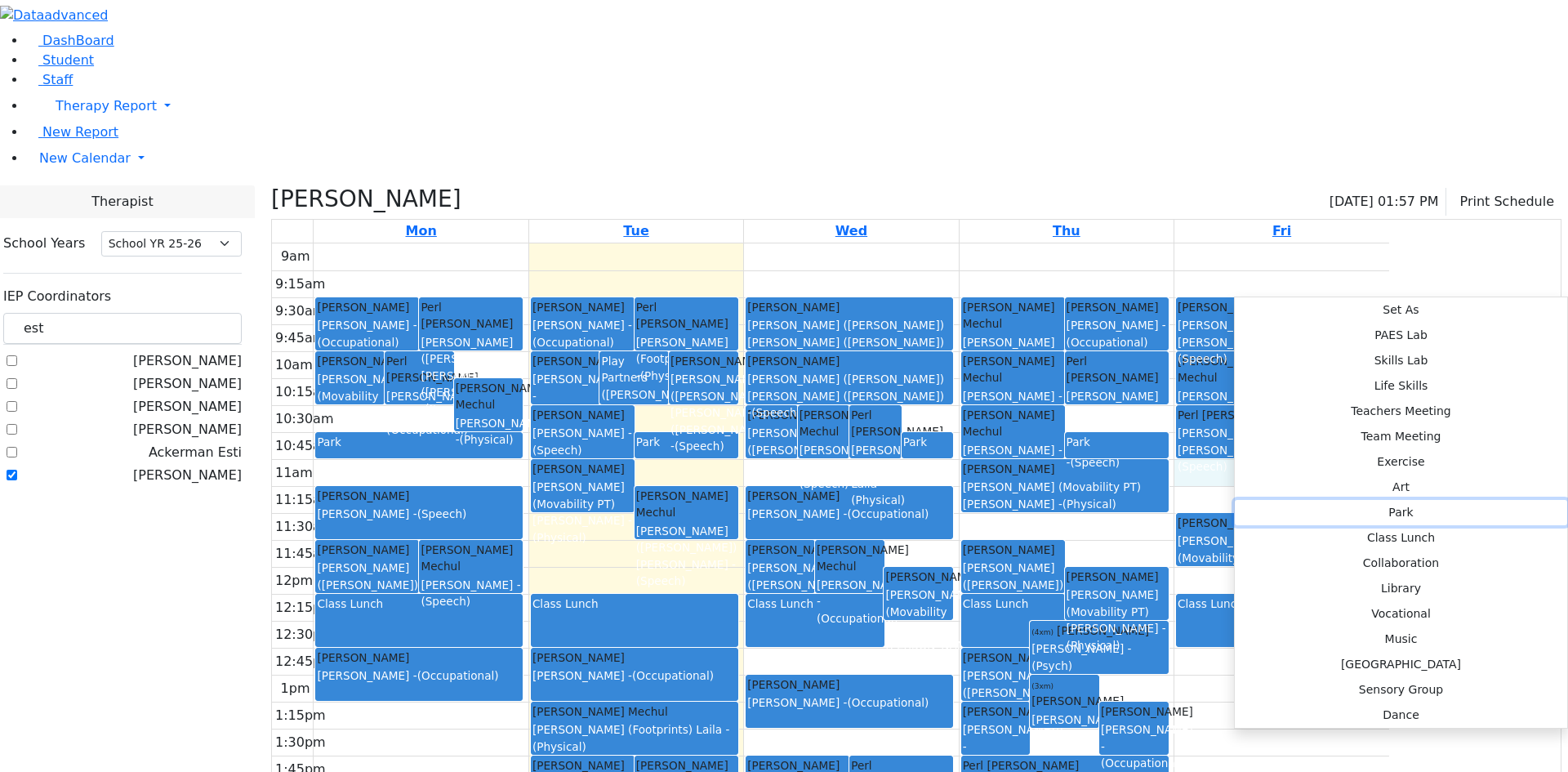
click at [1495, 500] on button "Park" at bounding box center [1400, 513] width 333 height 26
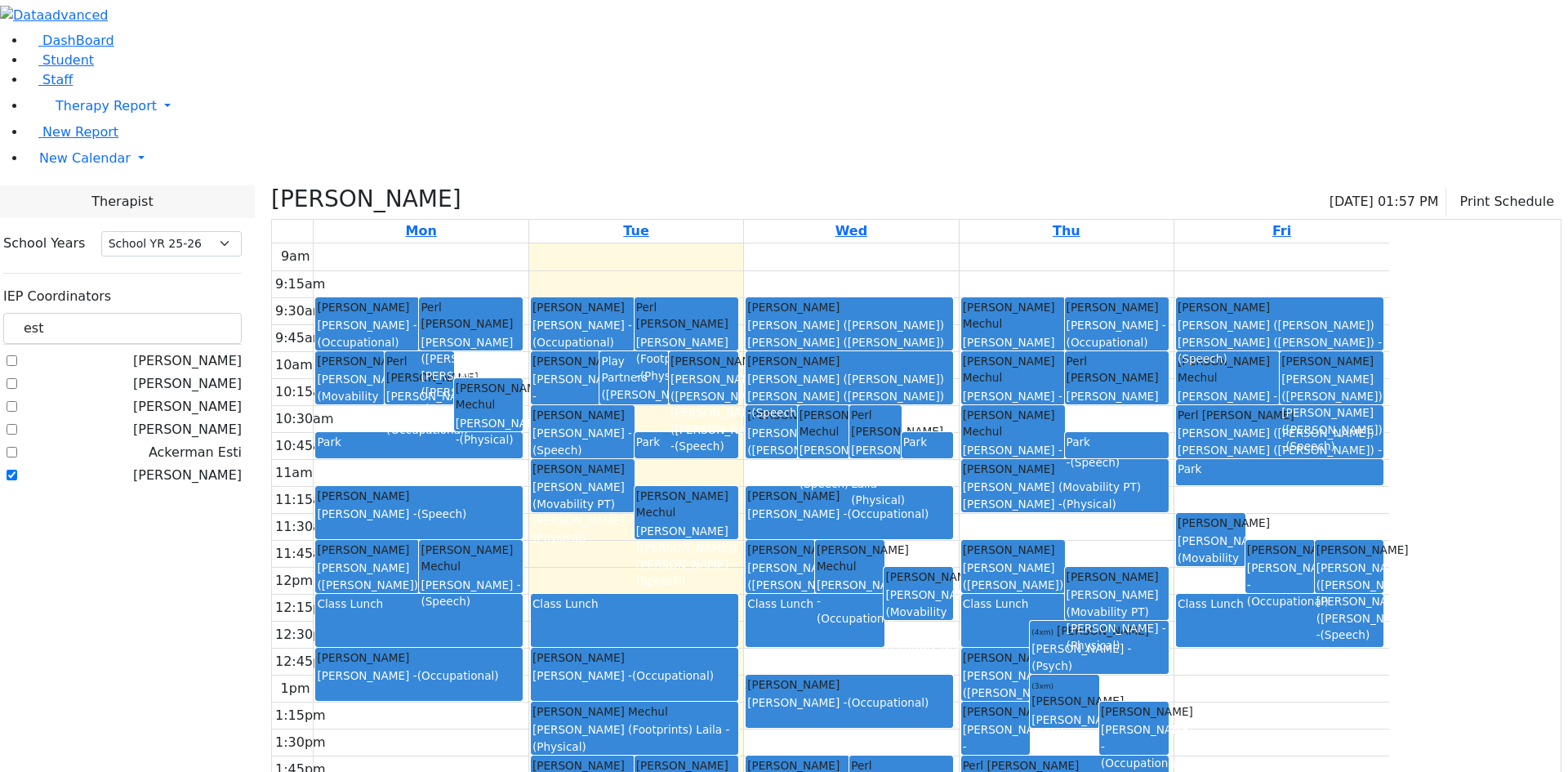
drag, startPoint x: 1373, startPoint y: 319, endPoint x: 1373, endPoint y: 291, distance: 28.0
click at [1373, 244] on div "[PERSON_NAME] [PERSON_NAME] (Movability PT) [PERSON_NAME] - (Physical) [PERSON_…" at bounding box center [1279, 244] width 207 height 0
drag, startPoint x: 1370, startPoint y: 303, endPoint x: 1368, endPoint y: 281, distance: 22.1
click at [1368, 281] on div "[PERSON_NAME] [PERSON_NAME] (Movability PT) [PERSON_NAME] - (Physical) [PERSON_…" at bounding box center [1281, 568] width 214 height 647
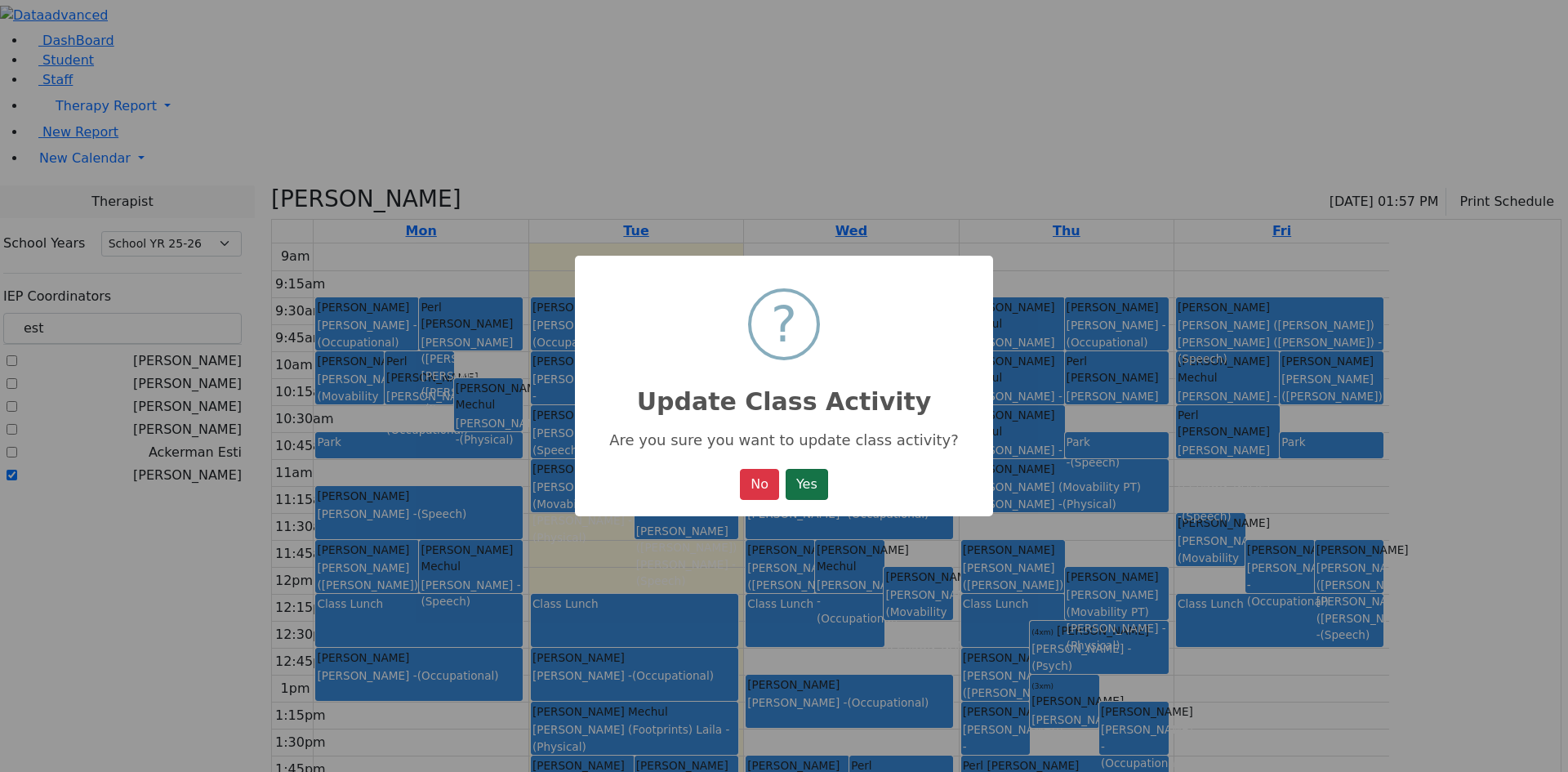
click at [808, 483] on button "Yes" at bounding box center [806, 484] width 42 height 31
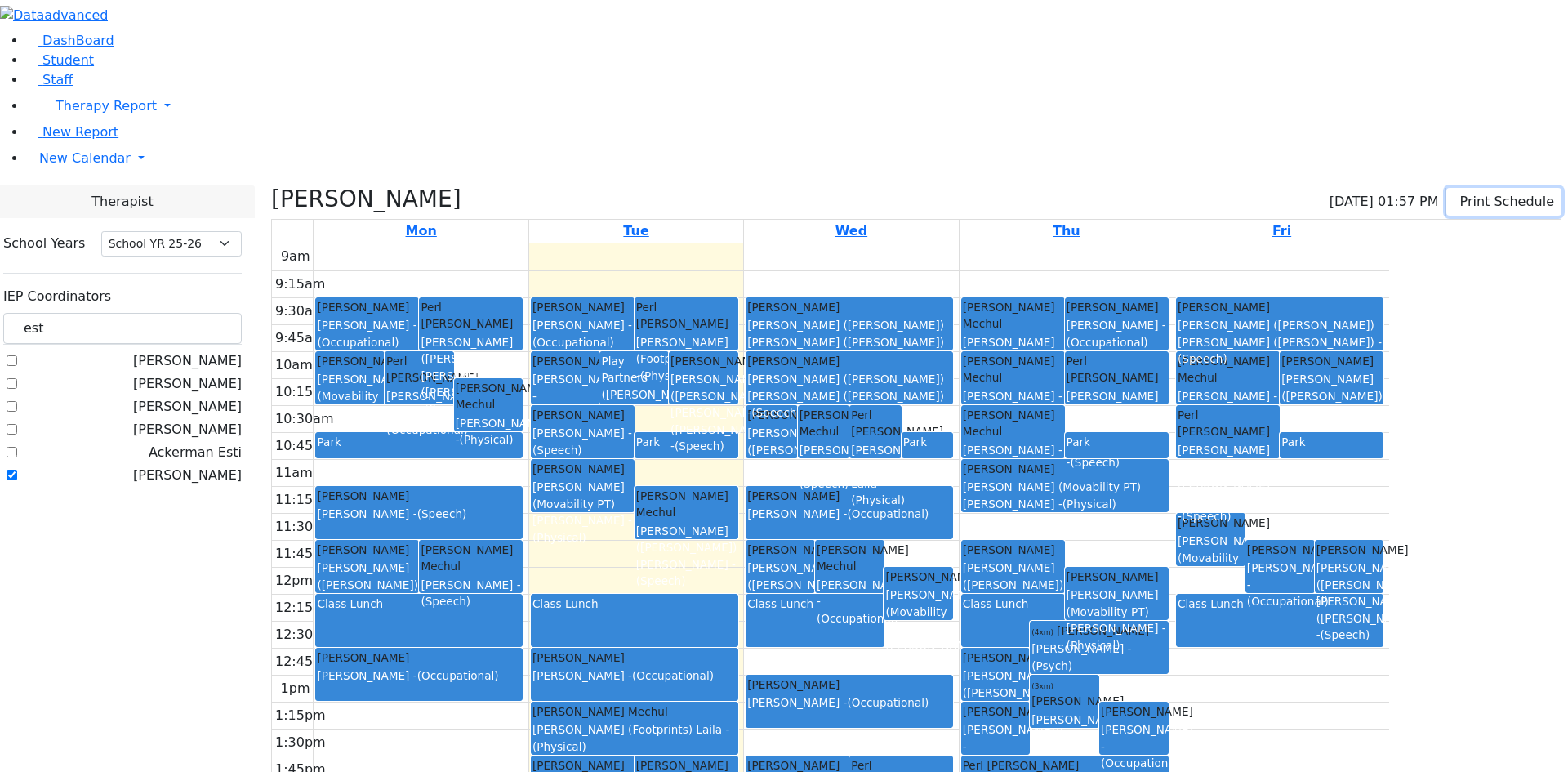
click at [1457, 193] on icon "button" at bounding box center [1457, 201] width 0 height 16
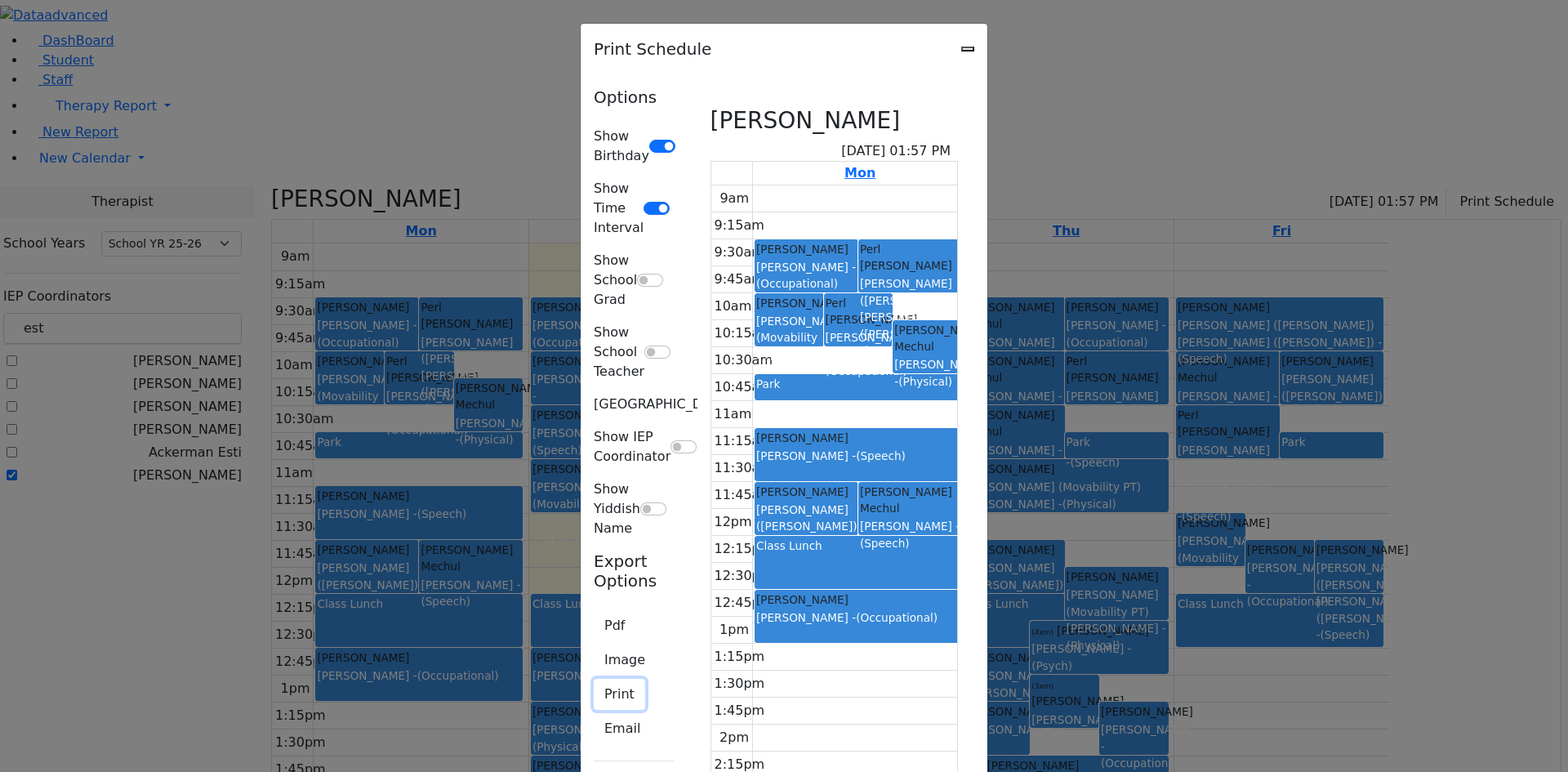
click at [594, 678] on button "Print" at bounding box center [620, 694] width 51 height 31
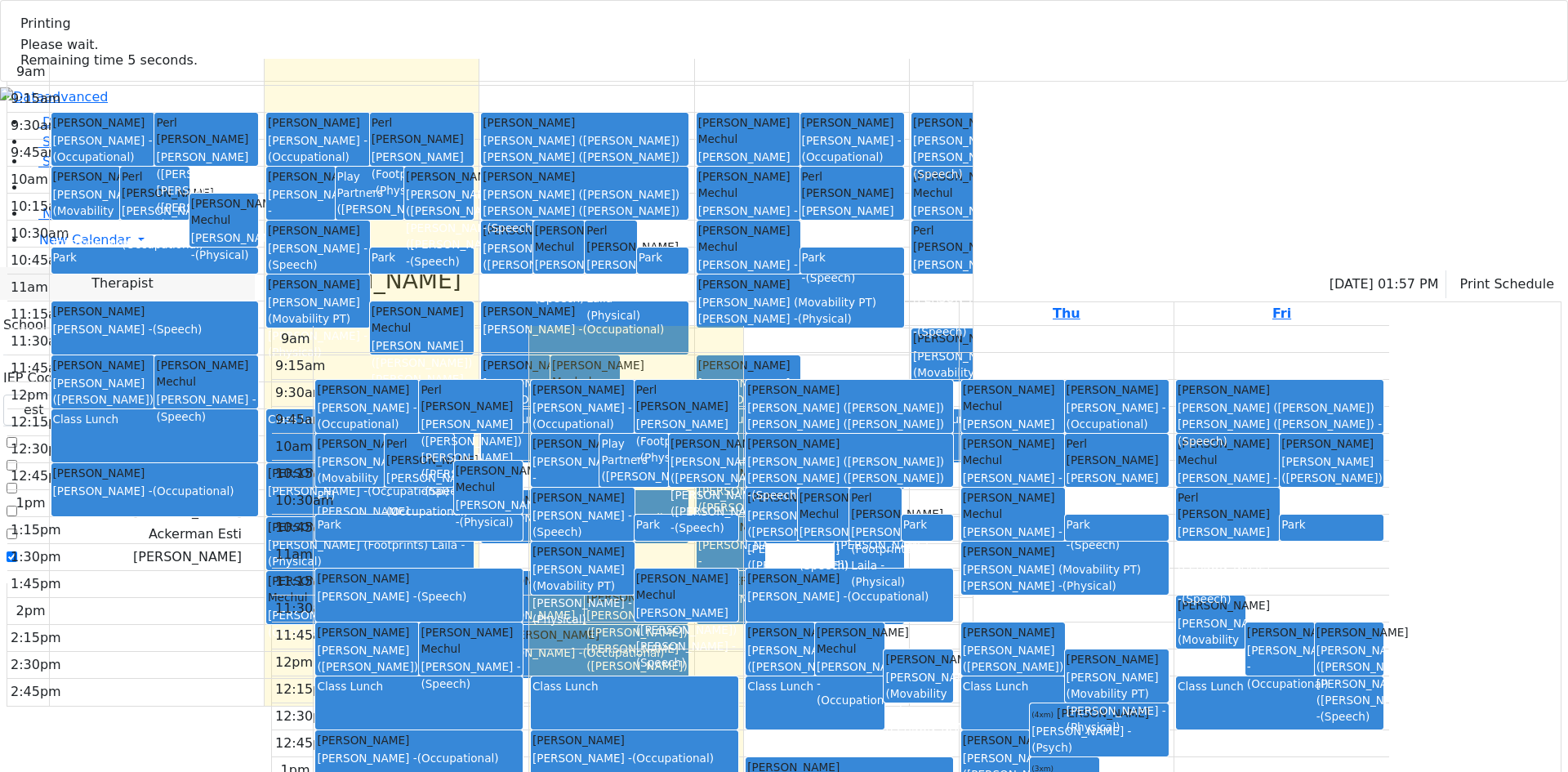
select select "212"
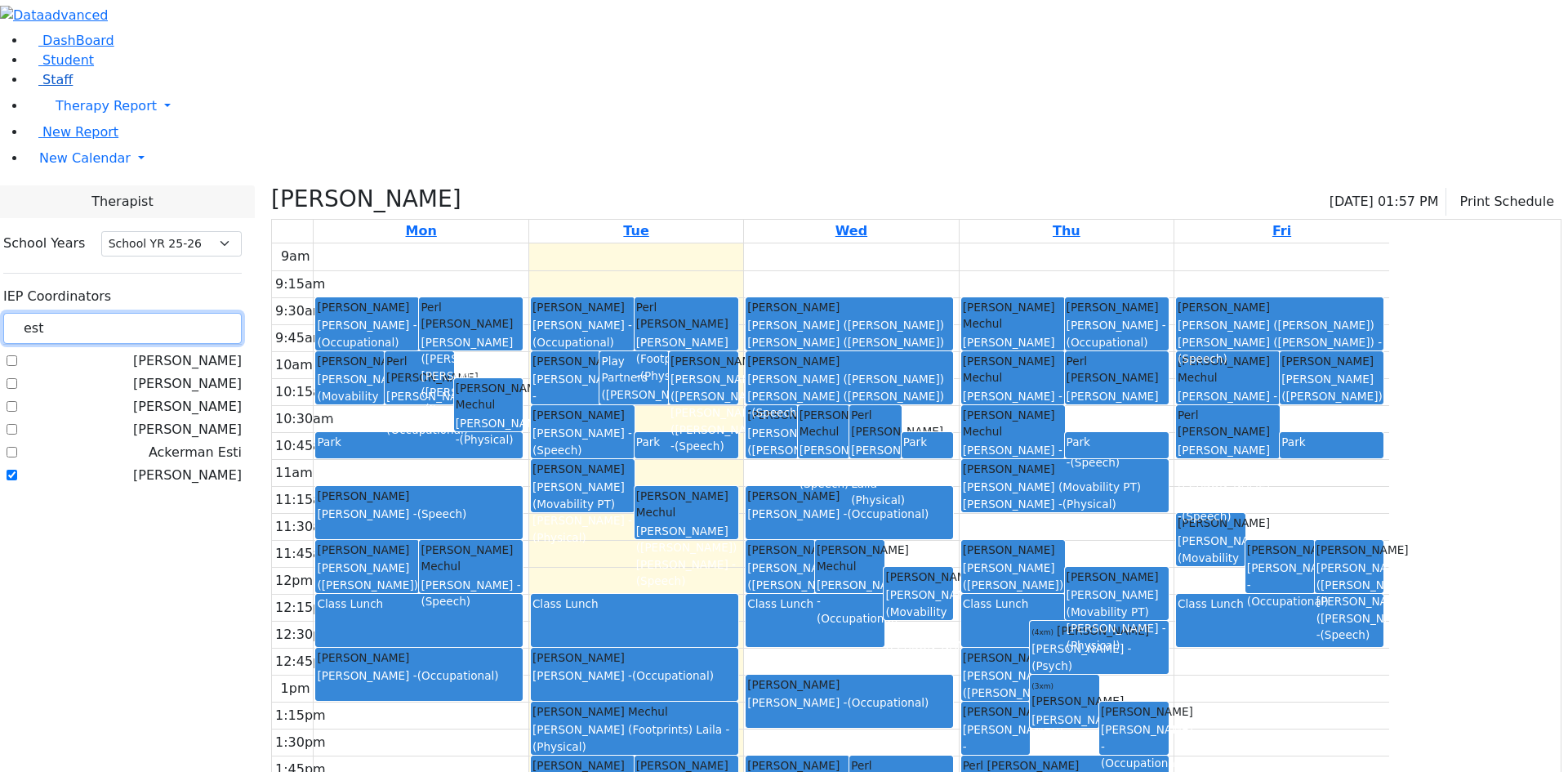
drag, startPoint x: 255, startPoint y: 152, endPoint x: 153, endPoint y: 163, distance: 102.6
click at [158, 169] on div "DashBoard Student Staff Therapy Report Student Old Calendar Report" at bounding box center [784, 446] width 1568 height 891
type input "peymer"
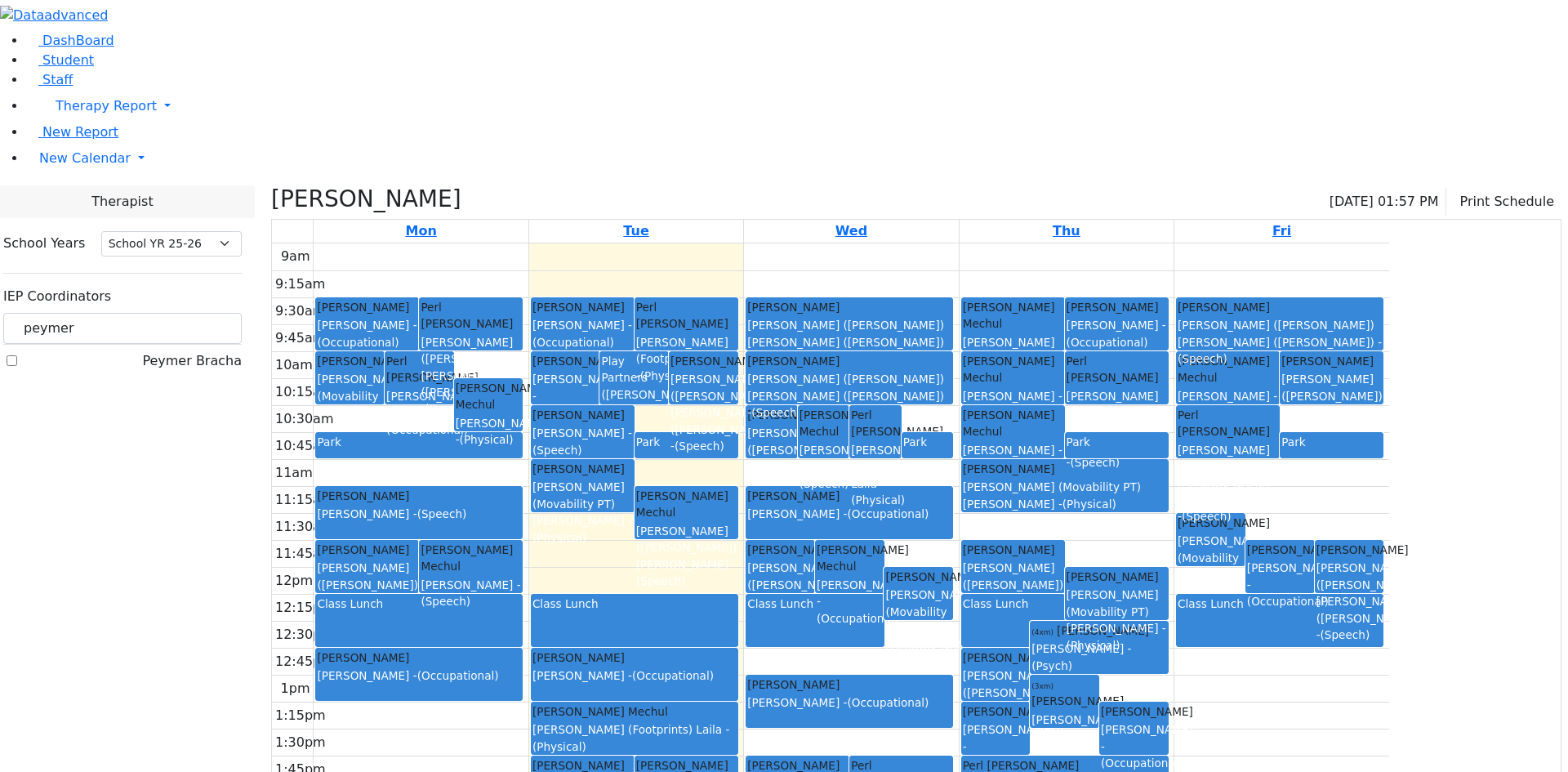
click at [205, 351] on label "Peymer Bracha" at bounding box center [192, 360] width 100 height 19
click at [17, 356] on input "Peymer Bracha" at bounding box center [12, 361] width 11 height 11
checkbox input "true"
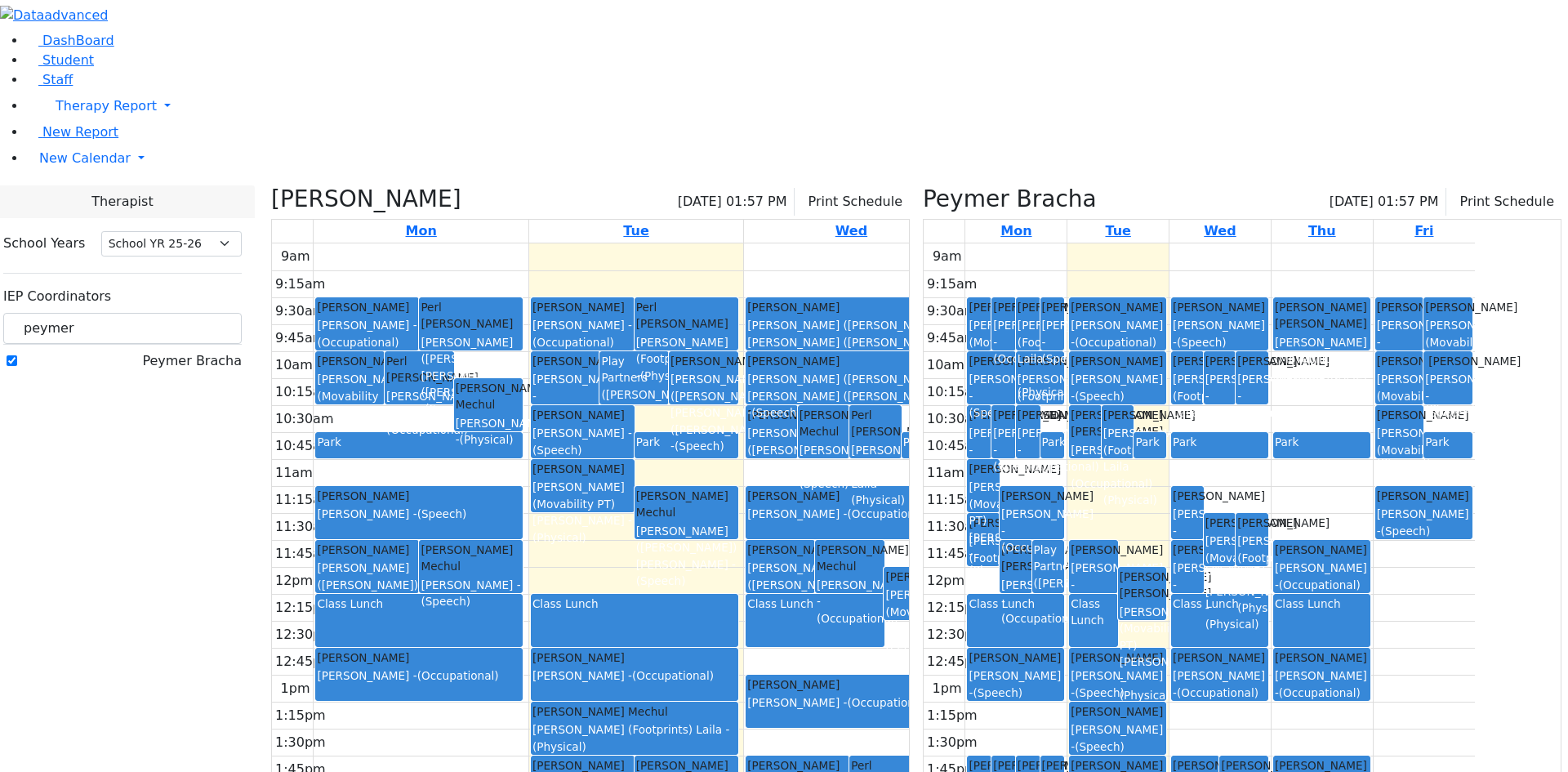
click at [271, 185] on icon at bounding box center [271, 198] width 0 height 27
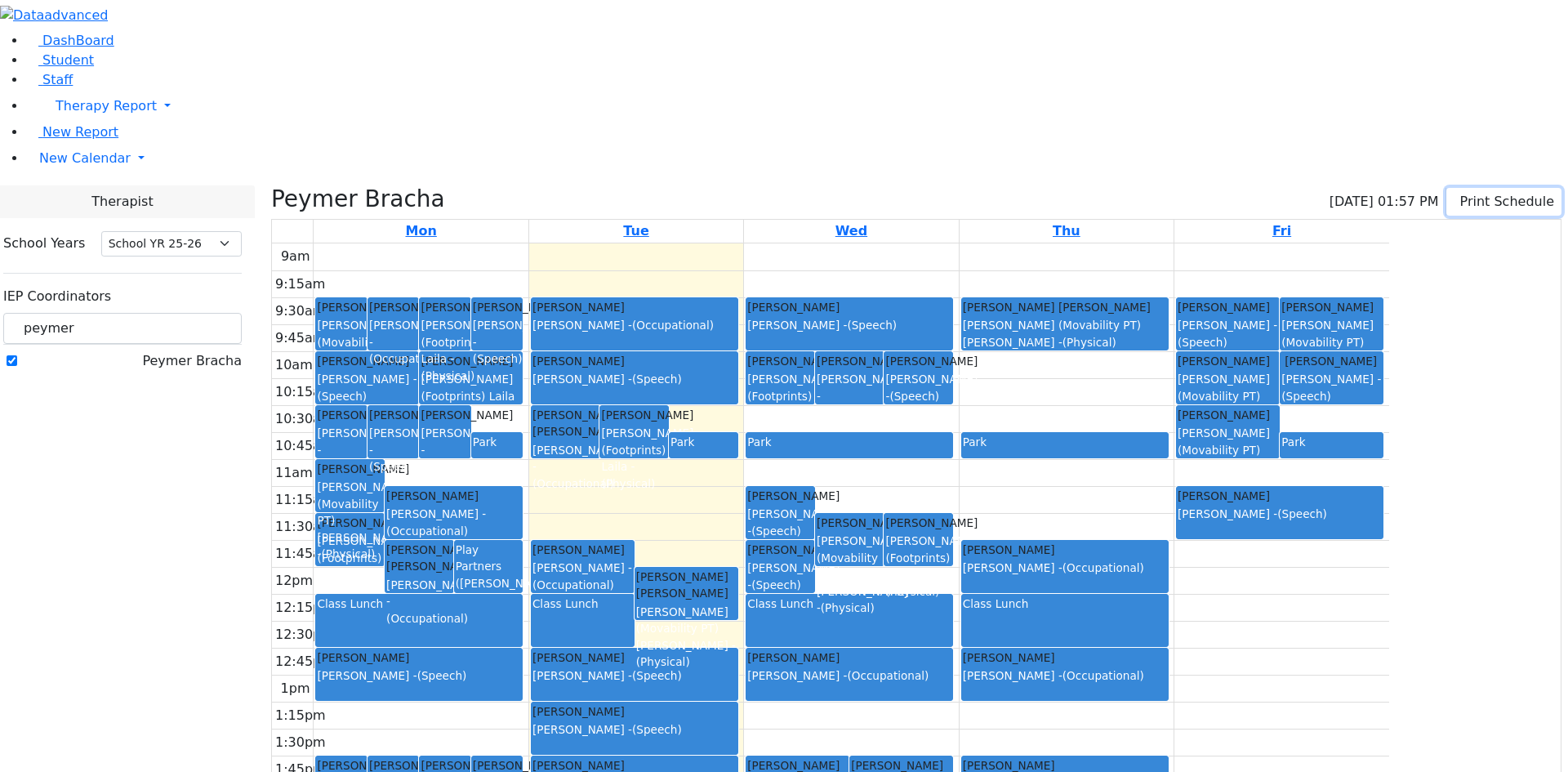
click at [1490, 188] on button "Print Schedule" at bounding box center [1504, 202] width 115 height 28
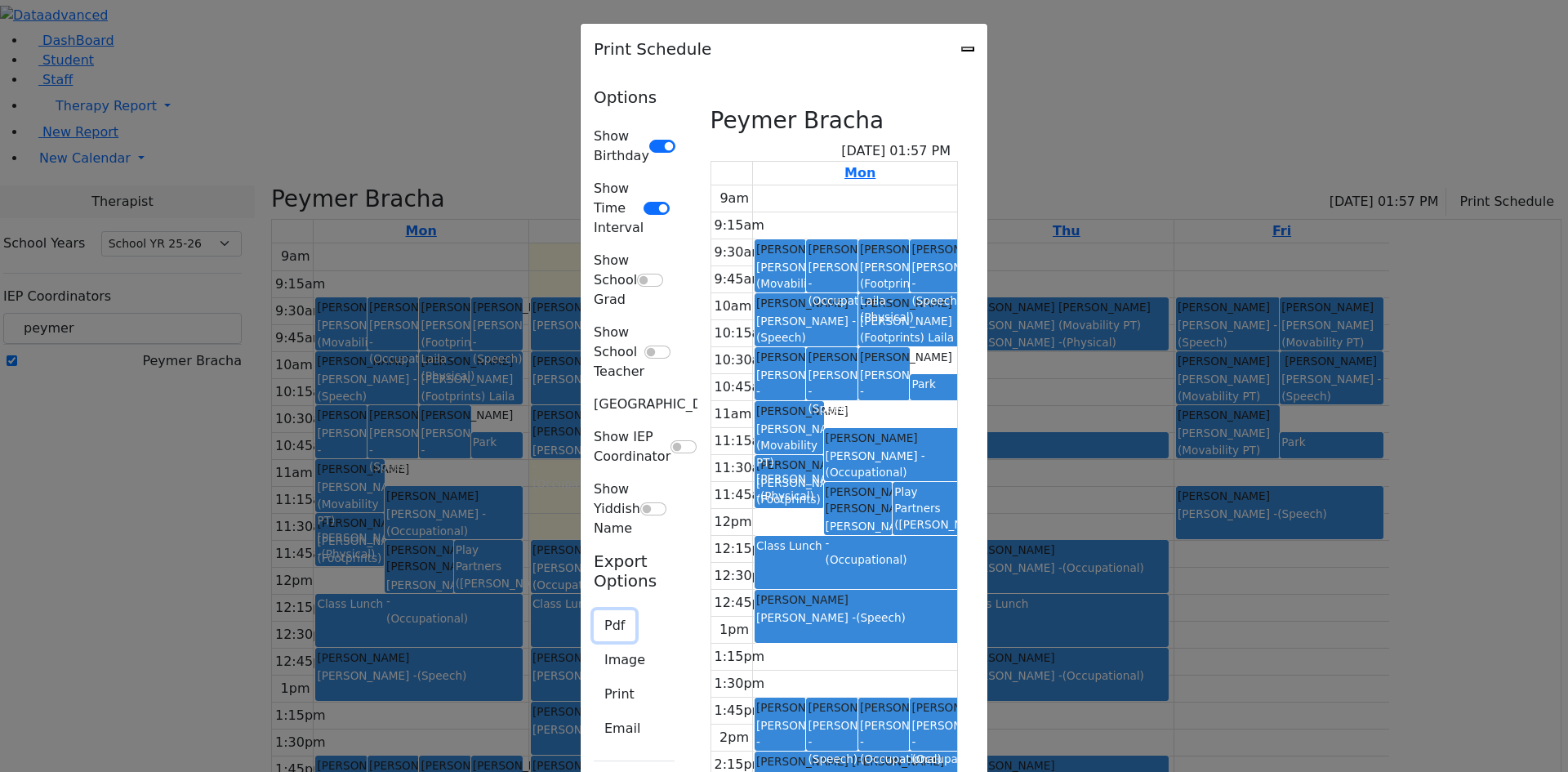
click at [594, 611] on button "Pdf" at bounding box center [614, 626] width 41 height 31
